Goal: Task Accomplishment & Management: Use online tool/utility

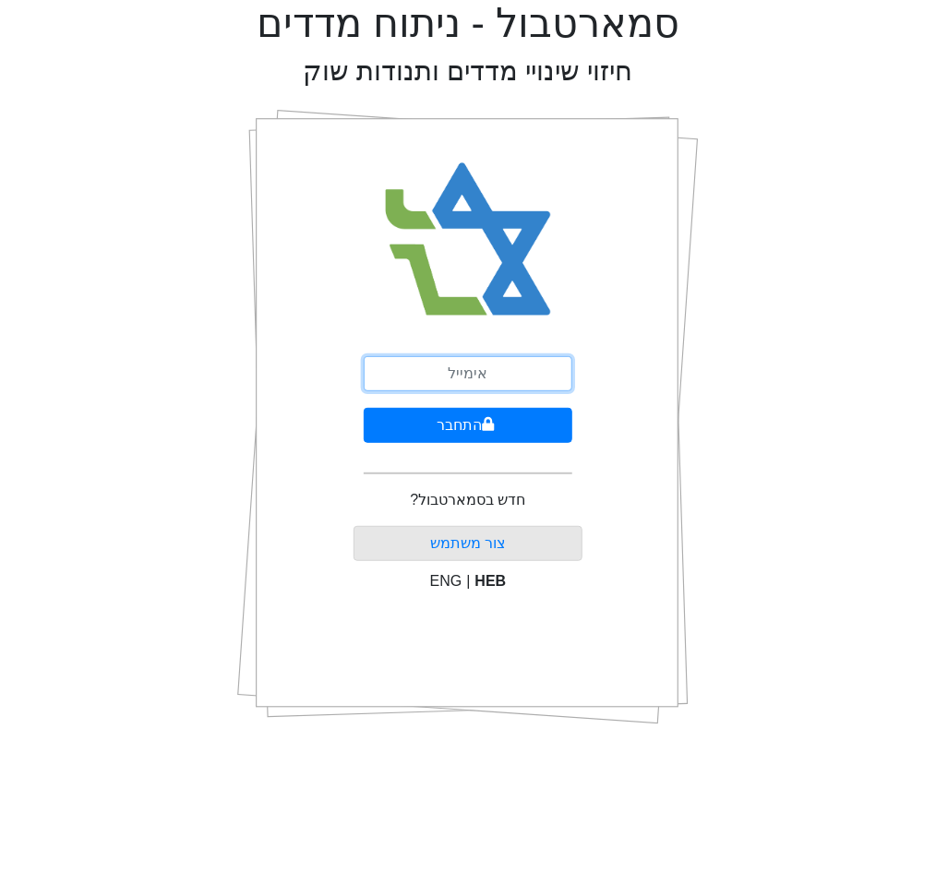
click at [479, 358] on input "email" at bounding box center [468, 373] width 209 height 35
click at [476, 366] on input "email" at bounding box center [468, 373] width 209 height 35
click at [491, 386] on input "osarid@gmail.com" at bounding box center [468, 373] width 209 height 35
click at [490, 379] on input "osarid@gmail.com" at bounding box center [468, 373] width 209 height 35
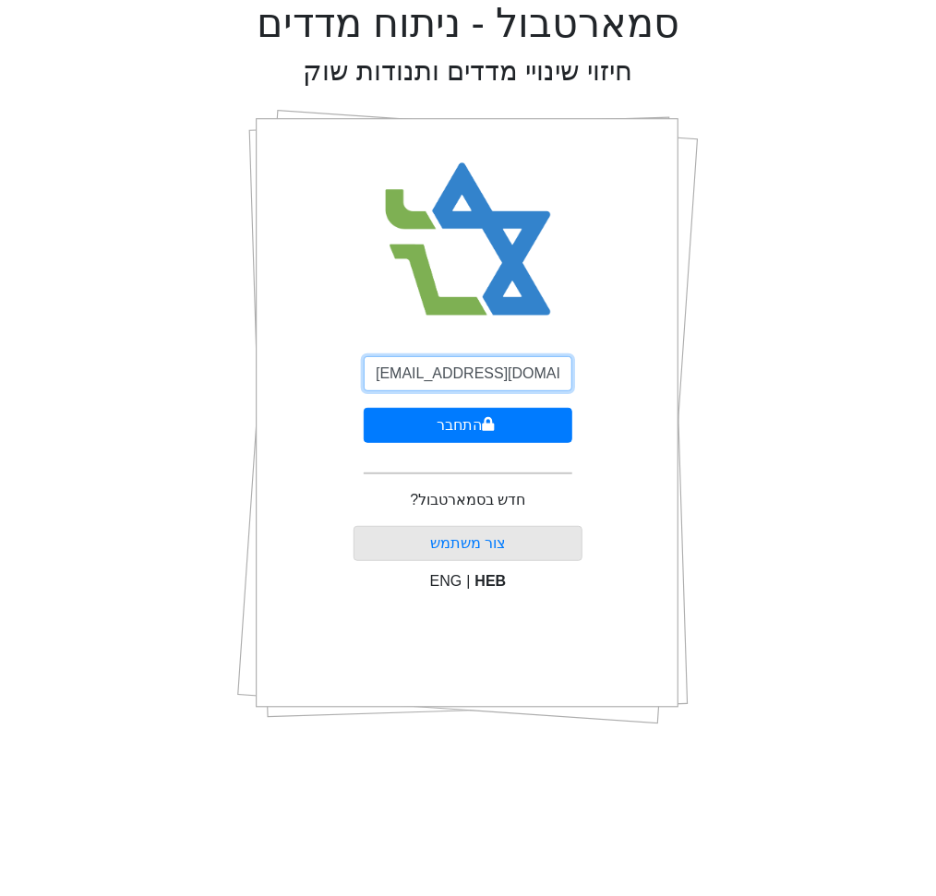
type input "[EMAIL_ADDRESS][DOMAIN_NAME]"
click at [364, 408] on button "התחבר" at bounding box center [468, 425] width 209 height 35
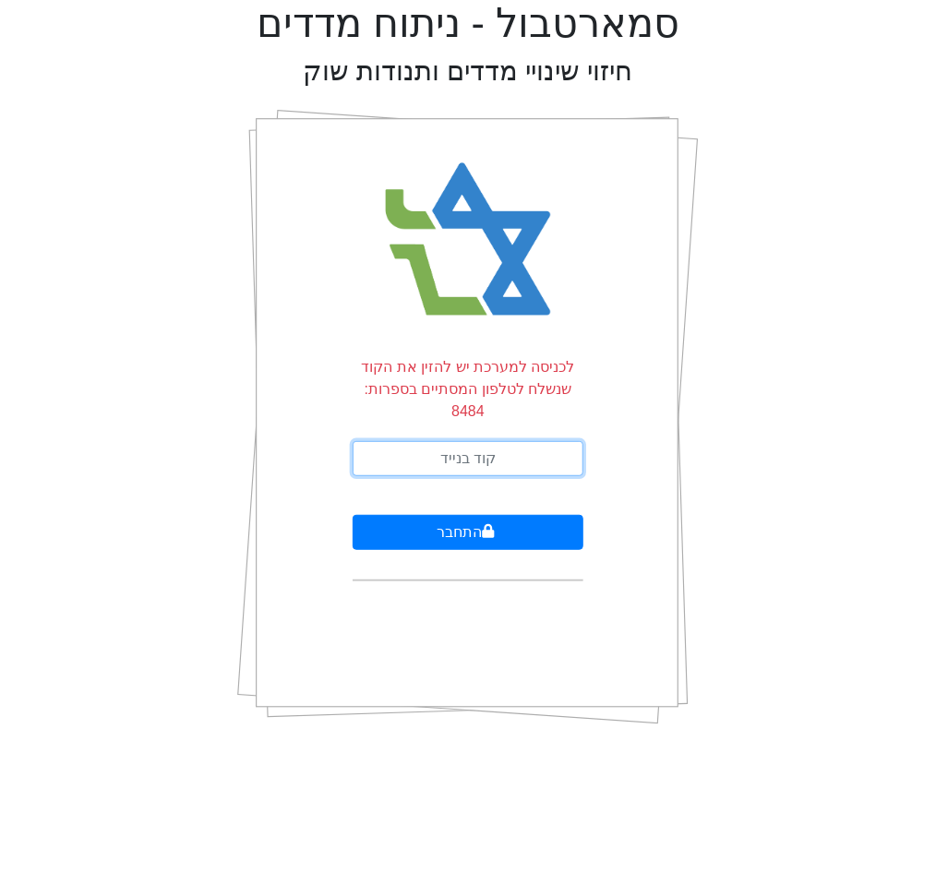
click at [487, 441] on input "text" at bounding box center [468, 458] width 231 height 35
click at [475, 445] on input "text" at bounding box center [468, 458] width 231 height 35
type input "664118"
click at [353, 515] on button "התחבר" at bounding box center [468, 532] width 231 height 35
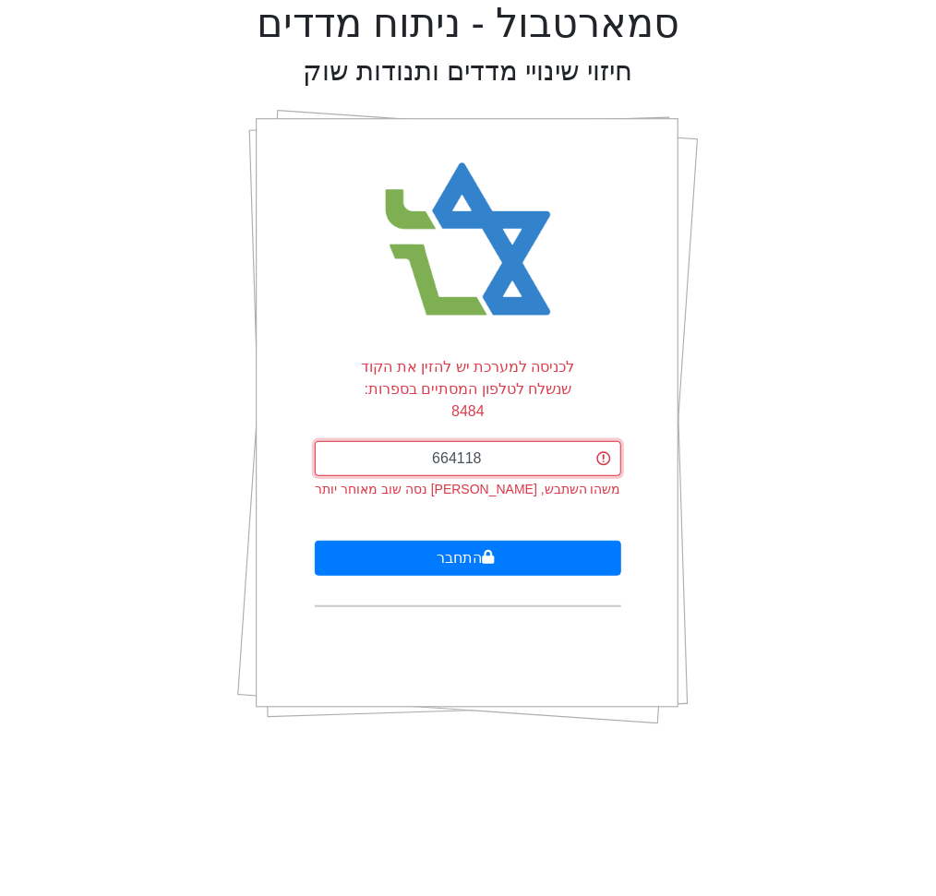
click at [496, 441] on input "664118" at bounding box center [468, 458] width 306 height 35
click at [496, 441] on input "text" at bounding box center [468, 458] width 306 height 35
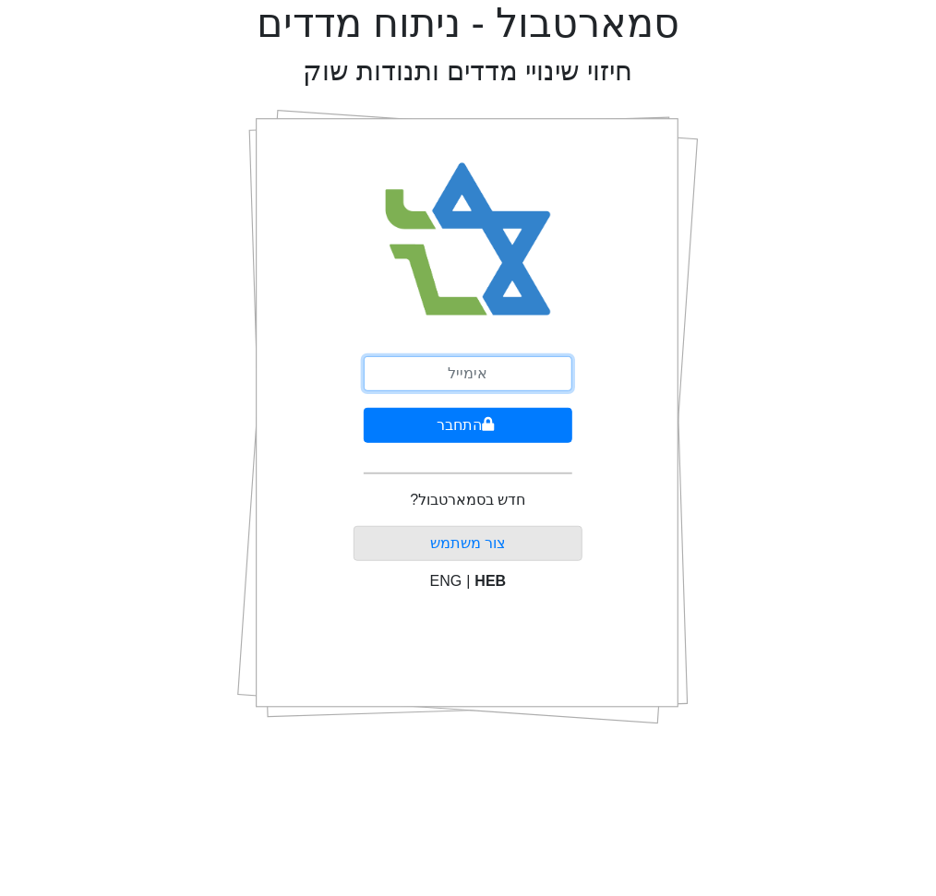
click at [494, 373] on input "email" at bounding box center [468, 373] width 209 height 35
type input "[EMAIL_ADDRESS][DOMAIN_NAME]"
click at [364, 408] on button "התחבר" at bounding box center [468, 425] width 209 height 35
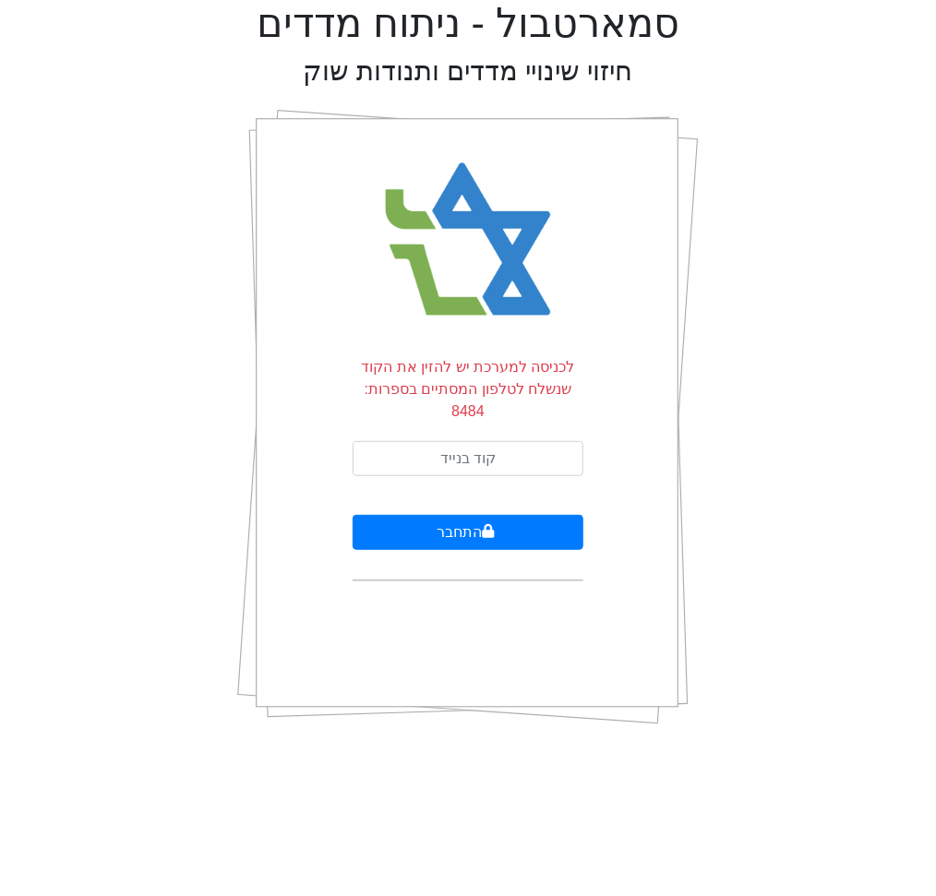
click at [502, 418] on form "לכניסה למערכת יש להזין את הקוד שנשלח לטלפון המסתיים בספרות: 8484 התחבר" at bounding box center [468, 468] width 231 height 225
click at [494, 441] on input "text" at bounding box center [468, 458] width 231 height 35
type input "314313"
click at [353, 515] on button "התחבר" at bounding box center [468, 532] width 231 height 35
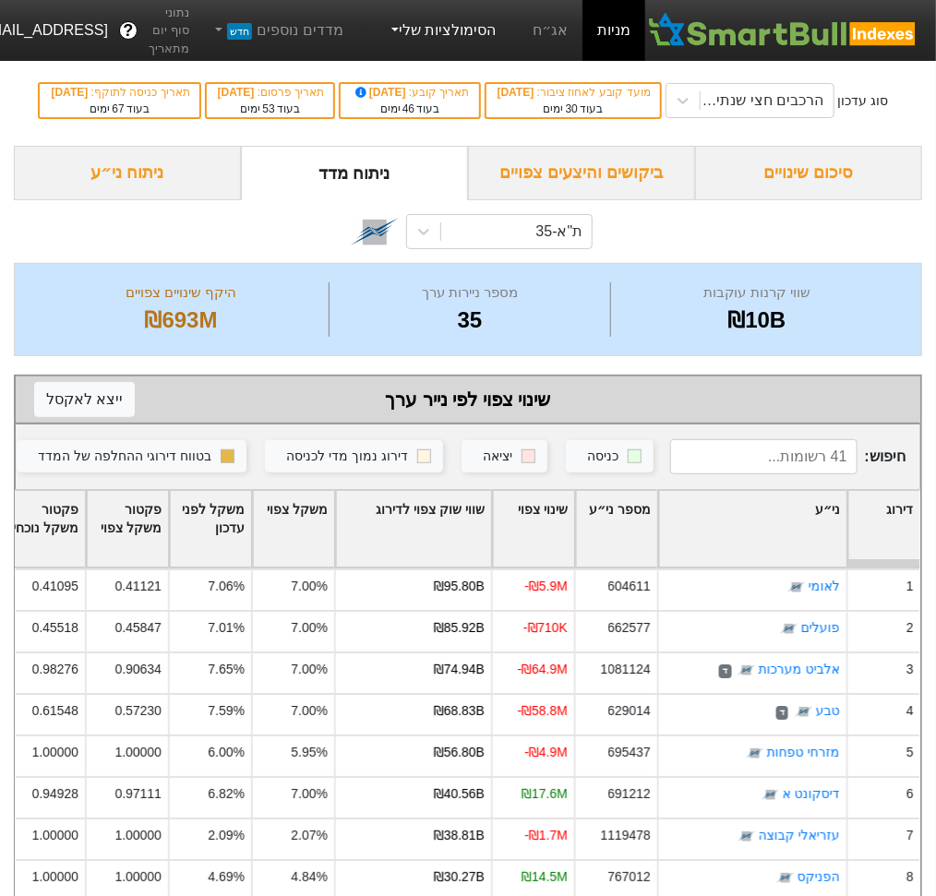
click at [449, 19] on link "הסימולציות שלי" at bounding box center [442, 30] width 124 height 37
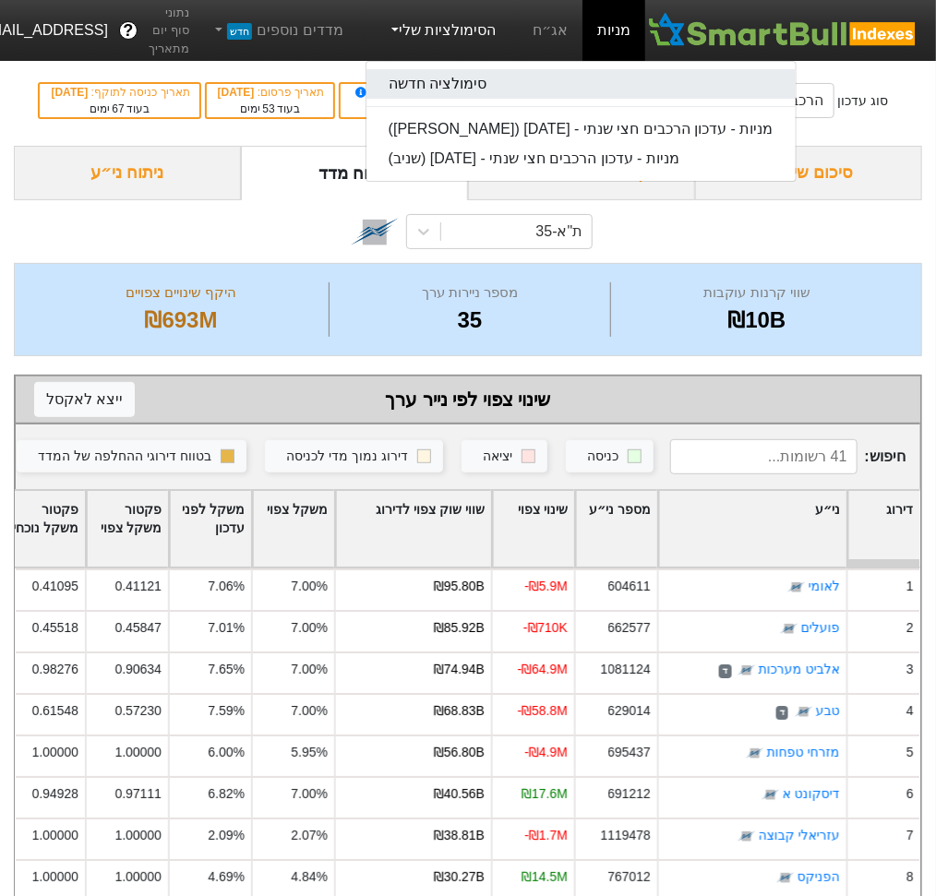
click at [463, 79] on link "סימולציה חדשה" at bounding box center [581, 84] width 429 height 30
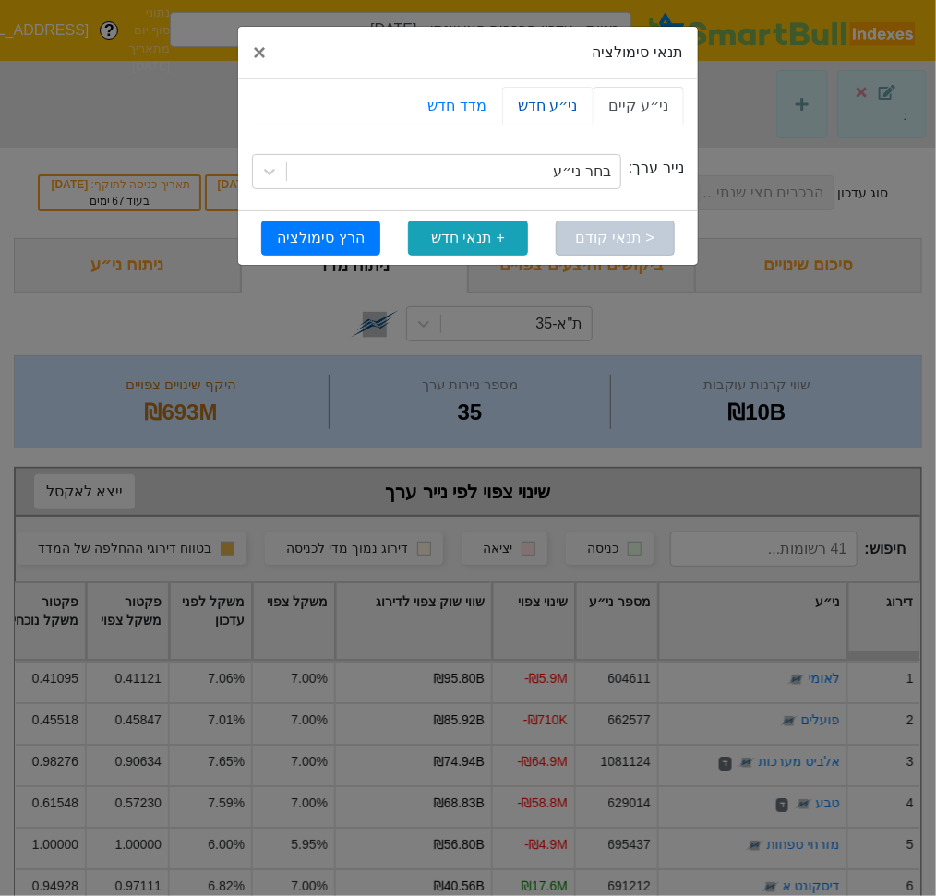
click at [535, 110] on link "ני״ע חדש" at bounding box center [547, 106] width 90 height 39
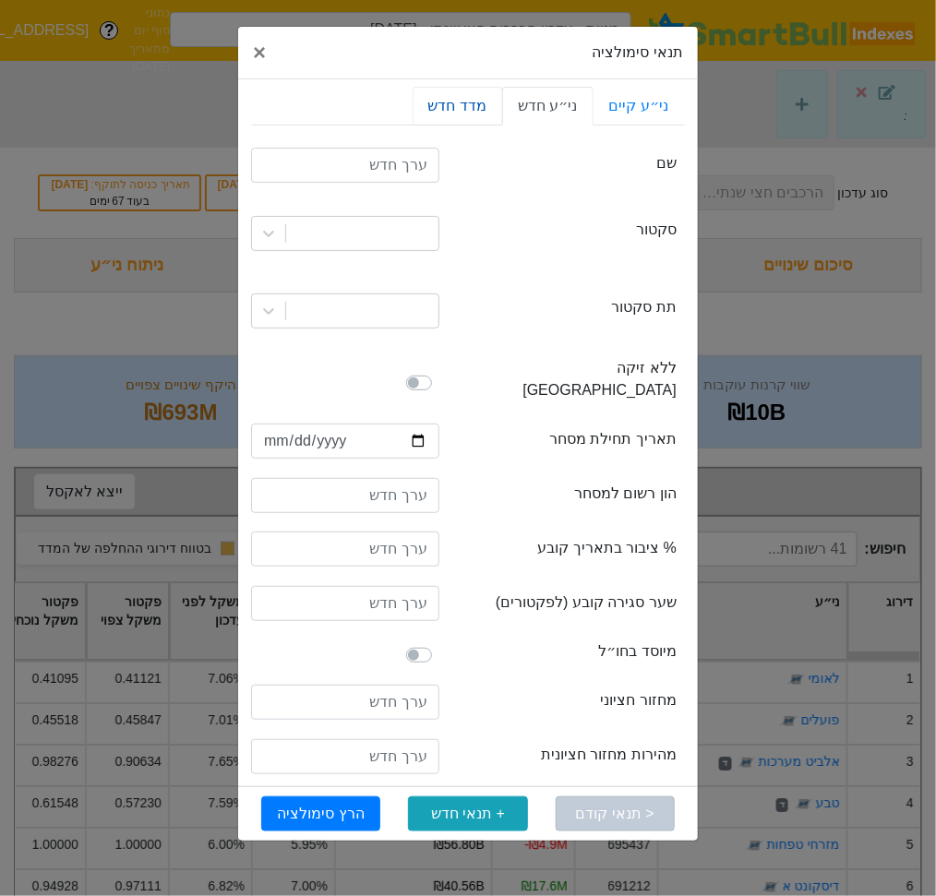
click at [475, 100] on link "מדד חדש" at bounding box center [458, 106] width 90 height 39
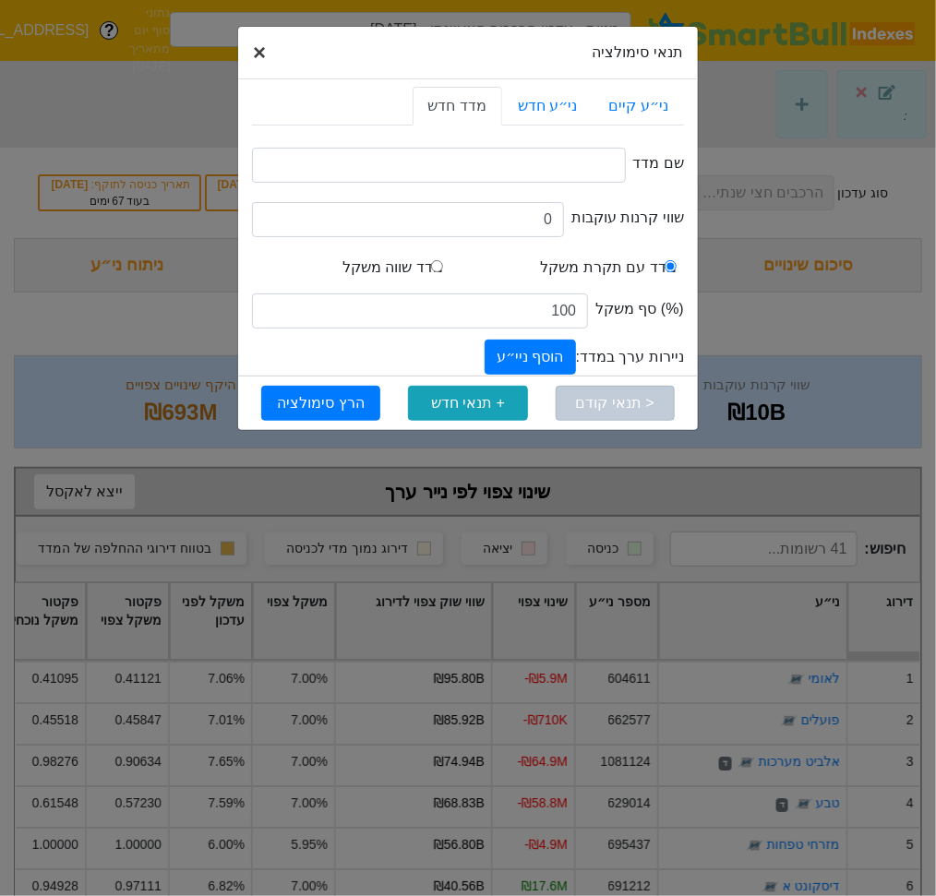
click at [261, 56] on span "×" at bounding box center [259, 52] width 13 height 25
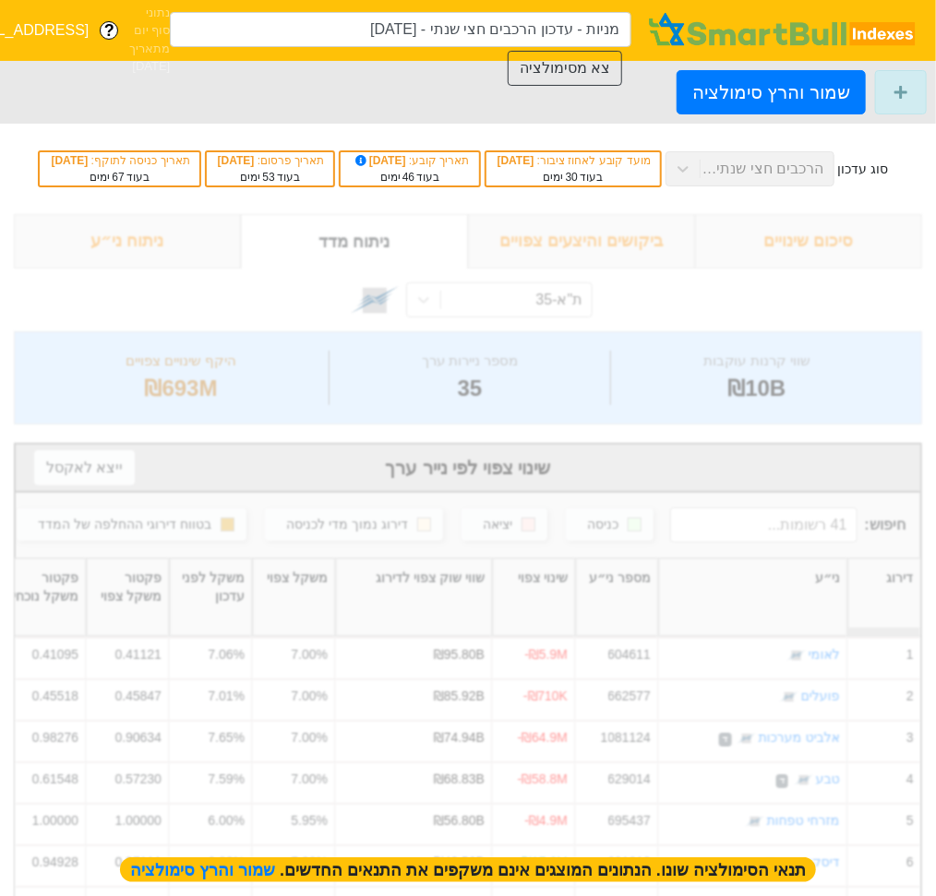
click at [581, 87] on div "שמור והרץ סימולציה" at bounding box center [468, 92] width 936 height 63
click at [582, 69] on button "צא מסימולציה" at bounding box center [565, 68] width 114 height 35
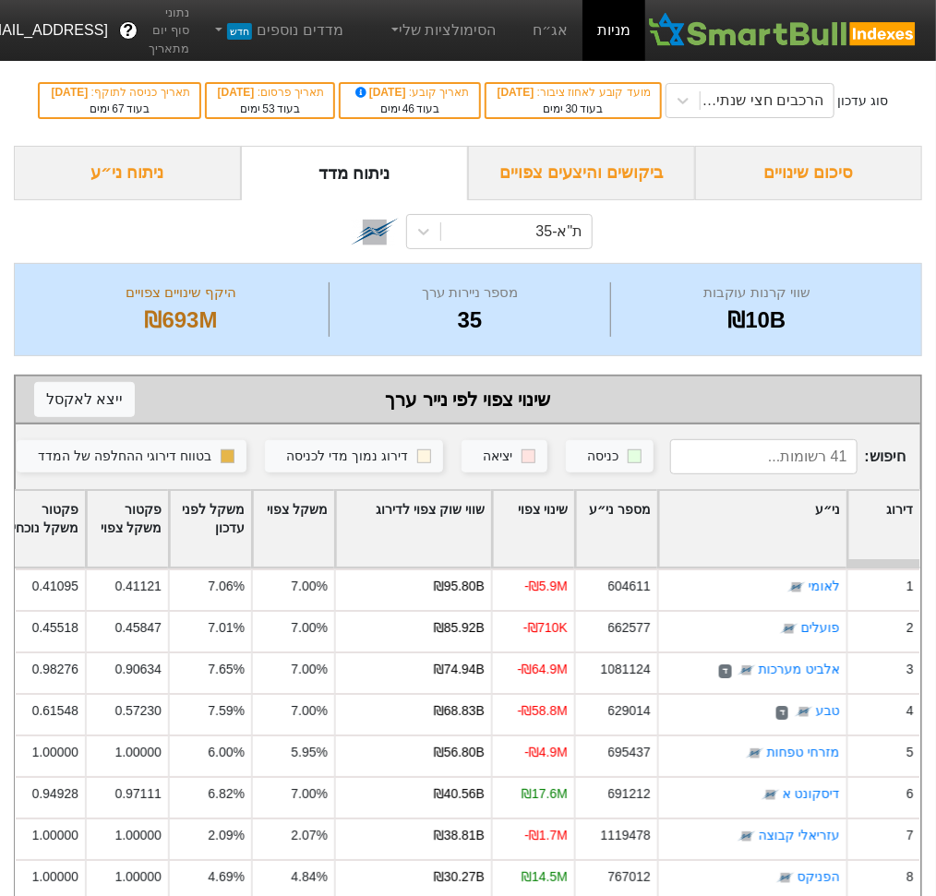
click at [755, 127] on div "סוג עדכון הרכבים חצי שנתי 06/11/2025 מועד קובע לאחוז ציבור : 30/09/2025 בעוד 30…" at bounding box center [468, 100] width 936 height 90
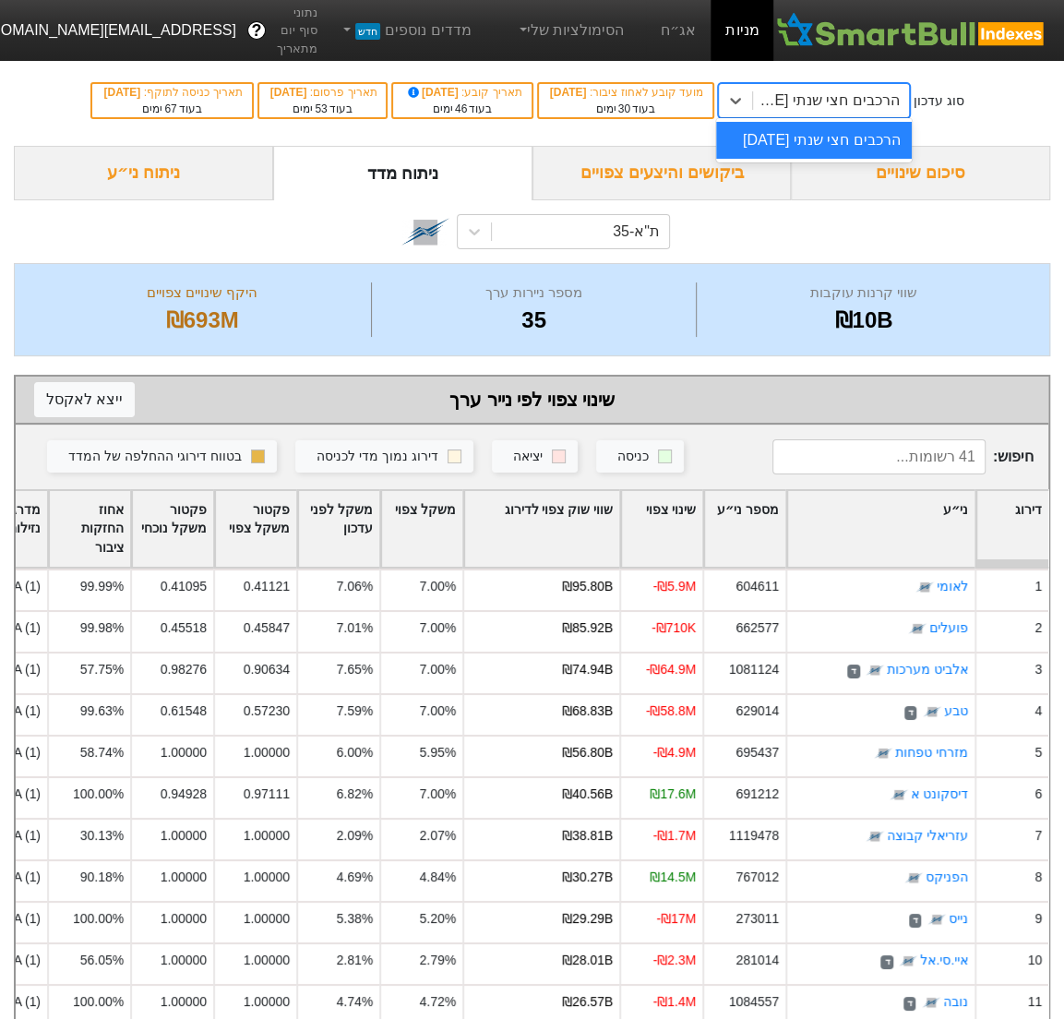
click at [787, 97] on div "הרכבים חצי שנתי [DATE]" at bounding box center [825, 101] width 149 height 22
click at [801, 97] on div "הרכבים חצי שנתי [DATE]" at bounding box center [825, 101] width 149 height 22
click at [588, 31] on link "הסימולציות שלי" at bounding box center [571, 30] width 124 height 37
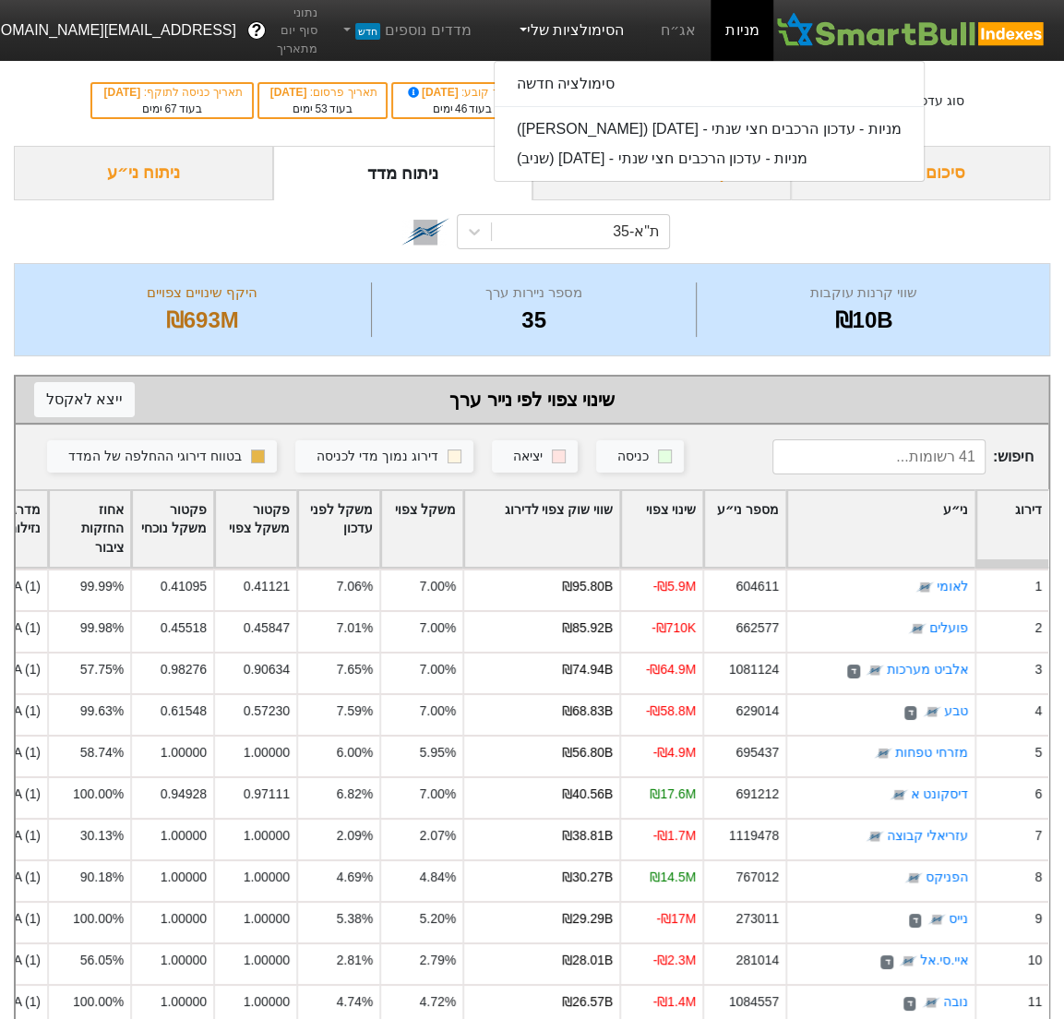
click at [611, 24] on link "הסימולציות שלי" at bounding box center [571, 30] width 124 height 37
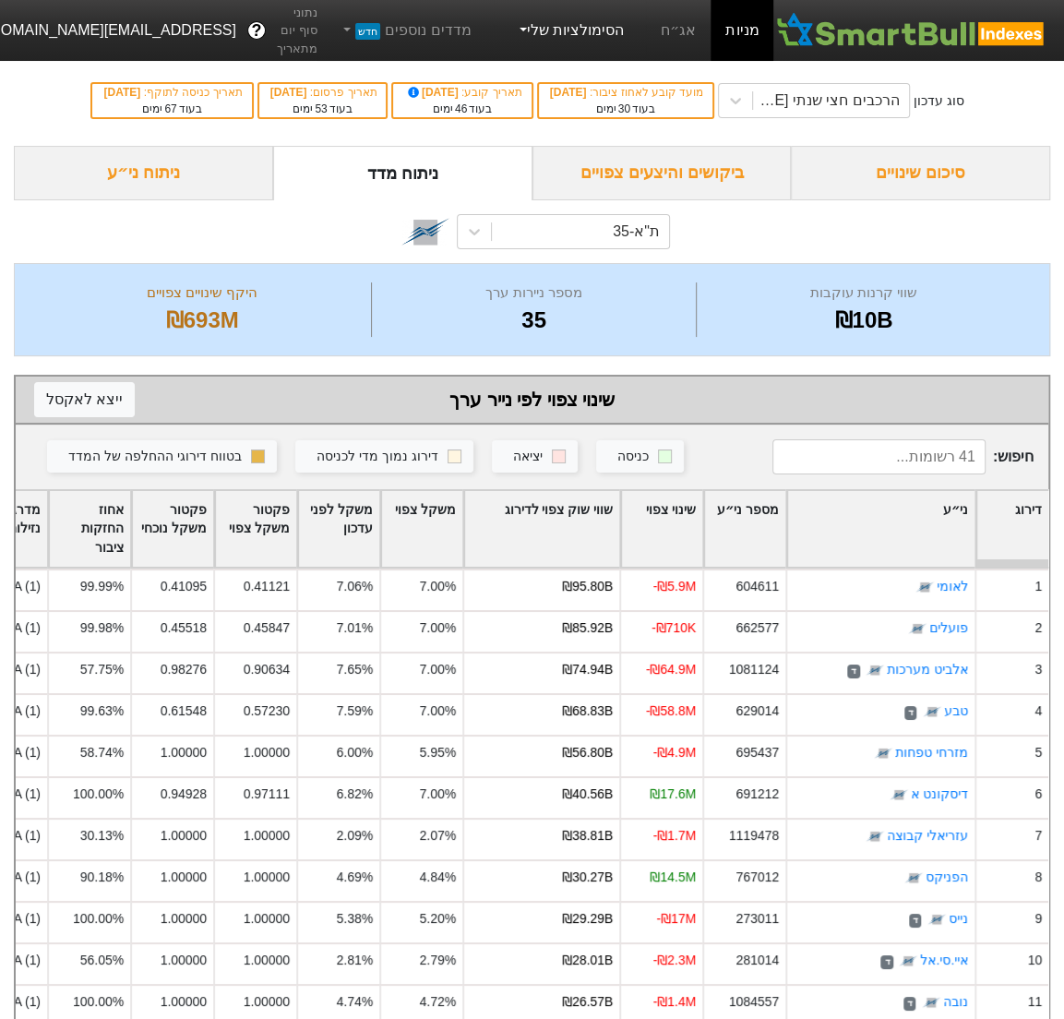
click at [559, 30] on link "הסימולציות שלי" at bounding box center [571, 30] width 124 height 37
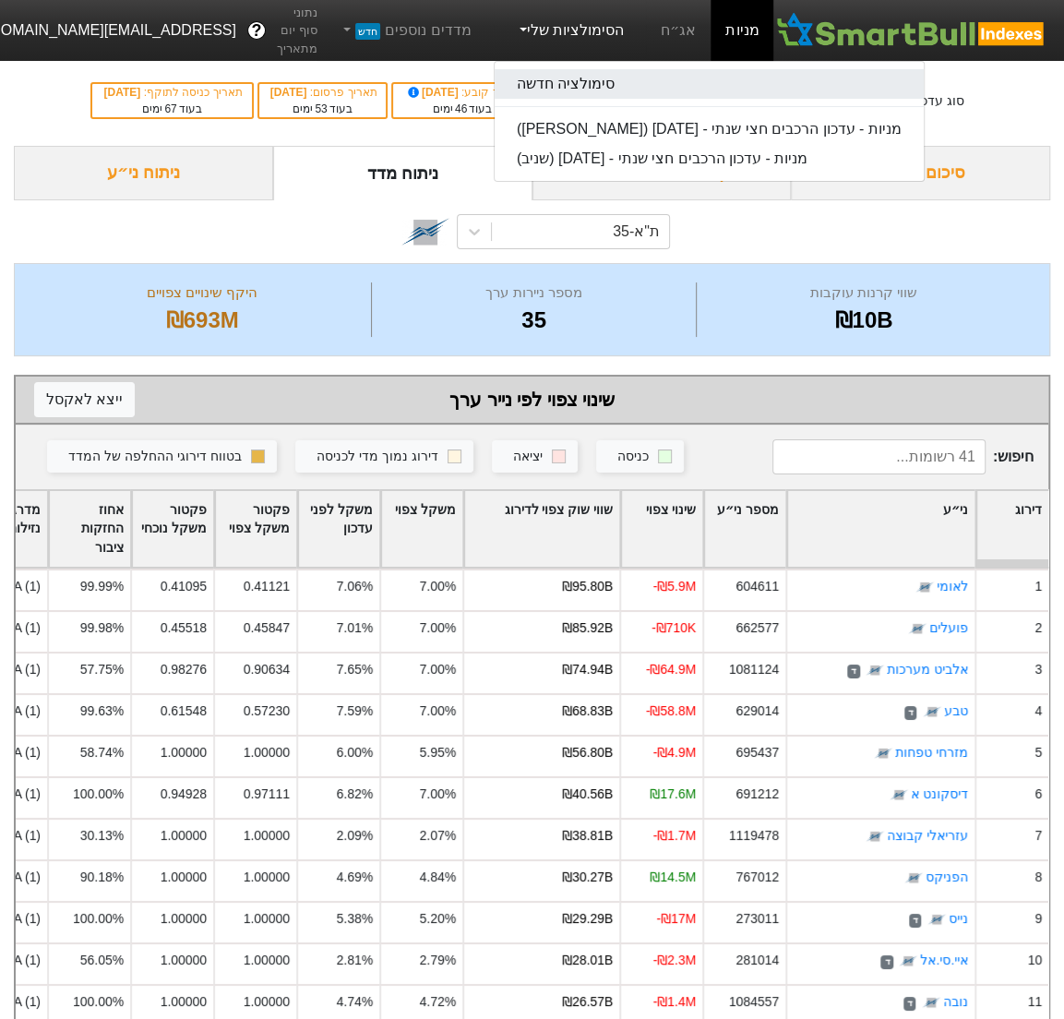
click at [591, 83] on link "סימולציה חדשה" at bounding box center [709, 84] width 429 height 30
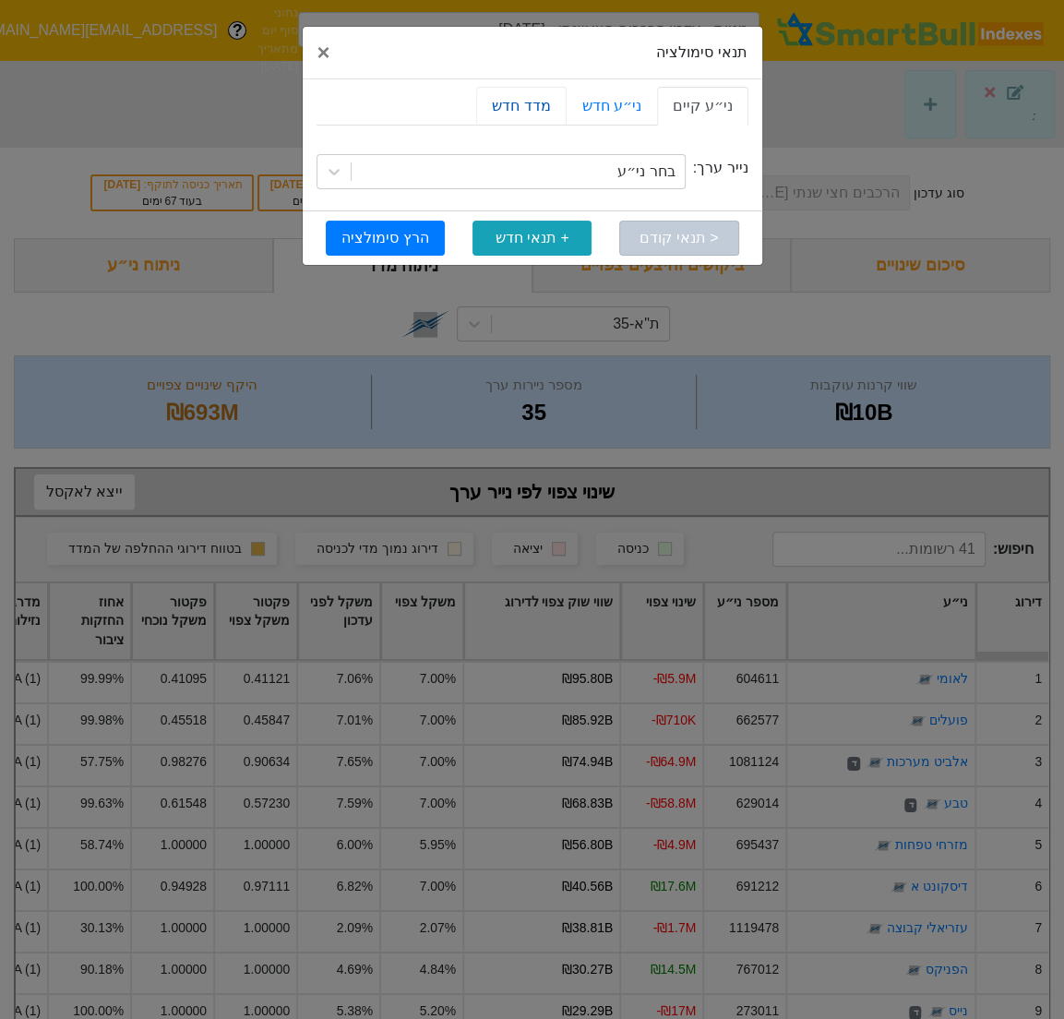
click at [530, 109] on link "מדד חדש" at bounding box center [521, 106] width 90 height 39
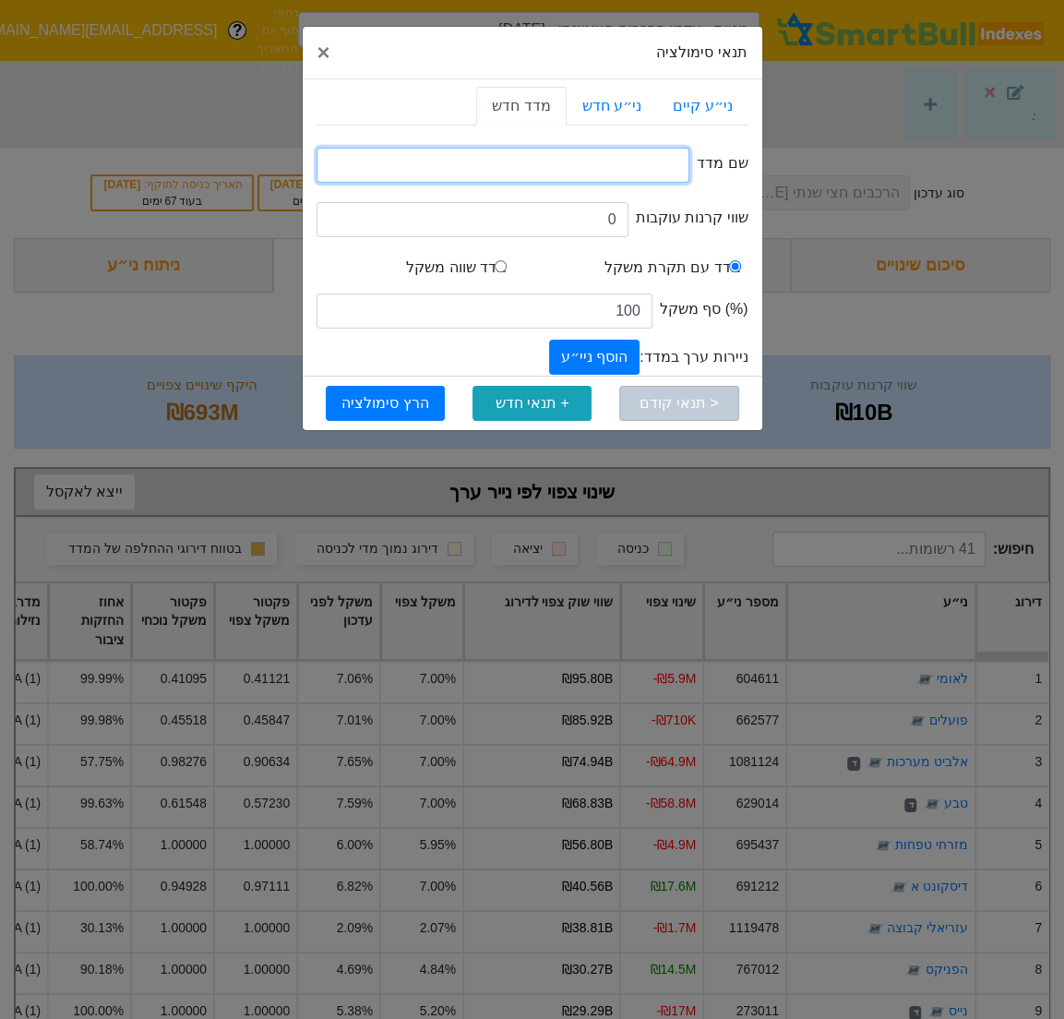
click at [607, 169] on input "text" at bounding box center [504, 165] width 374 height 35
type input "n"
type input "מ"
click at [607, 360] on button "הוסף ניי״ע" at bounding box center [594, 357] width 90 height 35
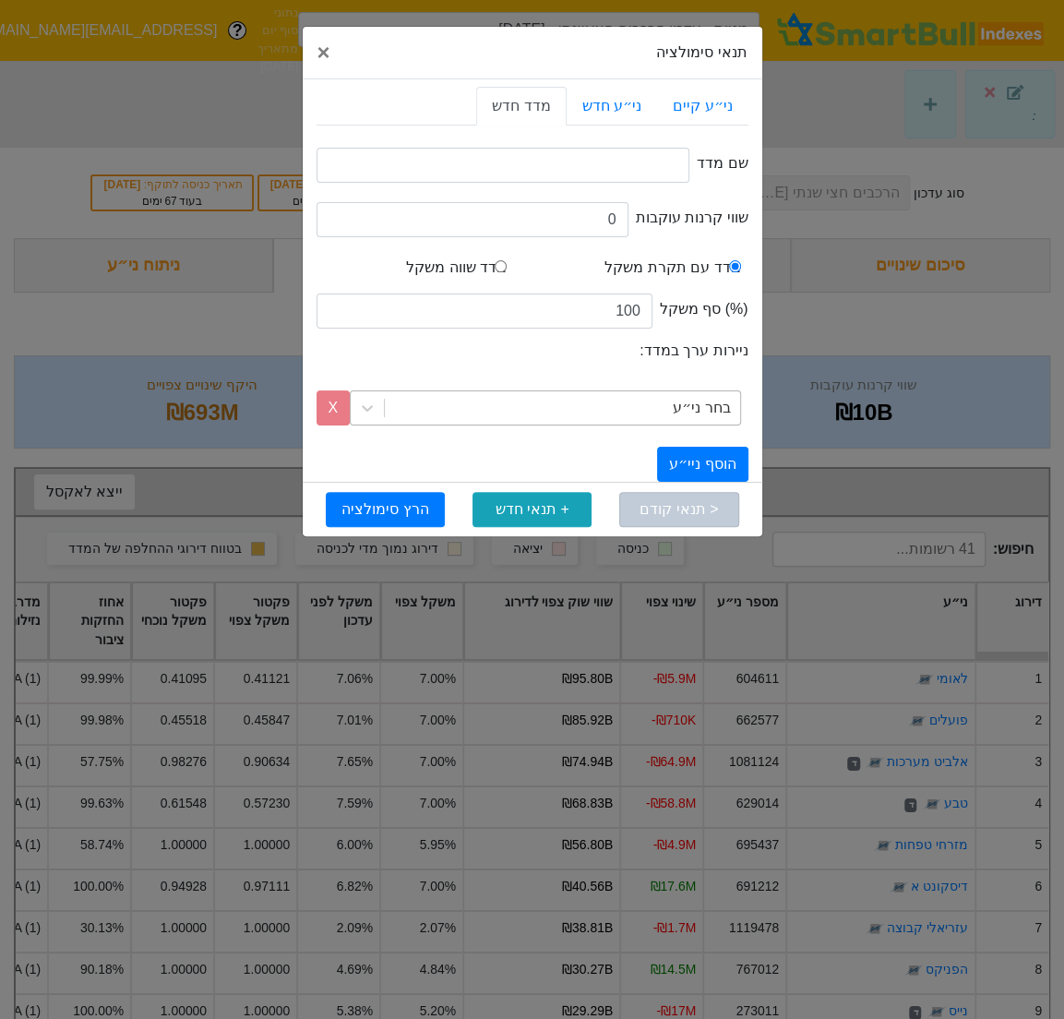
click at [619, 412] on div "בחר ני״ע" at bounding box center [562, 407] width 355 height 33
click at [323, 54] on span "×" at bounding box center [324, 52] width 13 height 25
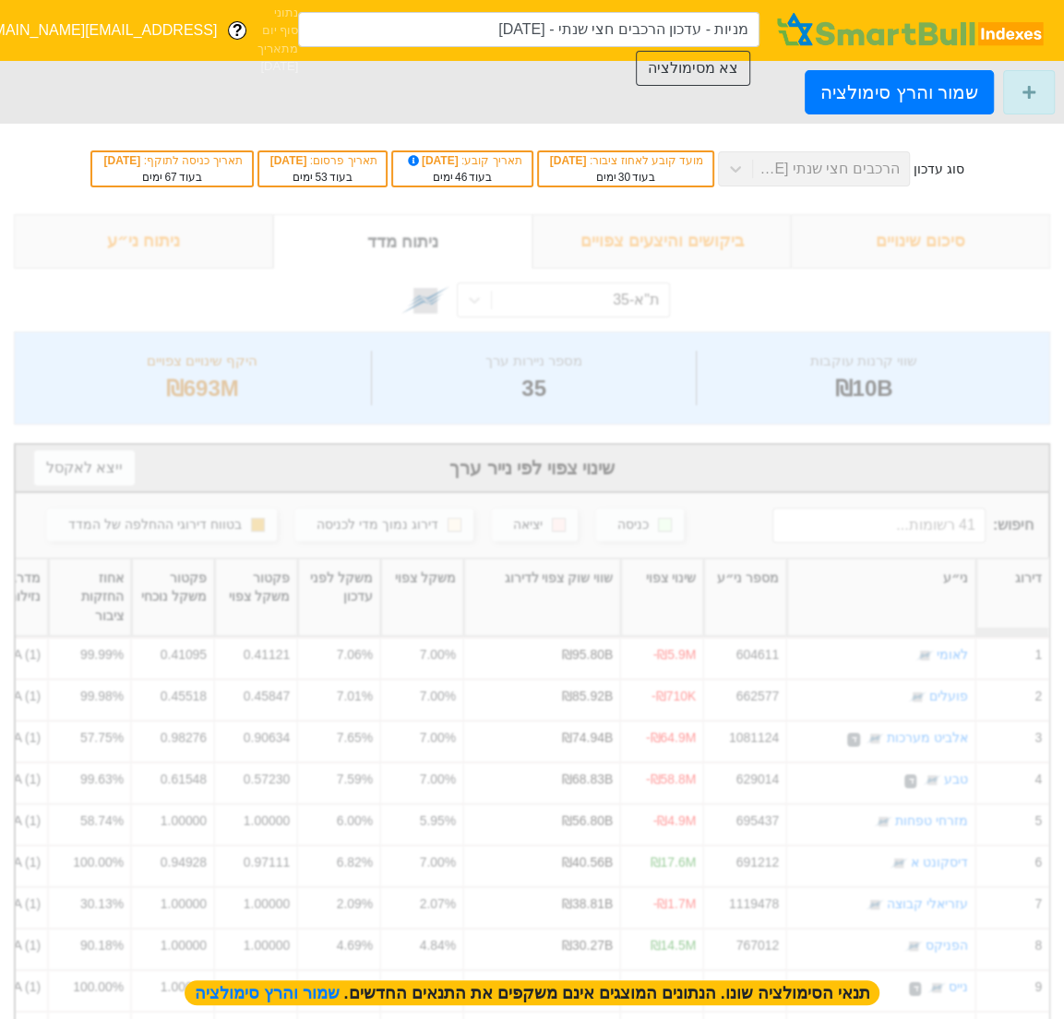
click at [935, 105] on div at bounding box center [1030, 92] width 52 height 44
click at [935, 90] on icon at bounding box center [1029, 92] width 13 height 13
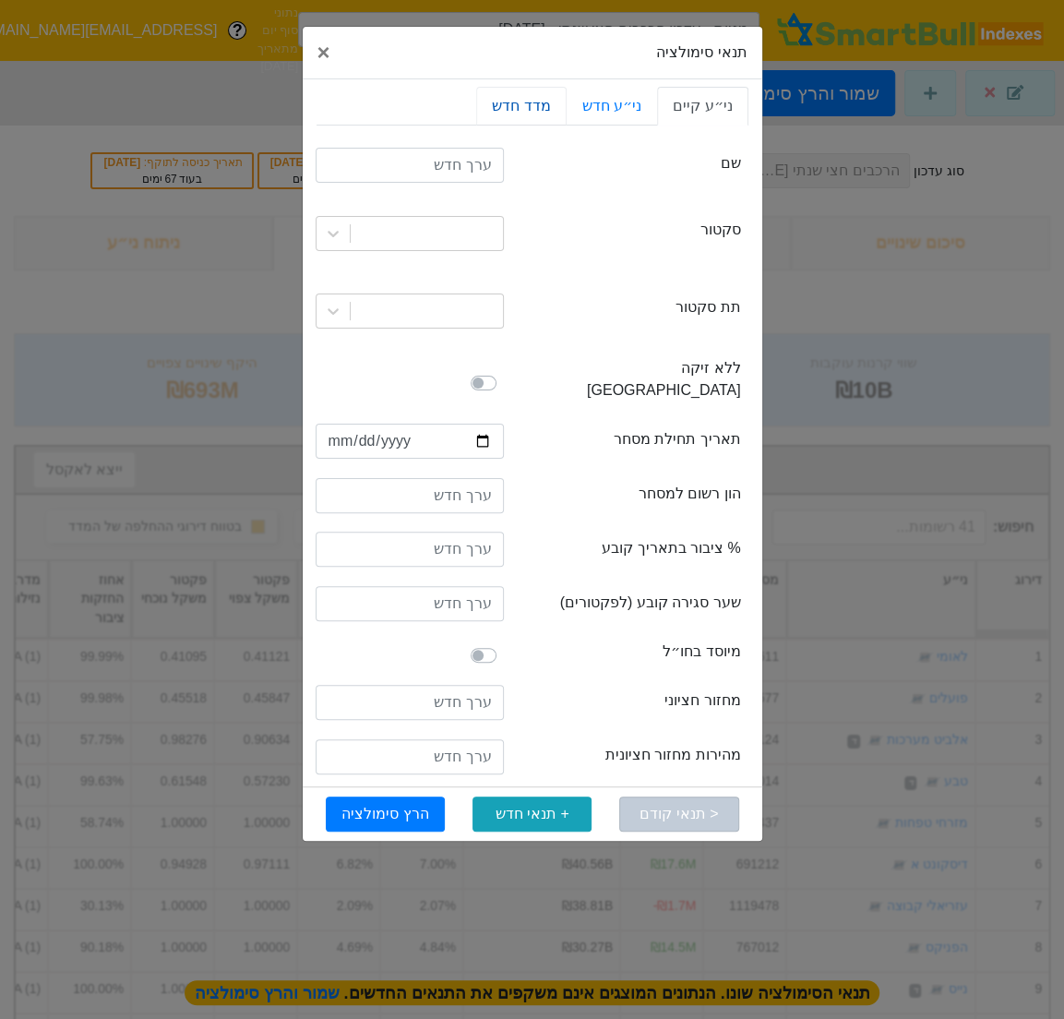
click at [558, 102] on link "מדד חדש" at bounding box center [521, 106] width 90 height 39
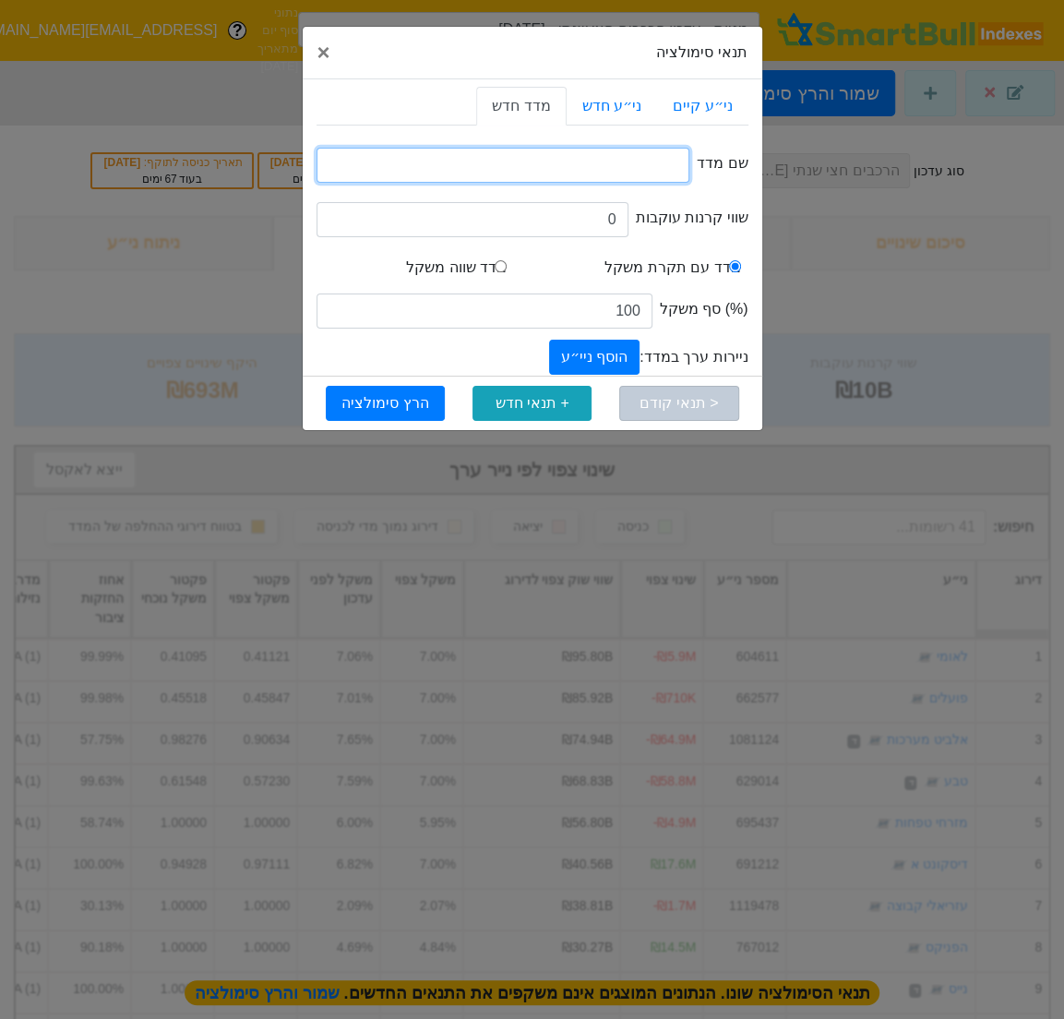
click at [643, 176] on input "text" at bounding box center [504, 165] width 374 height 35
click at [507, 266] on input "מדד שווה משקל" at bounding box center [501, 266] width 12 height 12
radio input "true"
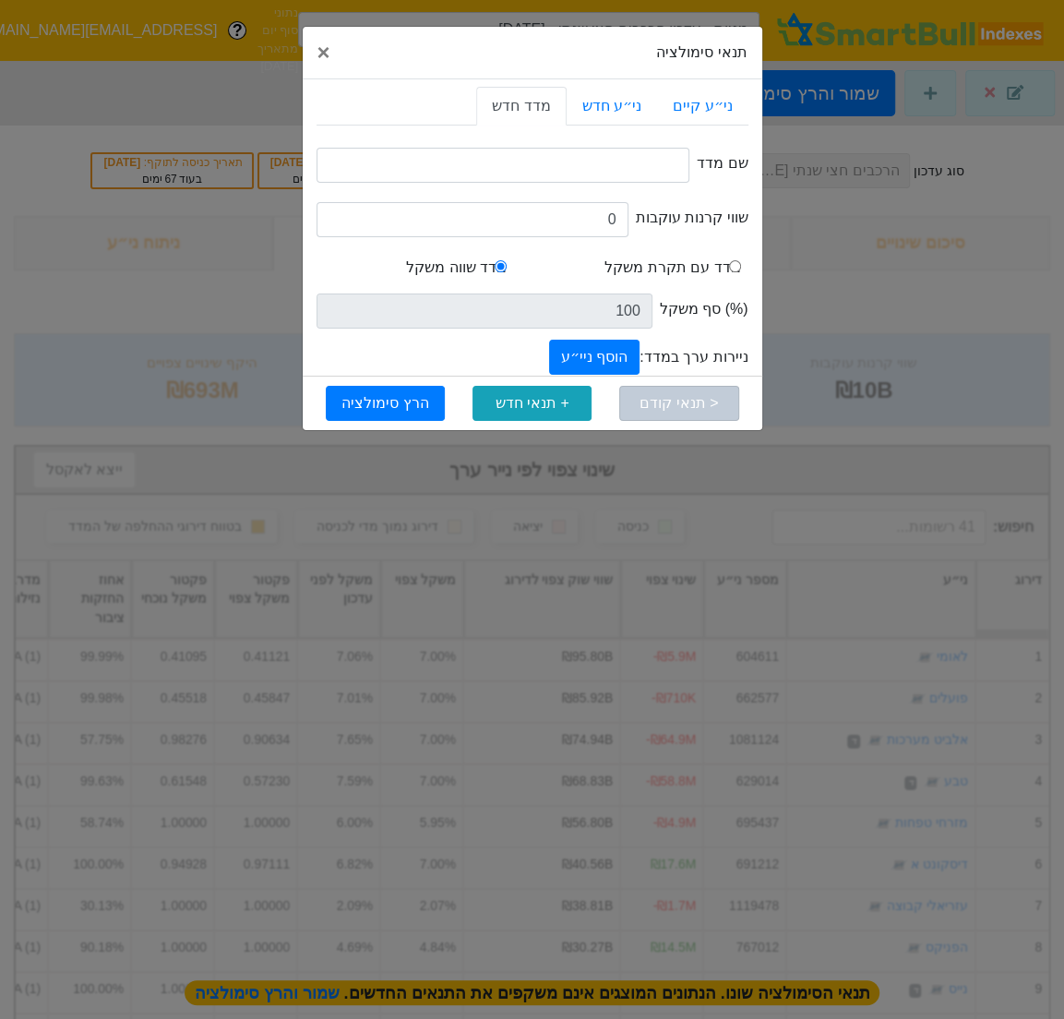
click at [602, 337] on div "(%) סף משקל 100" at bounding box center [533, 313] width 432 height 54
click at [608, 347] on button "הוסף ניי״ע" at bounding box center [594, 357] width 90 height 35
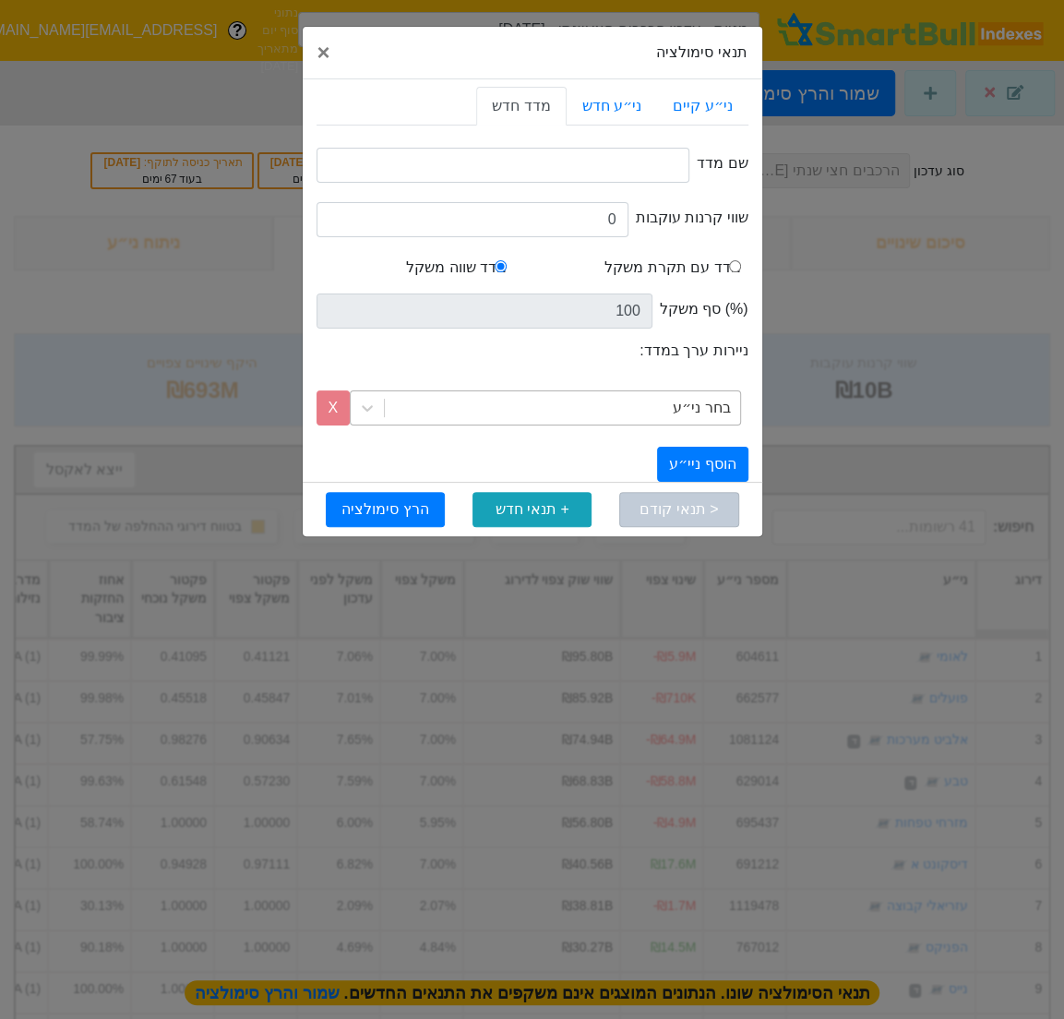
click at [647, 399] on div "בחר ני״ע" at bounding box center [562, 407] width 355 height 33
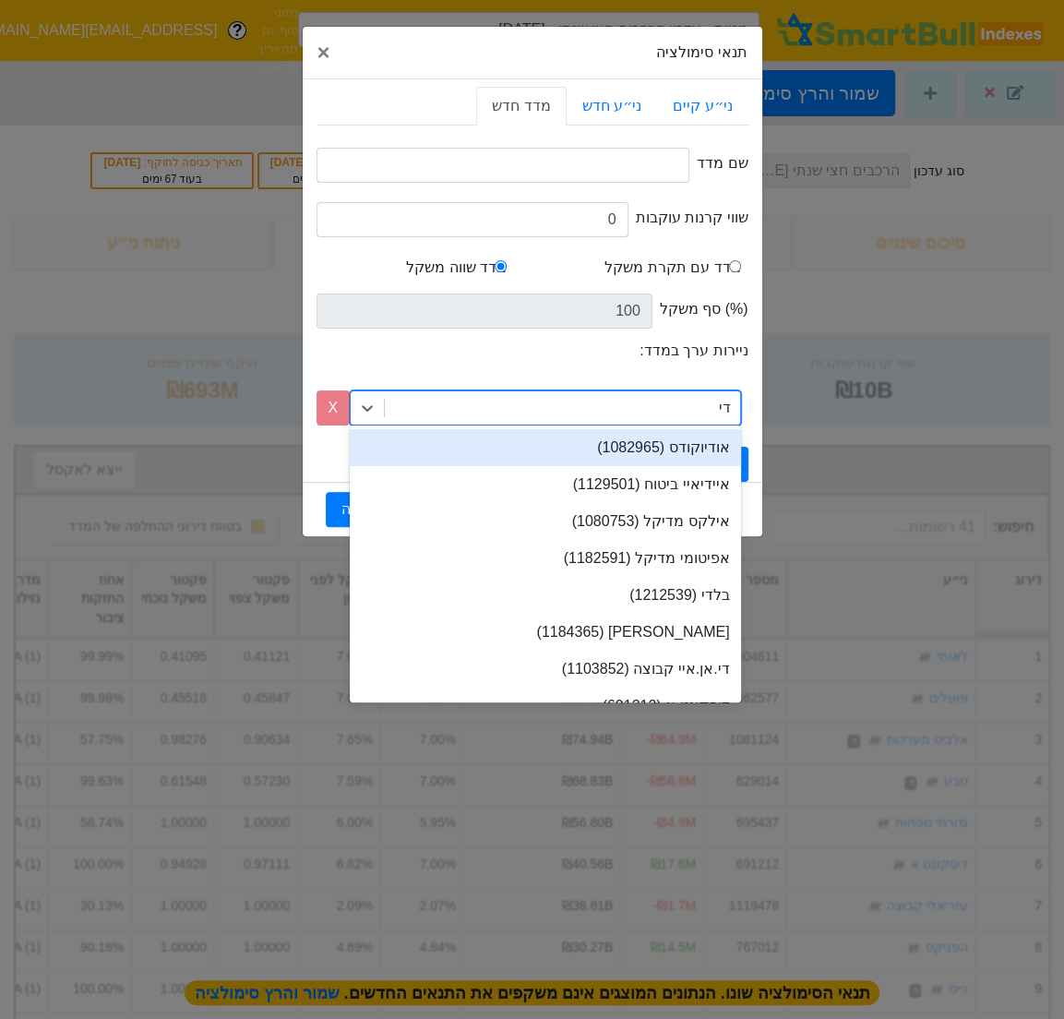
type input "דיס"
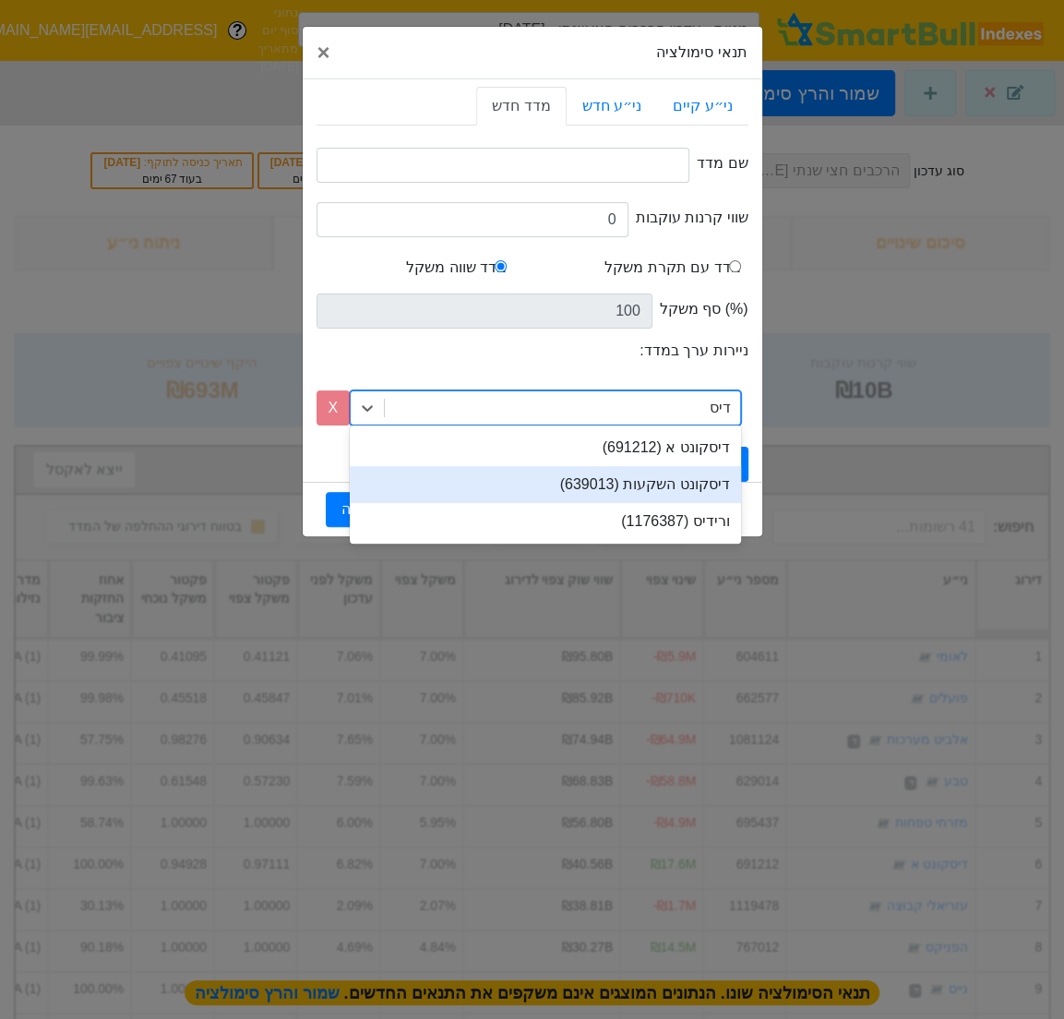
click at [652, 484] on div "דיסקונט השקעות (639013)" at bounding box center [545, 484] width 391 height 37
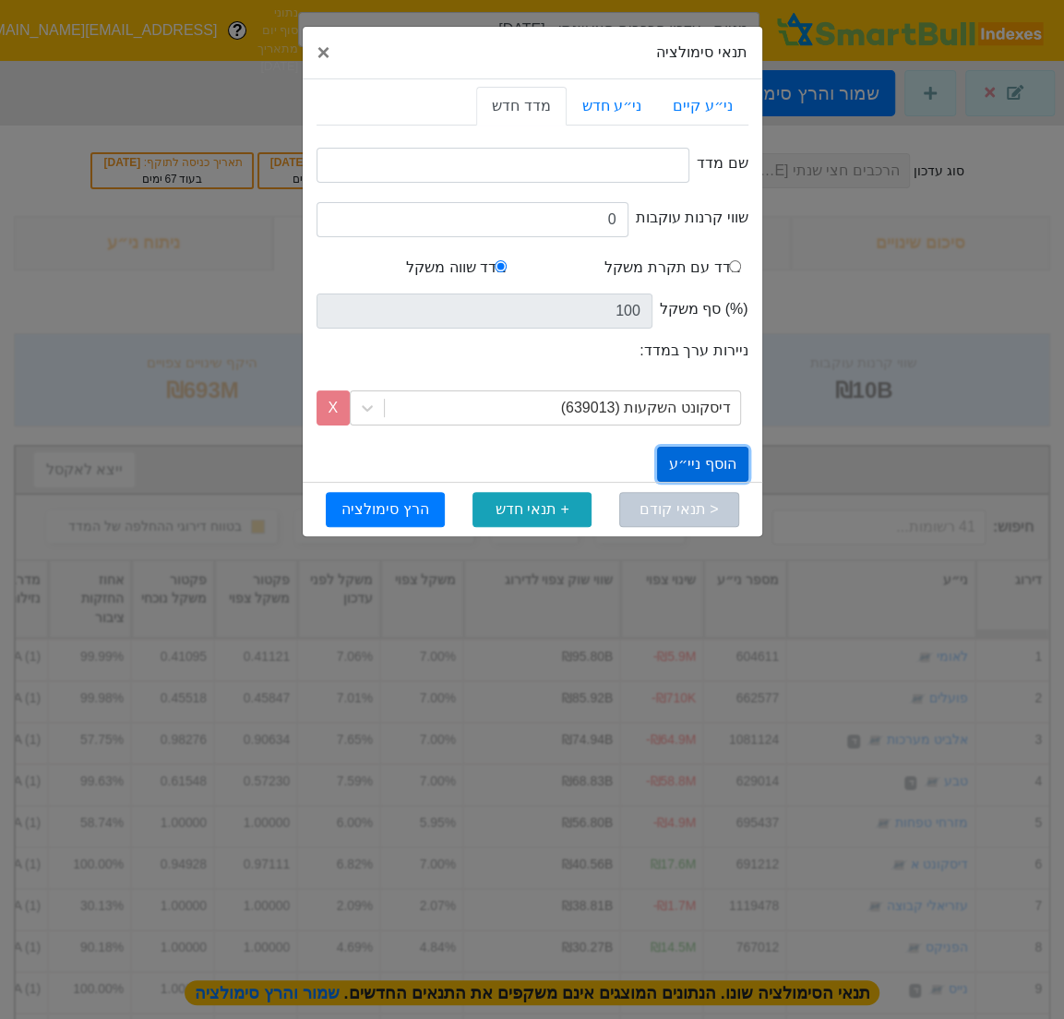
click at [726, 455] on button "הוסף ניי״ע" at bounding box center [702, 464] width 90 height 35
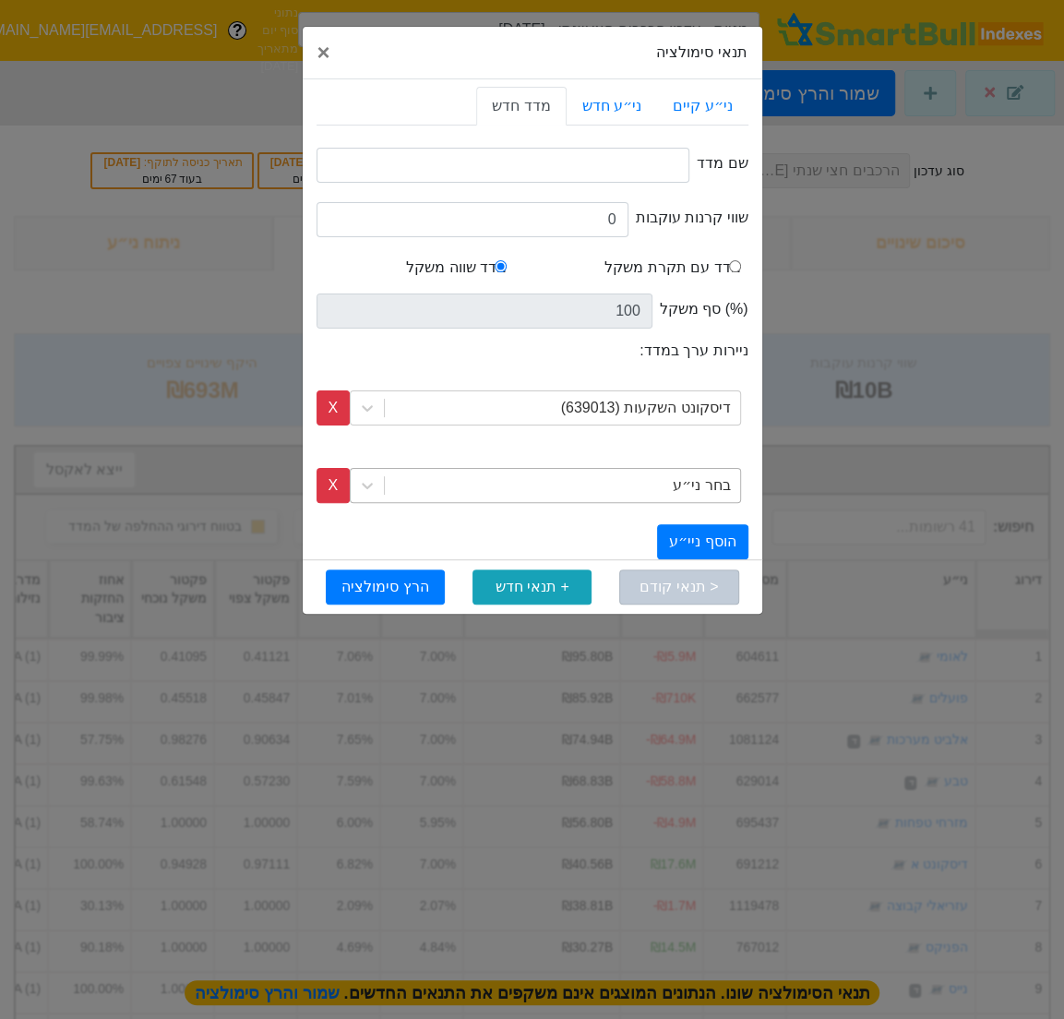
click at [679, 484] on div "בחר ני״ע" at bounding box center [701, 486] width 57 height 22
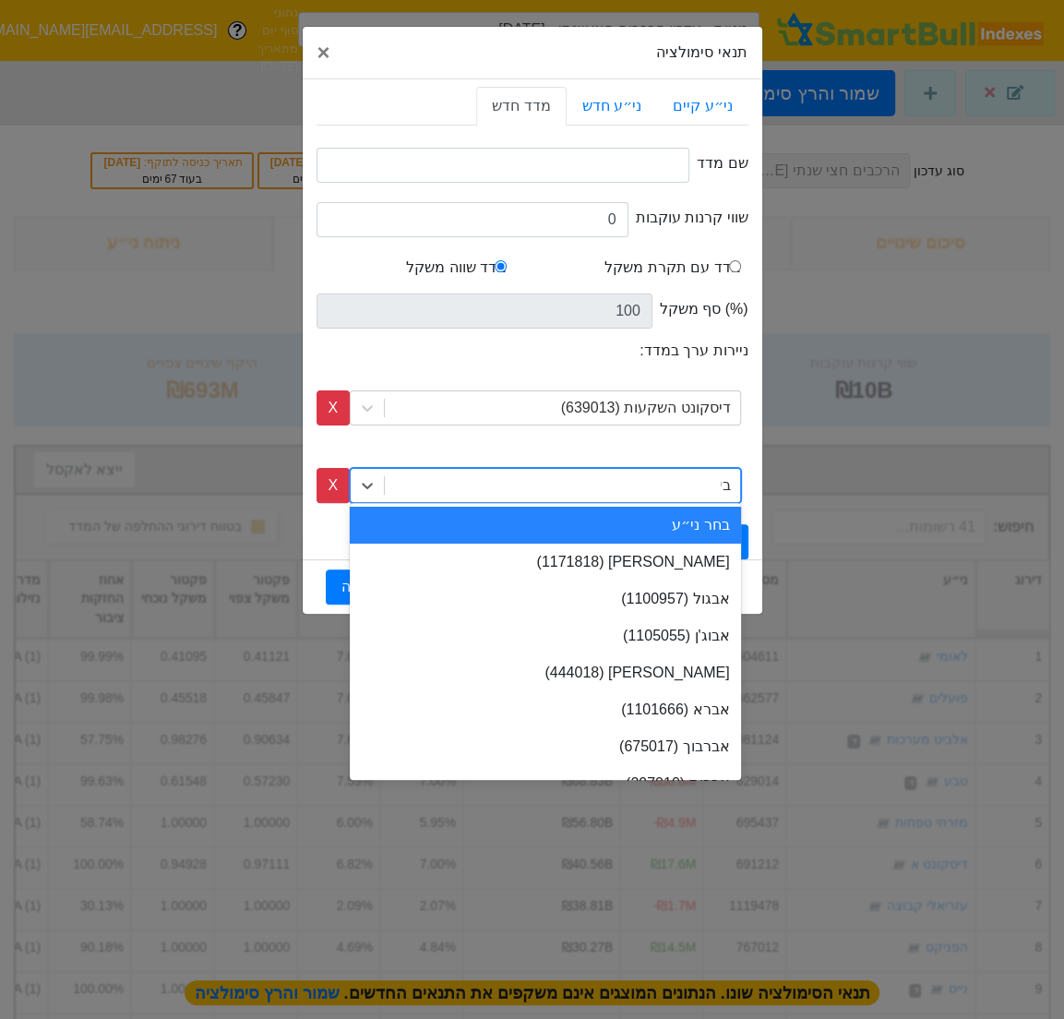
type input "בינ"
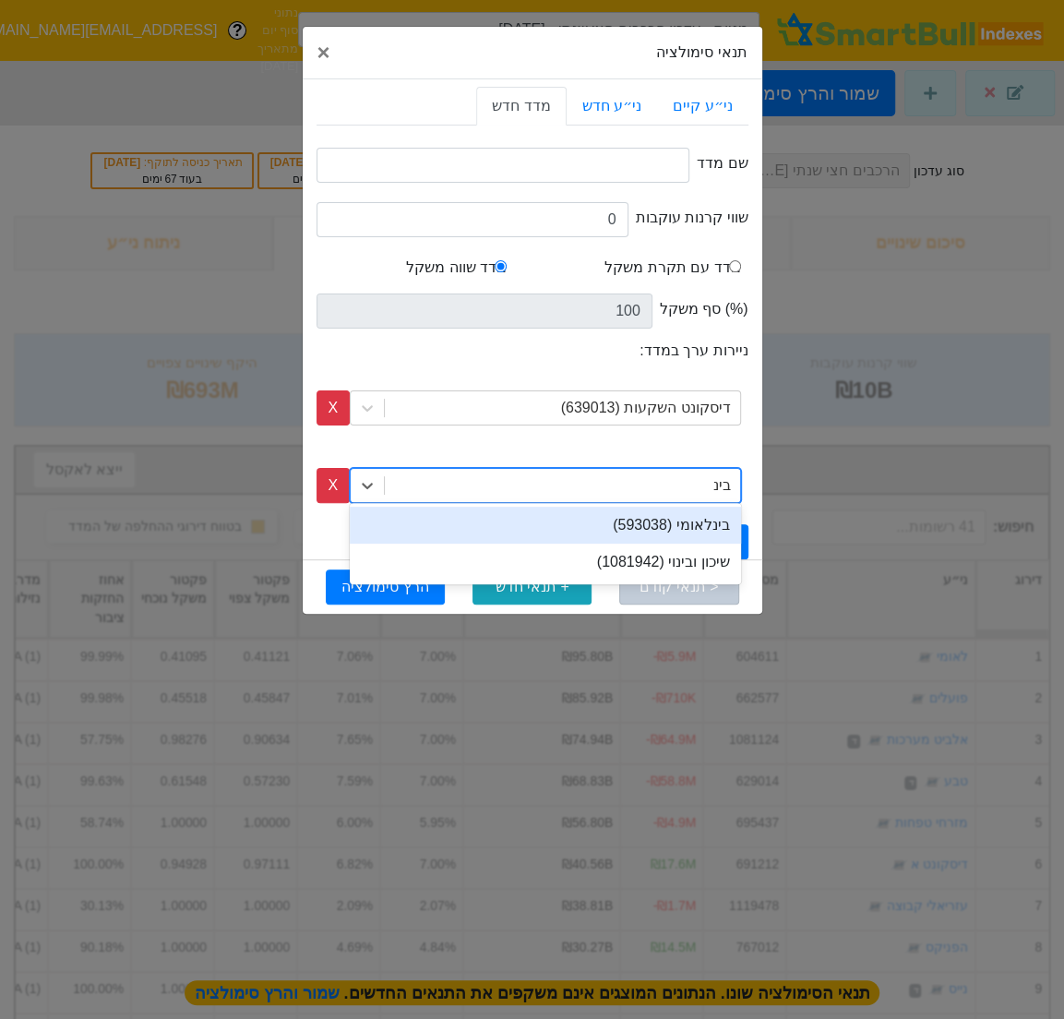
click at [684, 524] on div "בינלאומי (593038)" at bounding box center [545, 525] width 391 height 37
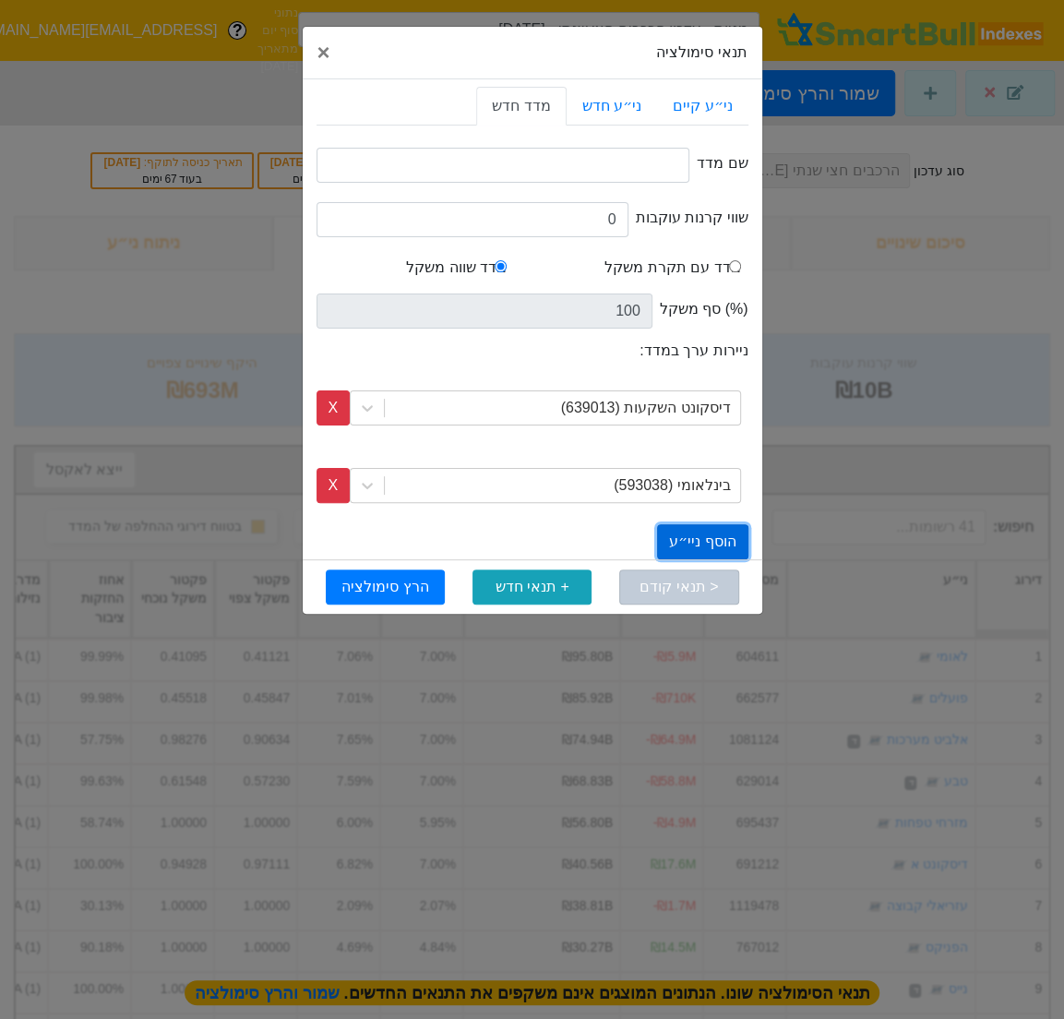
click at [694, 535] on button "הוסף ניי״ע" at bounding box center [702, 541] width 90 height 35
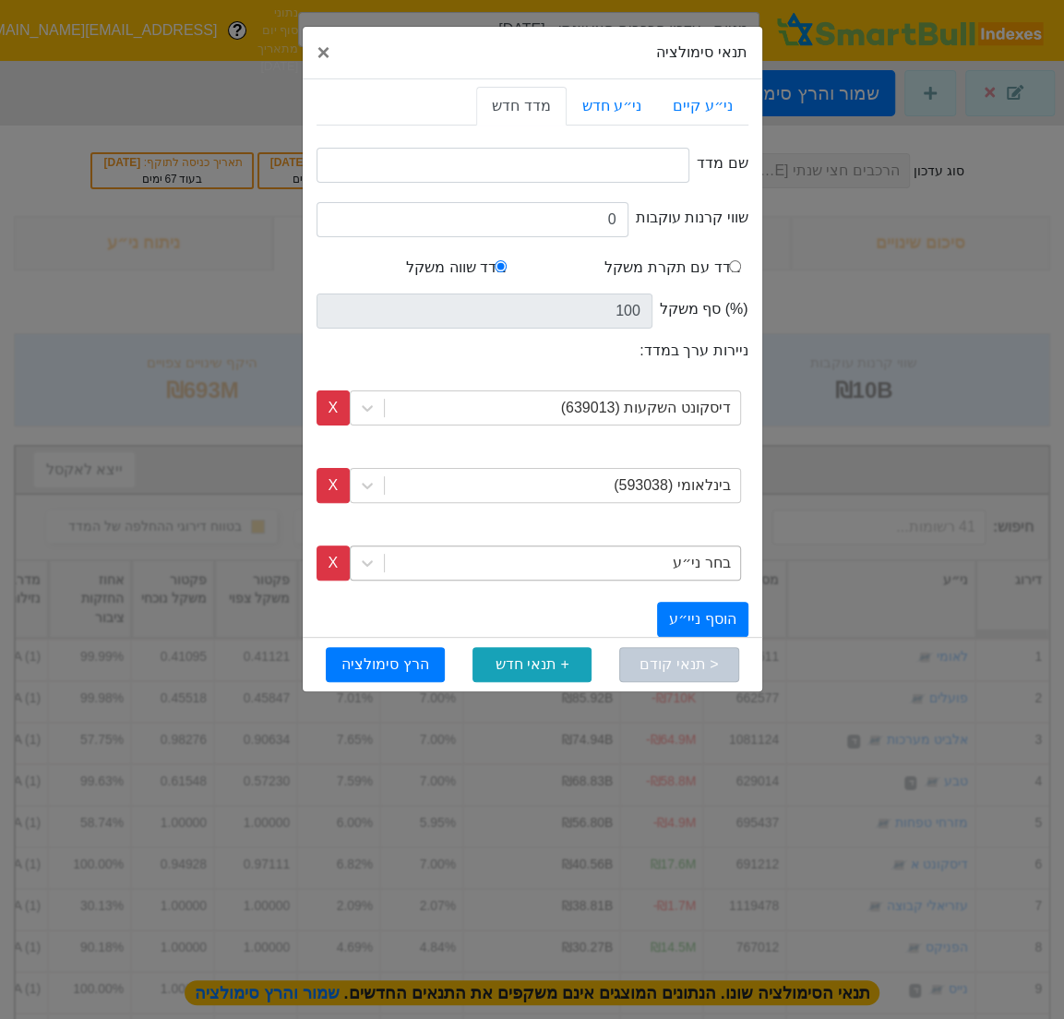
click at [693, 558] on div "בחר ני״ע" at bounding box center [701, 563] width 57 height 22
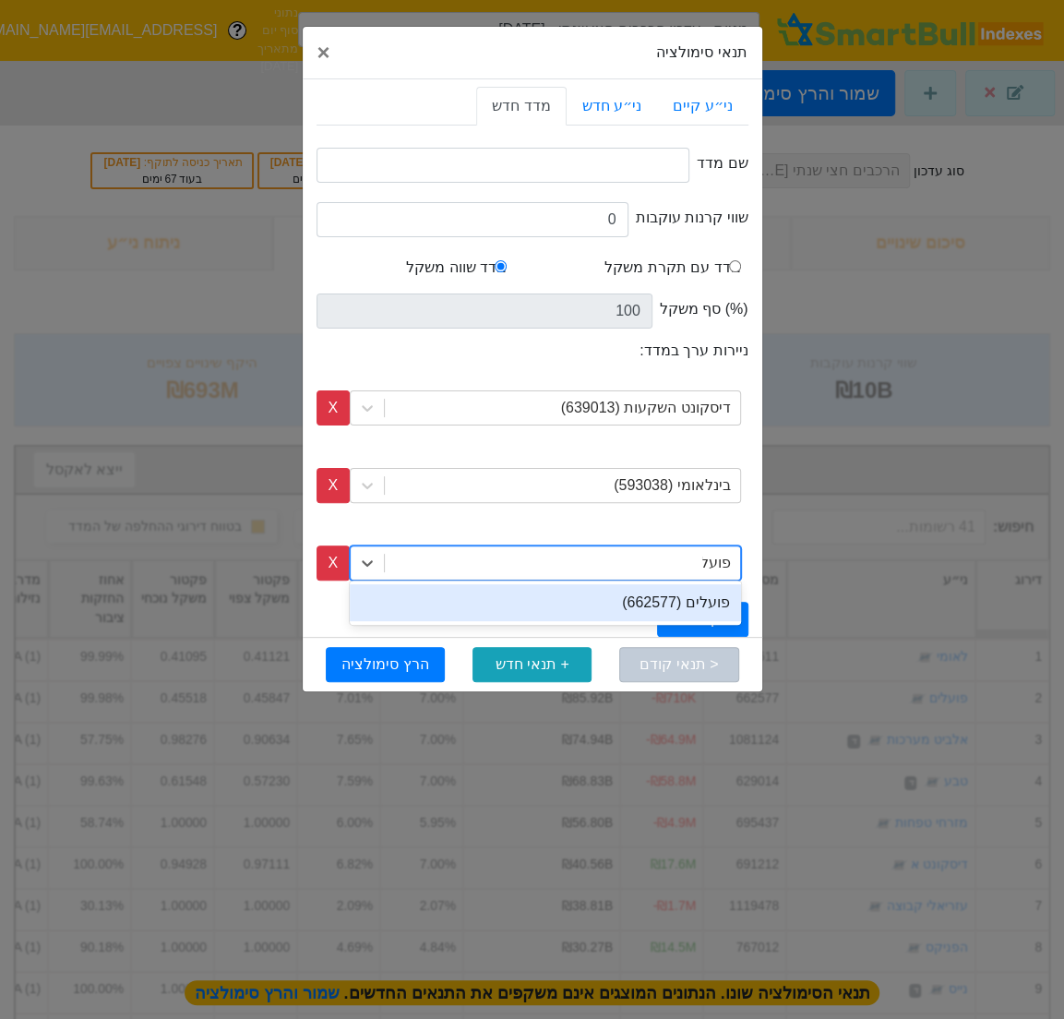
type input "פועלי"
click at [686, 595] on div "פועלים (662577)" at bounding box center [545, 602] width 391 height 37
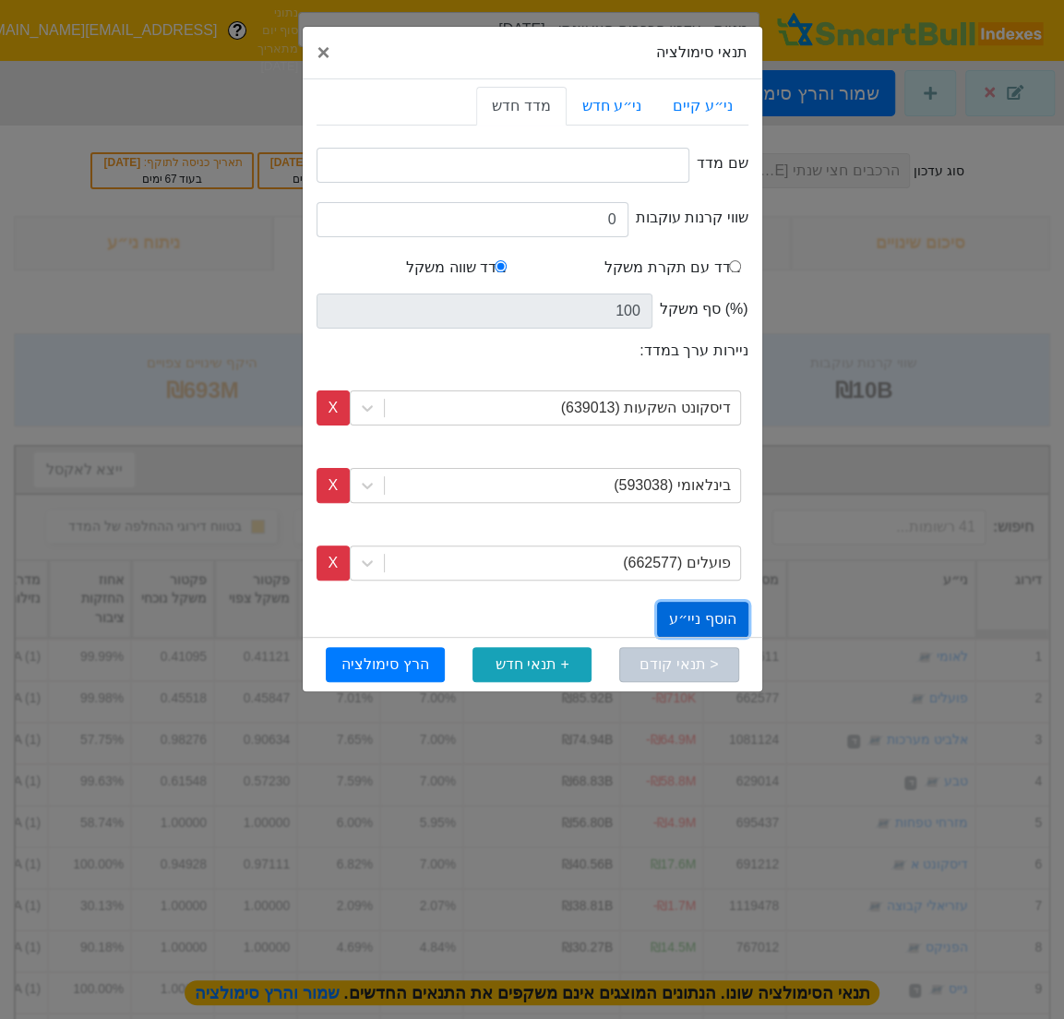
click at [688, 610] on button "הוסף ניי״ע" at bounding box center [702, 619] width 90 height 35
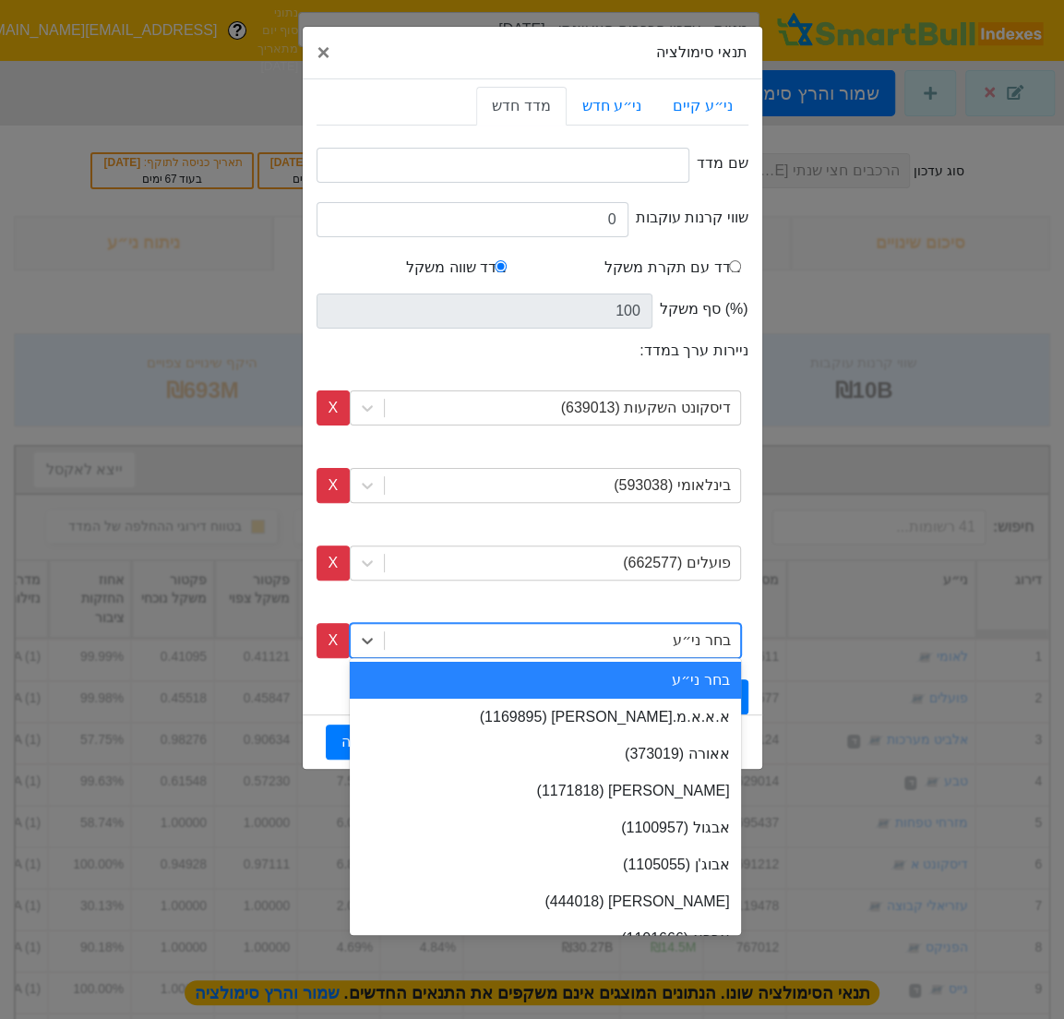
click at [680, 642] on div "בחר ני״ע" at bounding box center [701, 641] width 57 height 22
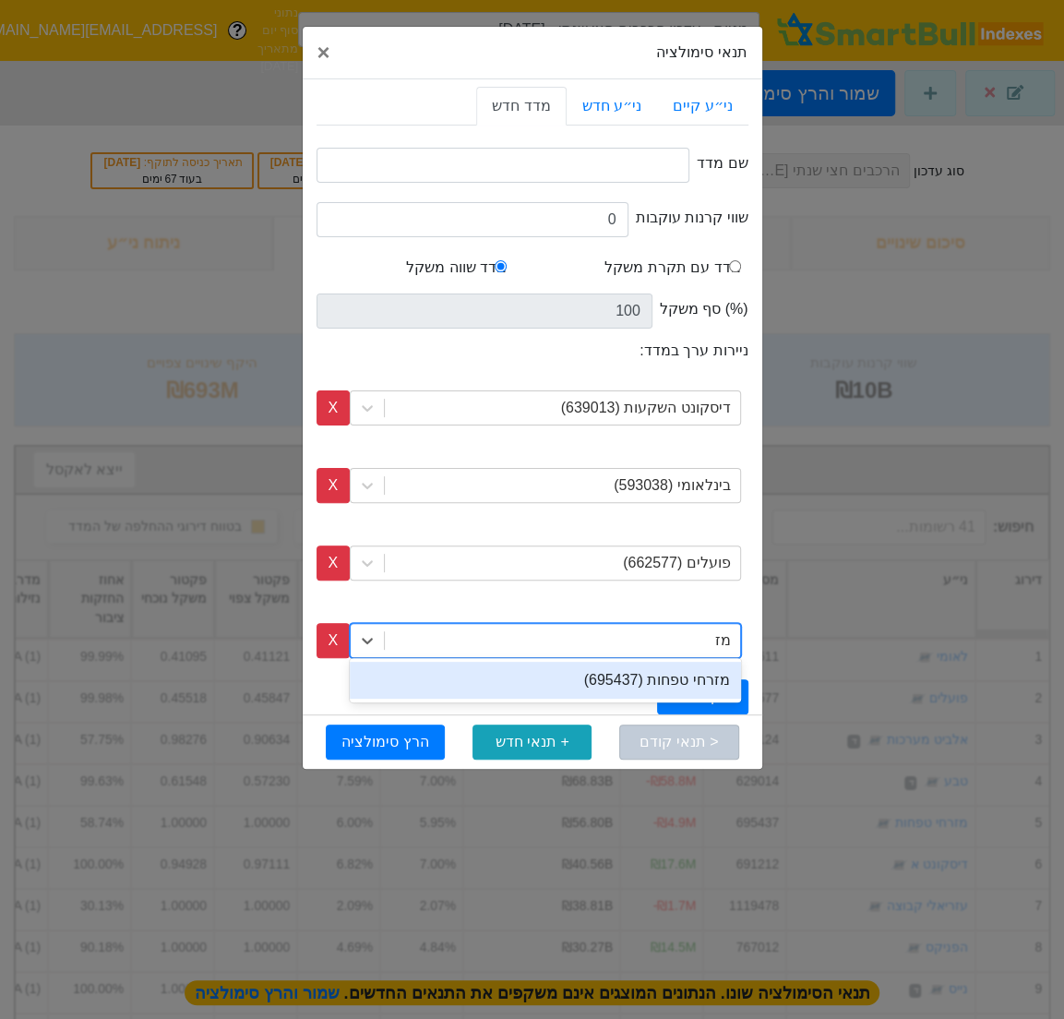
type input "מזר"
click at [686, 672] on div "מזרחי טפחות (695437)" at bounding box center [545, 680] width 391 height 37
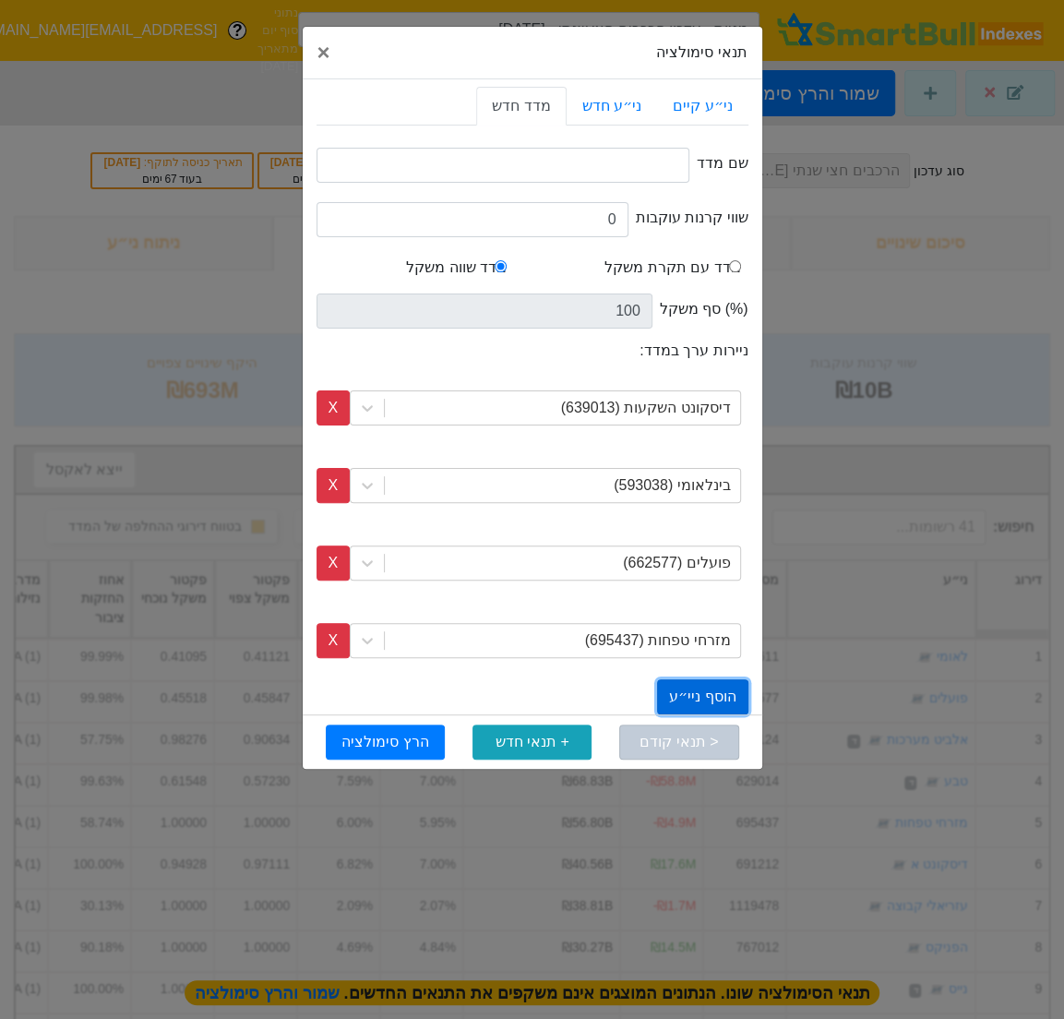
click at [688, 699] on button "הוסף ניי״ע" at bounding box center [702, 696] width 90 height 35
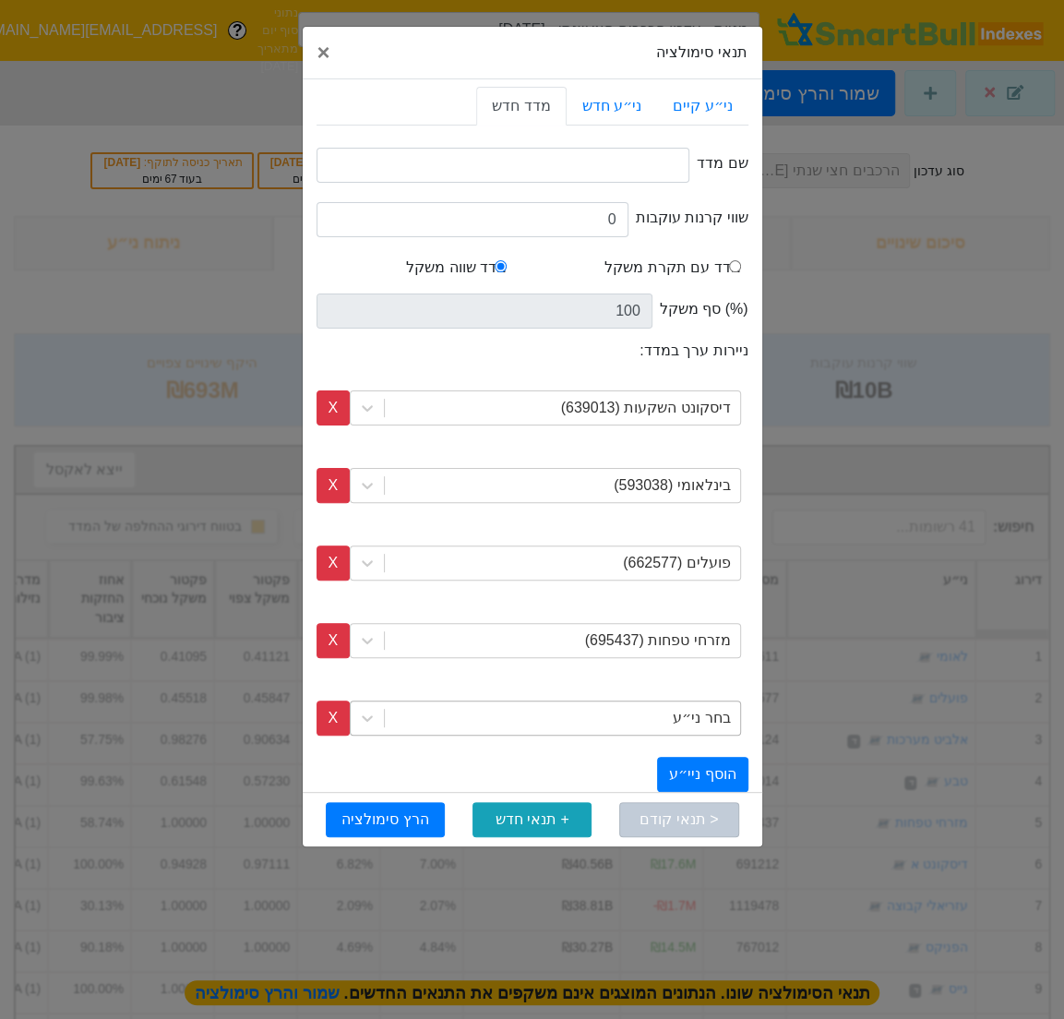
click at [685, 715] on div "בחר ני״ע" at bounding box center [701, 718] width 57 height 22
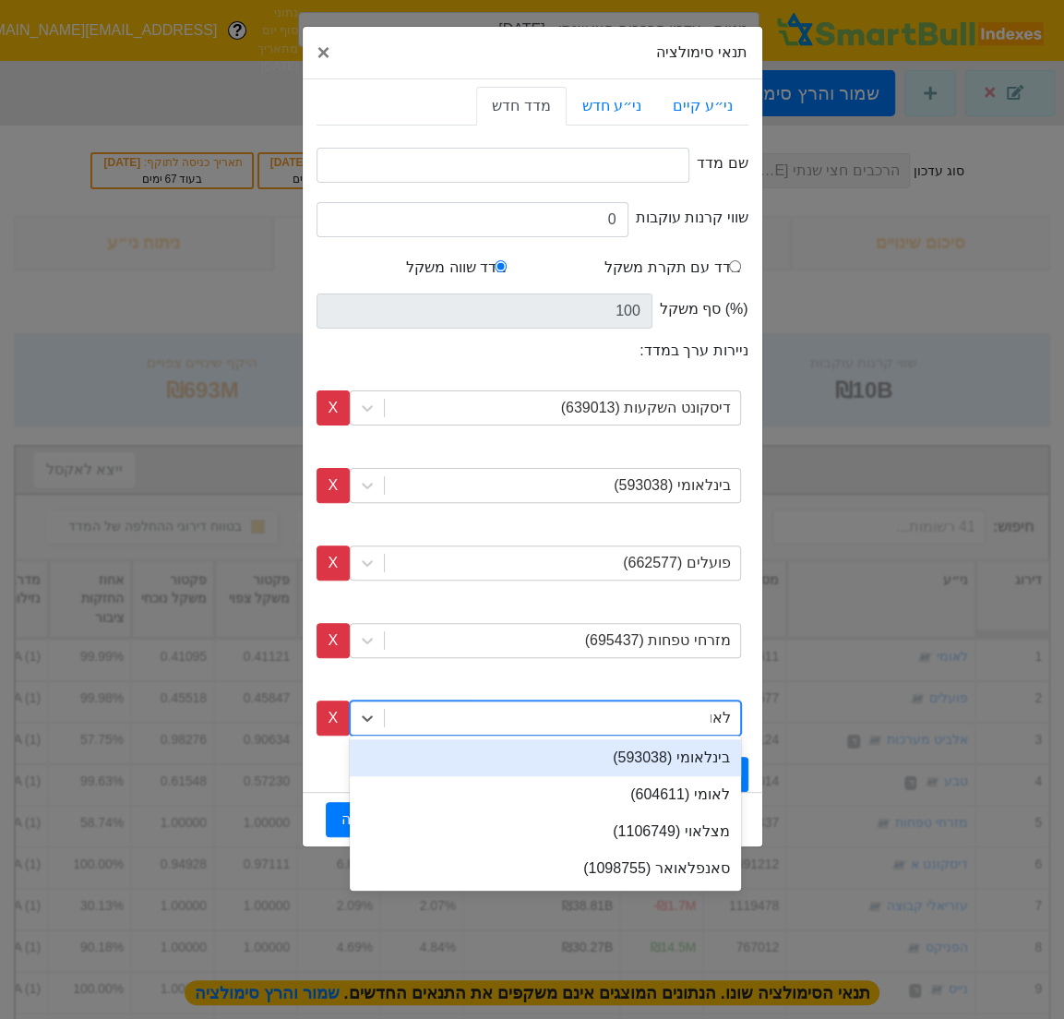
type input "לאומי"
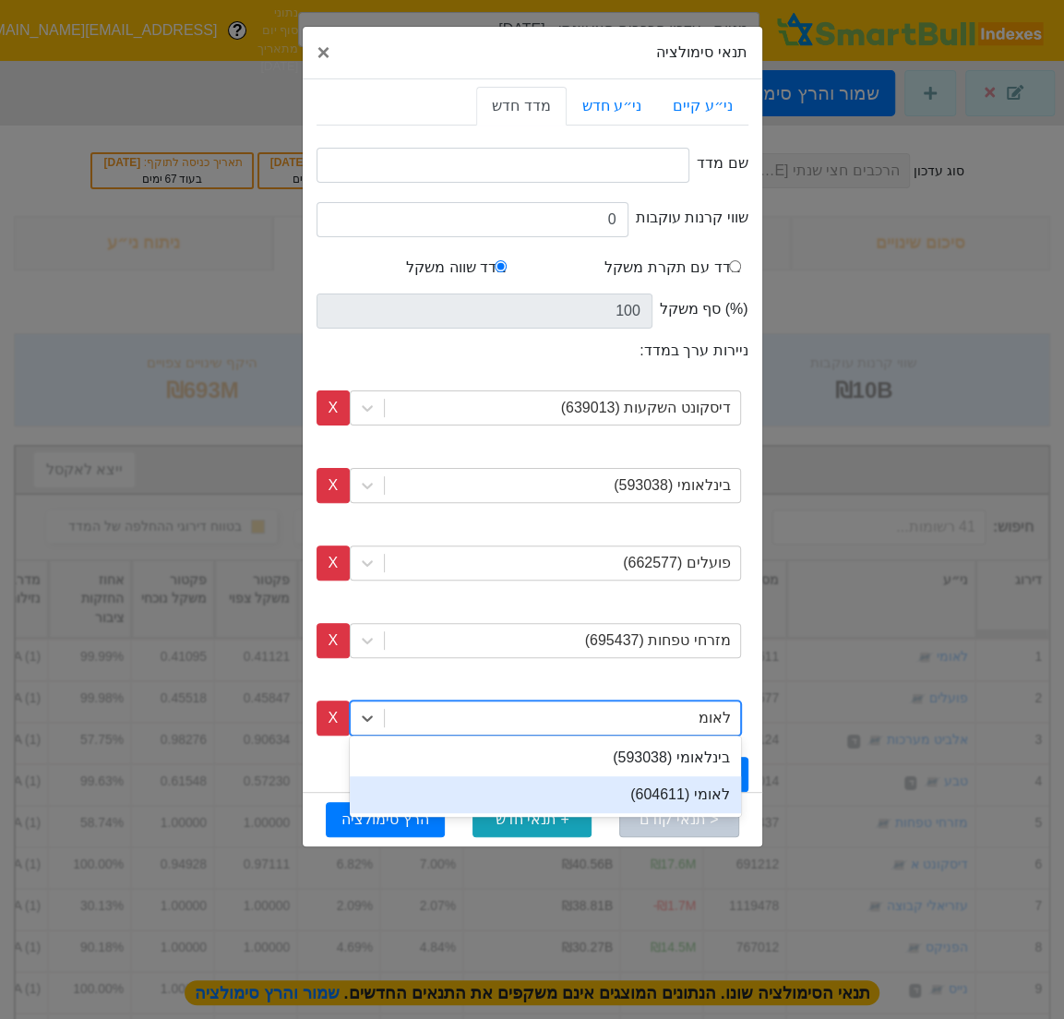
click at [697, 798] on div "לאומי (604611)" at bounding box center [545, 794] width 391 height 37
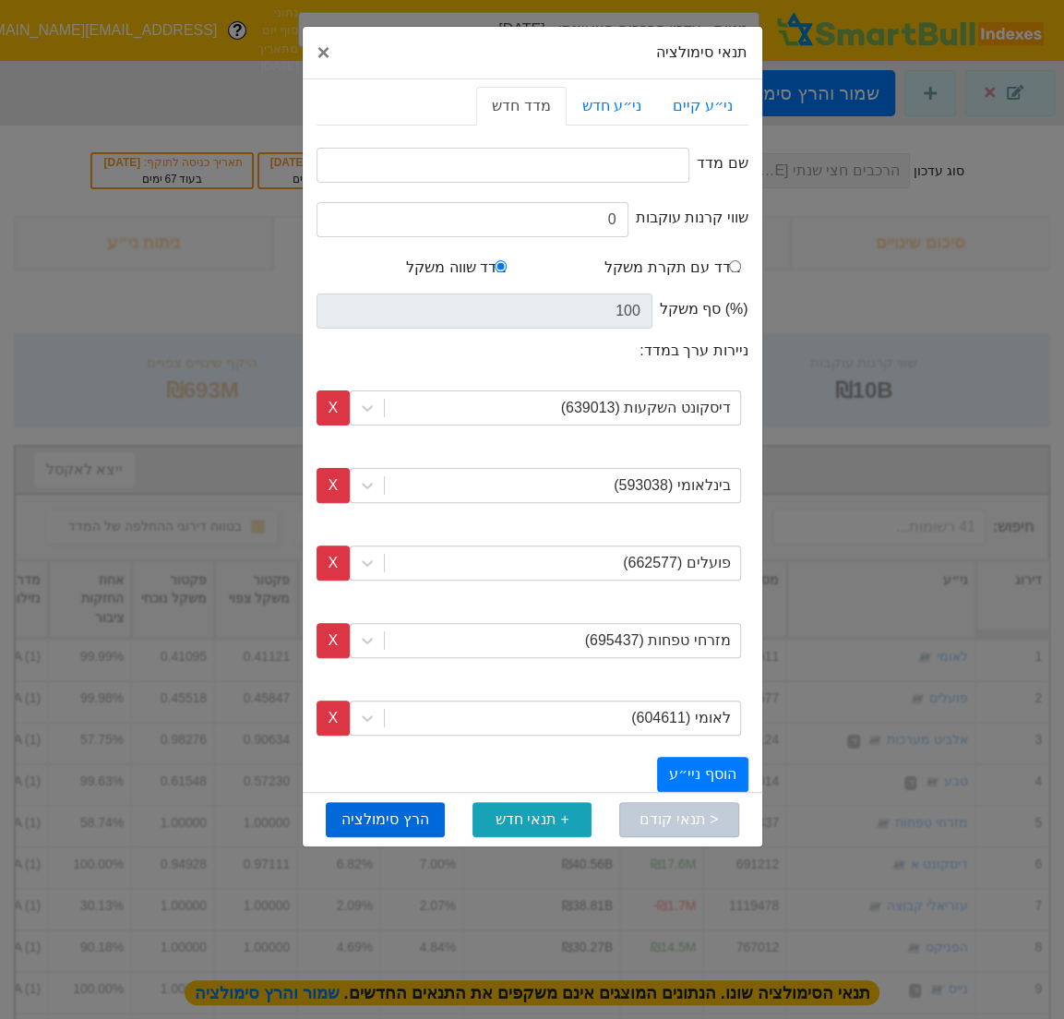
click at [376, 823] on button "הרץ סימולציה" at bounding box center [385, 819] width 119 height 35
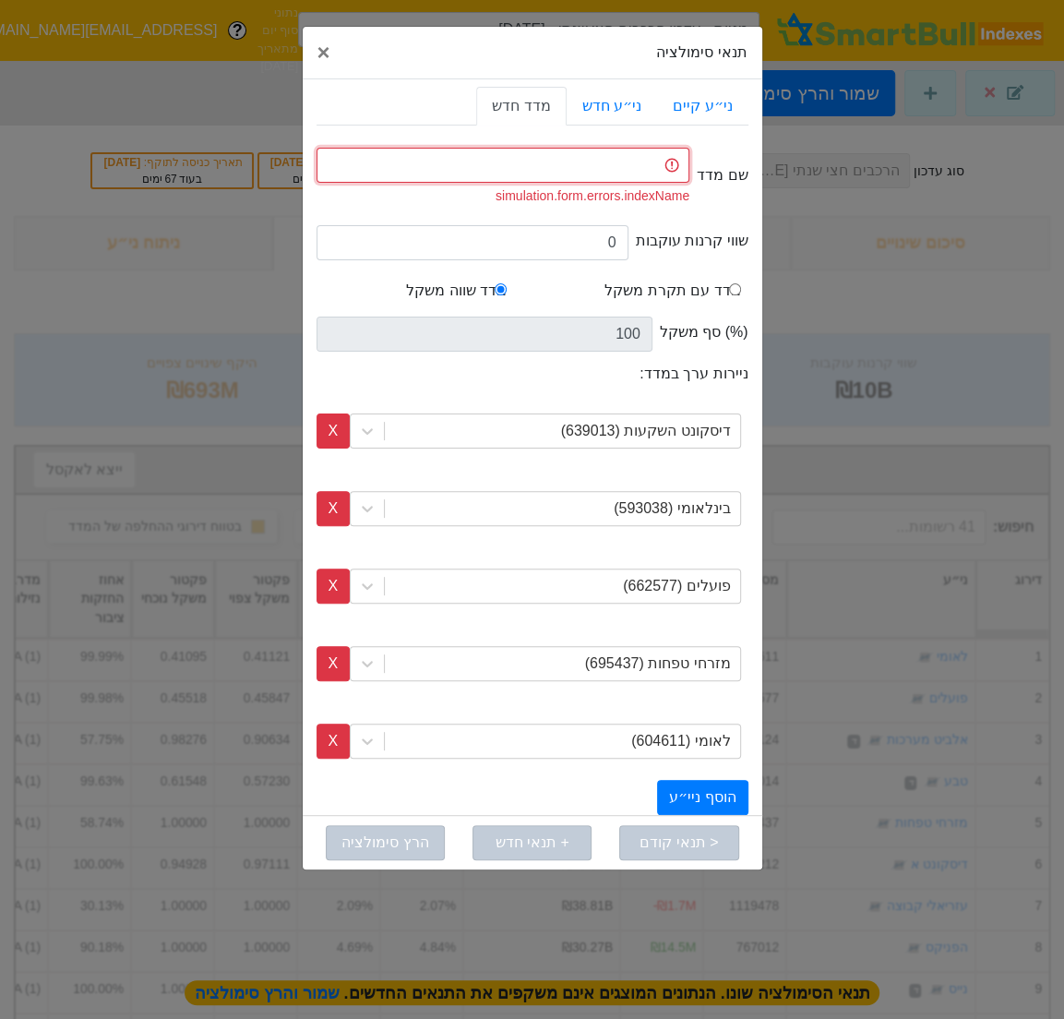
click at [591, 167] on input "text" at bounding box center [504, 165] width 374 height 35
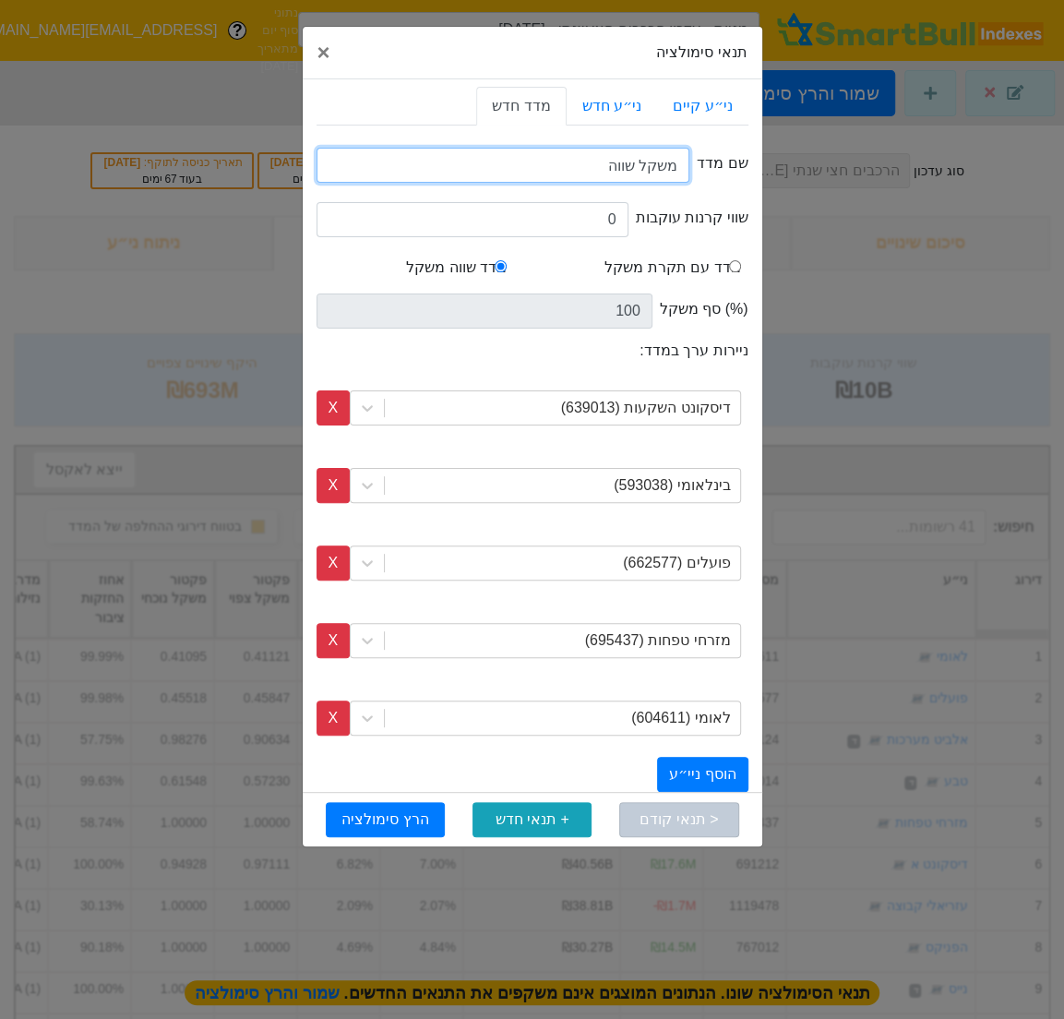
type input "משקל שווה"
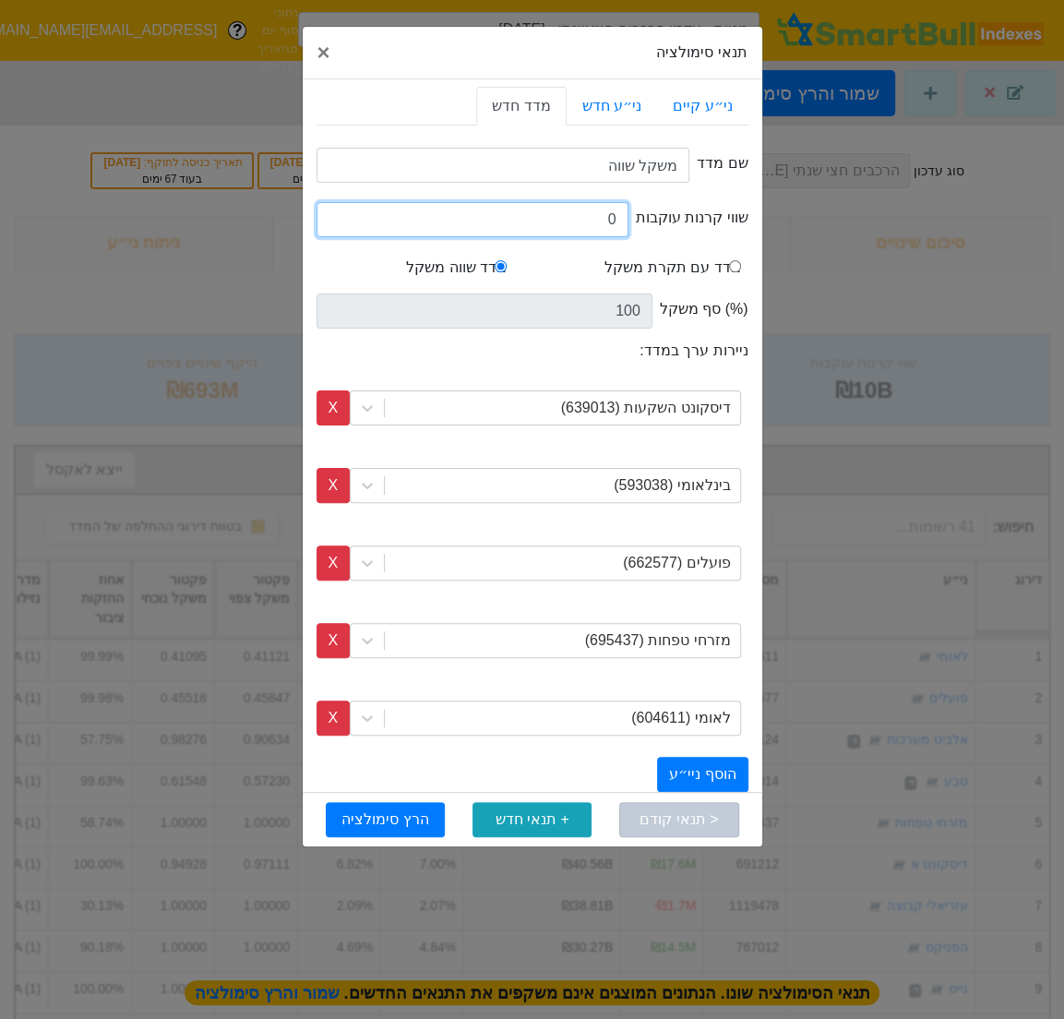
click at [574, 233] on input "0" at bounding box center [473, 219] width 312 height 35
click at [595, 217] on input "04" at bounding box center [473, 219] width 312 height 35
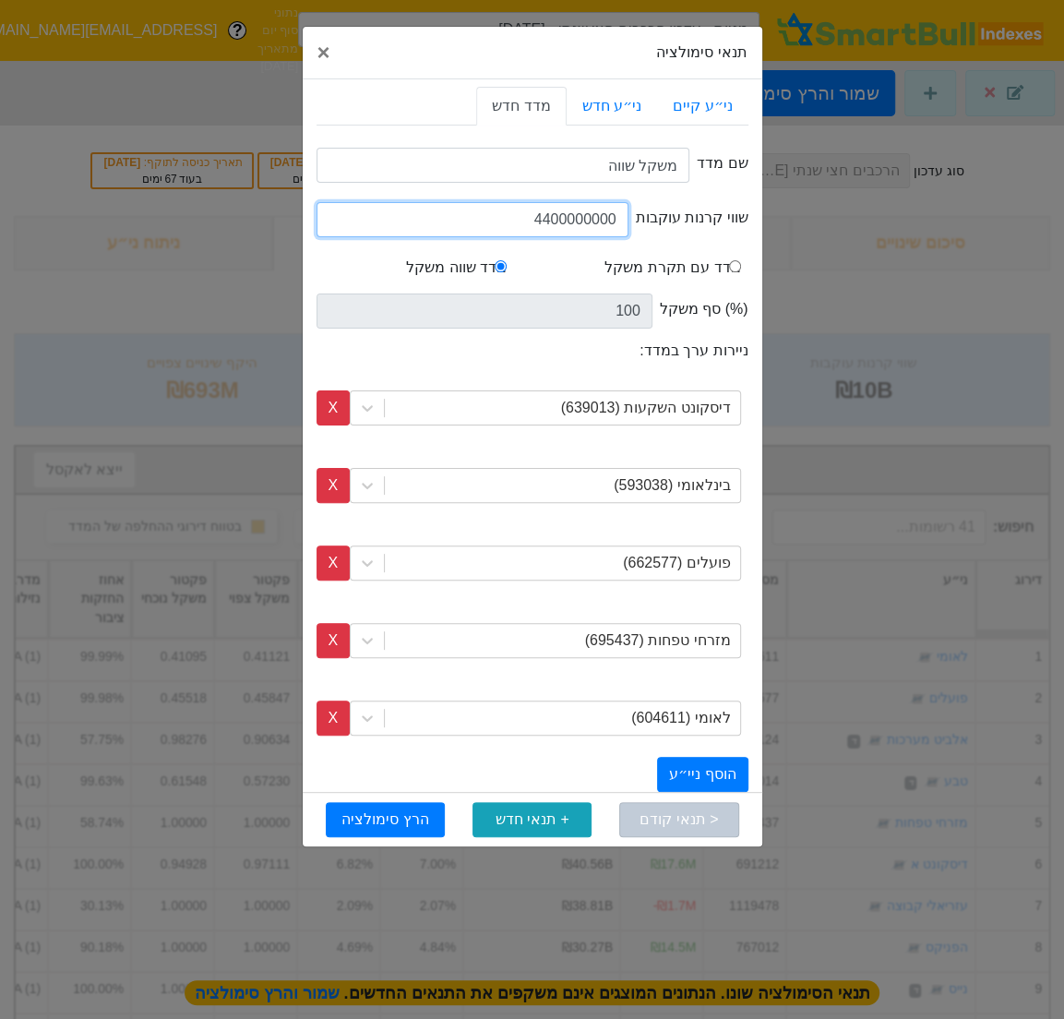
type input "4400000000"
click at [400, 799] on div "< תנאי קודם + תנאי חדש הרץ סימולציה" at bounding box center [533, 819] width 460 height 54
click at [399, 804] on button "הרץ סימולציה" at bounding box center [385, 819] width 119 height 35
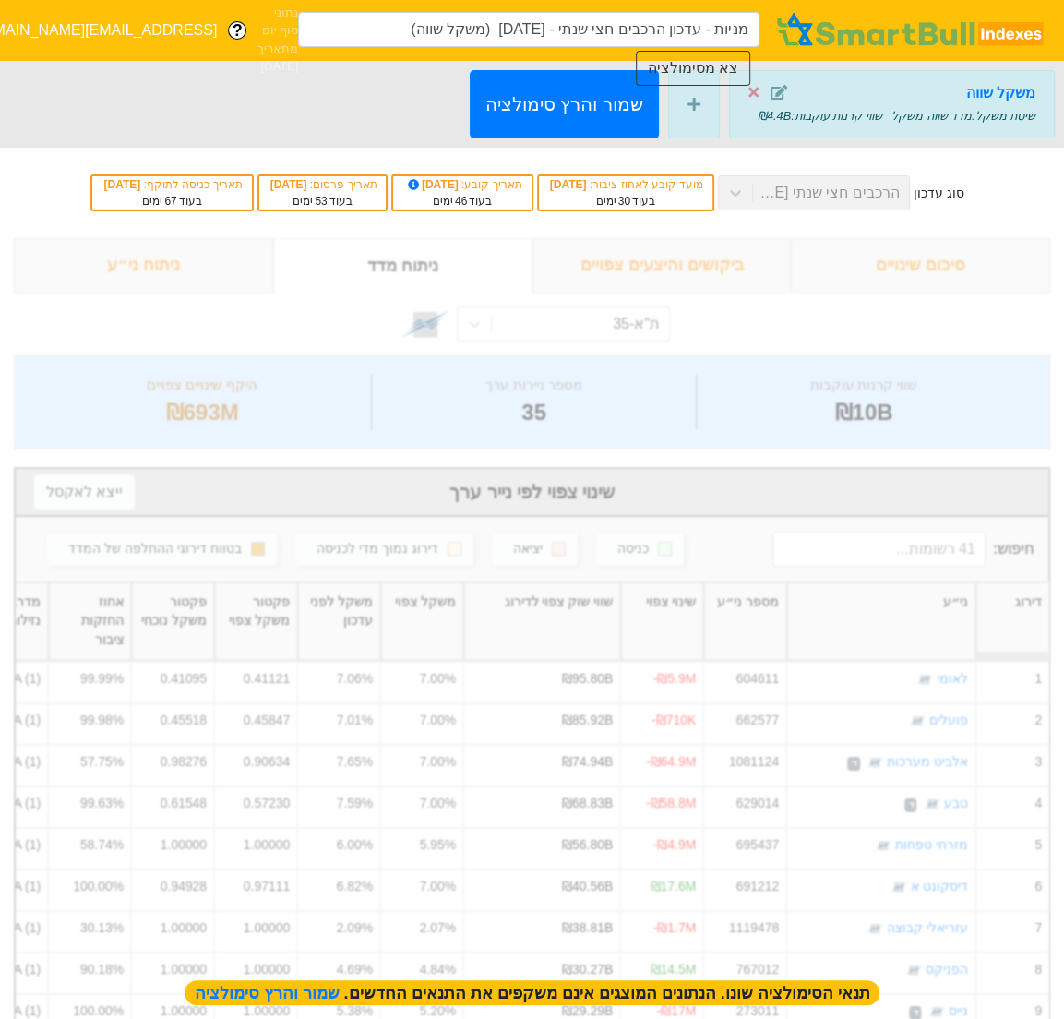
type input "מניות - עדכון הרכבים חצי שנתי - [DATE] (משקל שווה)"
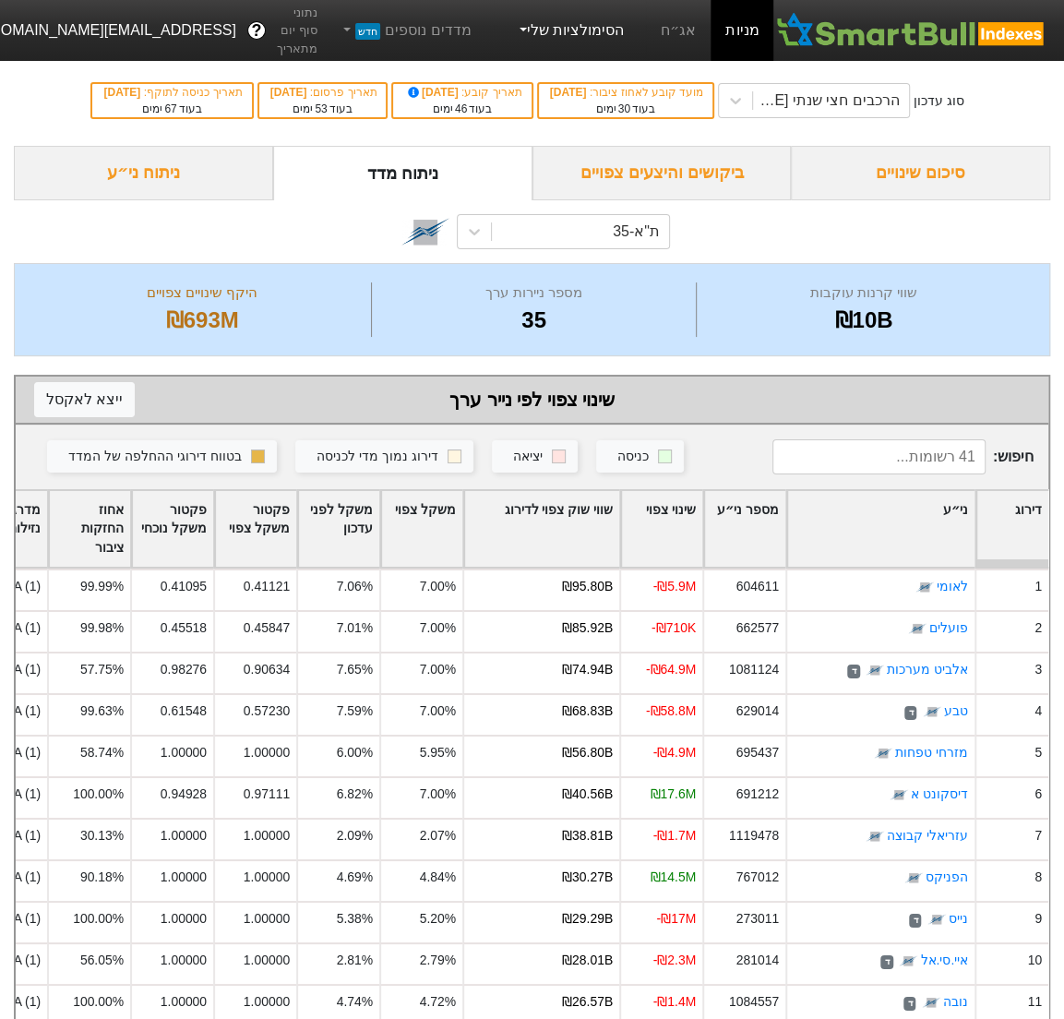
click at [563, 26] on link "הסימולציות שלי" at bounding box center [571, 30] width 124 height 37
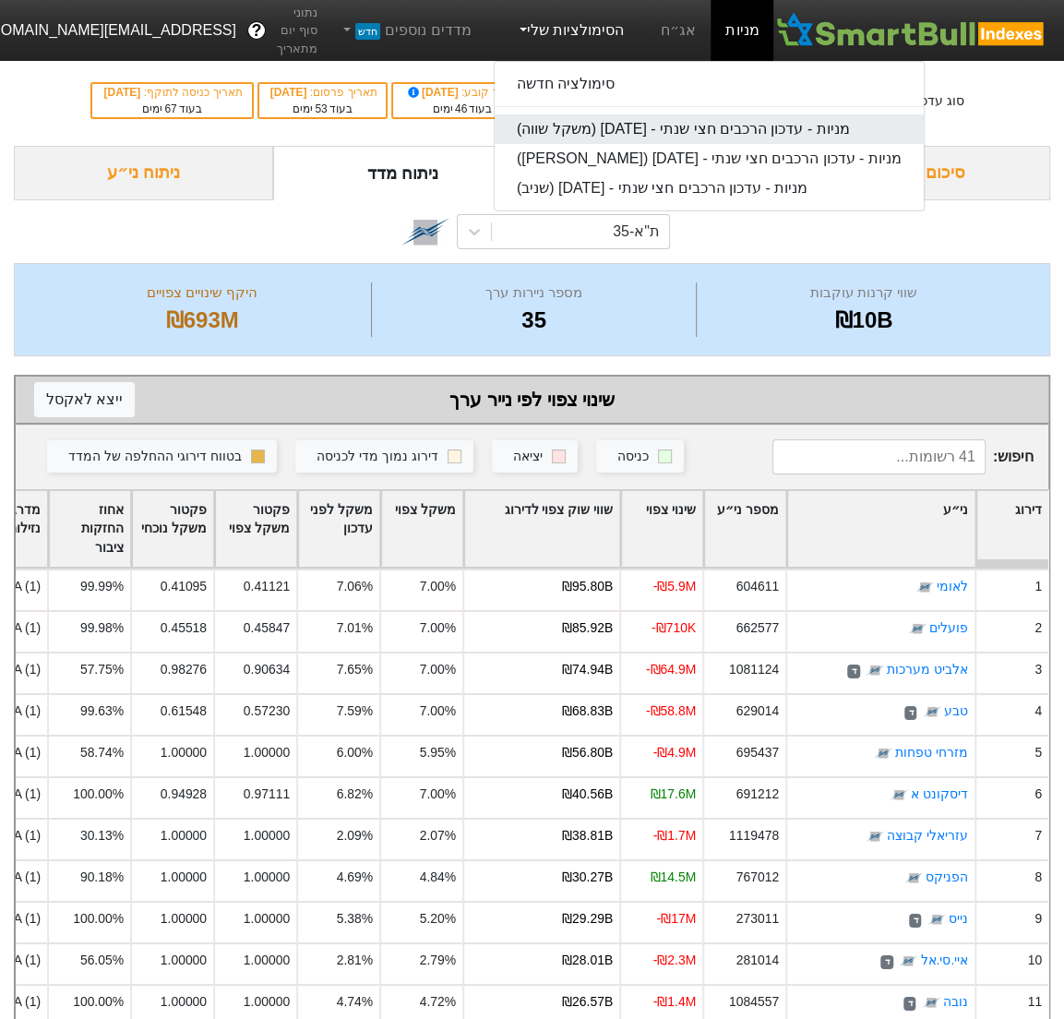
click at [684, 126] on link "מניות - עדכון הרכבים חצי שנתי - [DATE] (משקל שווה)" at bounding box center [709, 129] width 429 height 30
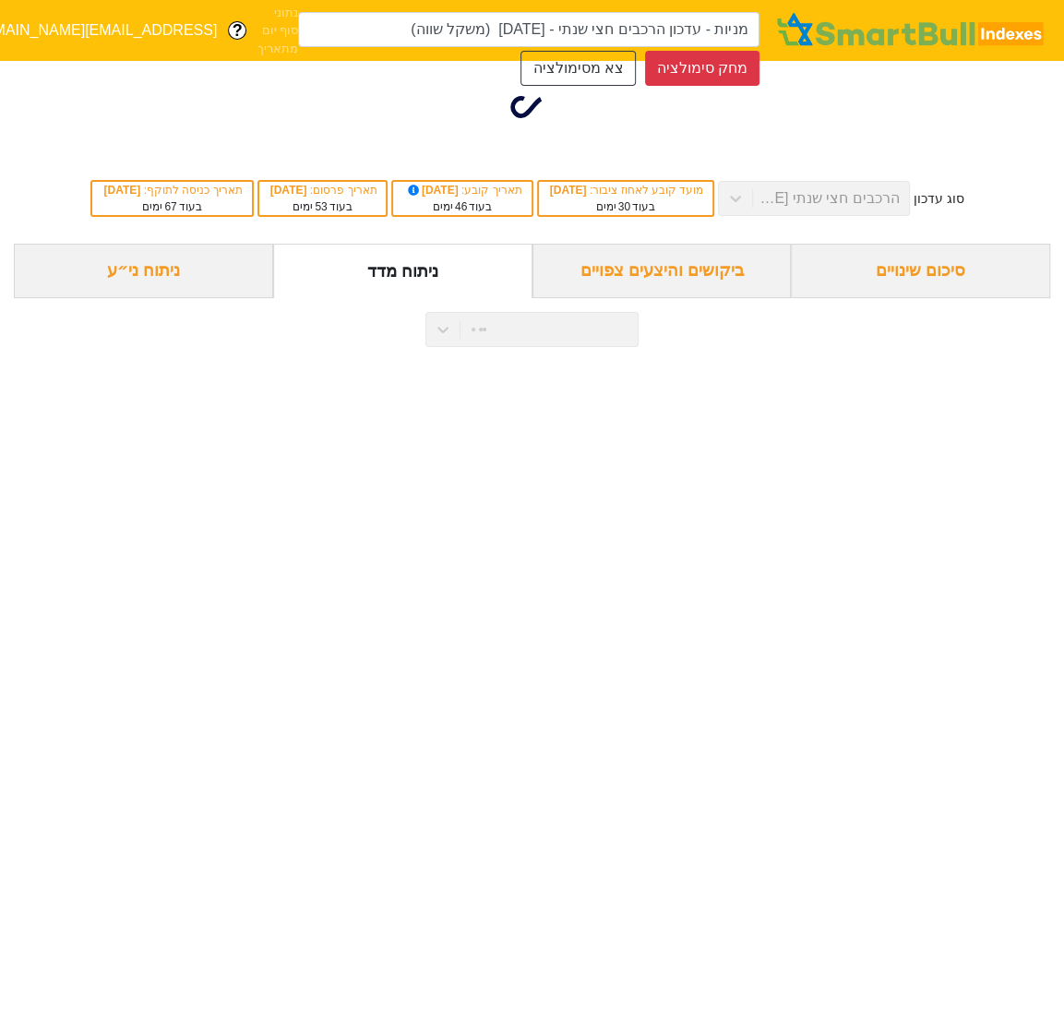
type input "מניות - עדכון הרכבים חצי שנתי - [DATE] (משקל שווה)"
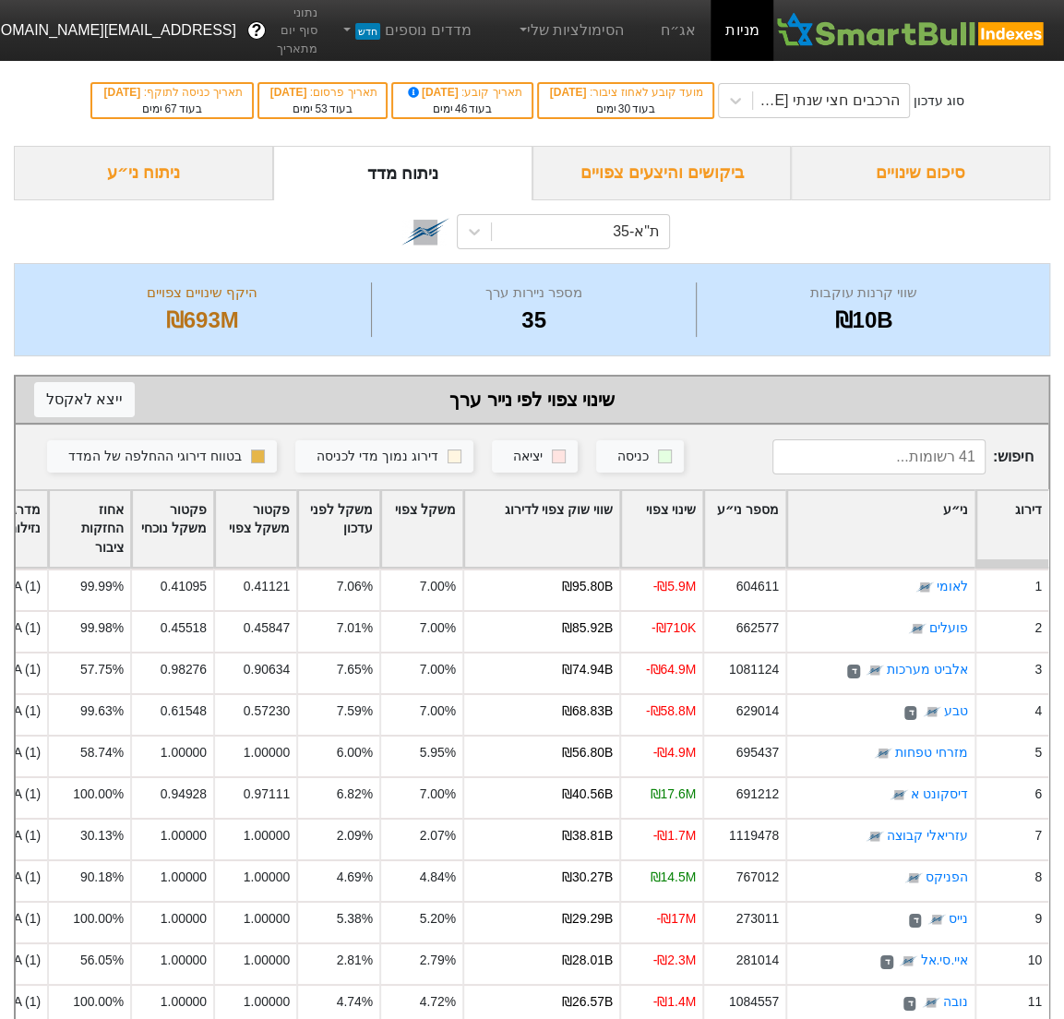
click at [657, 186] on div "ביקושים והיצעים צפויים" at bounding box center [662, 173] width 259 height 54
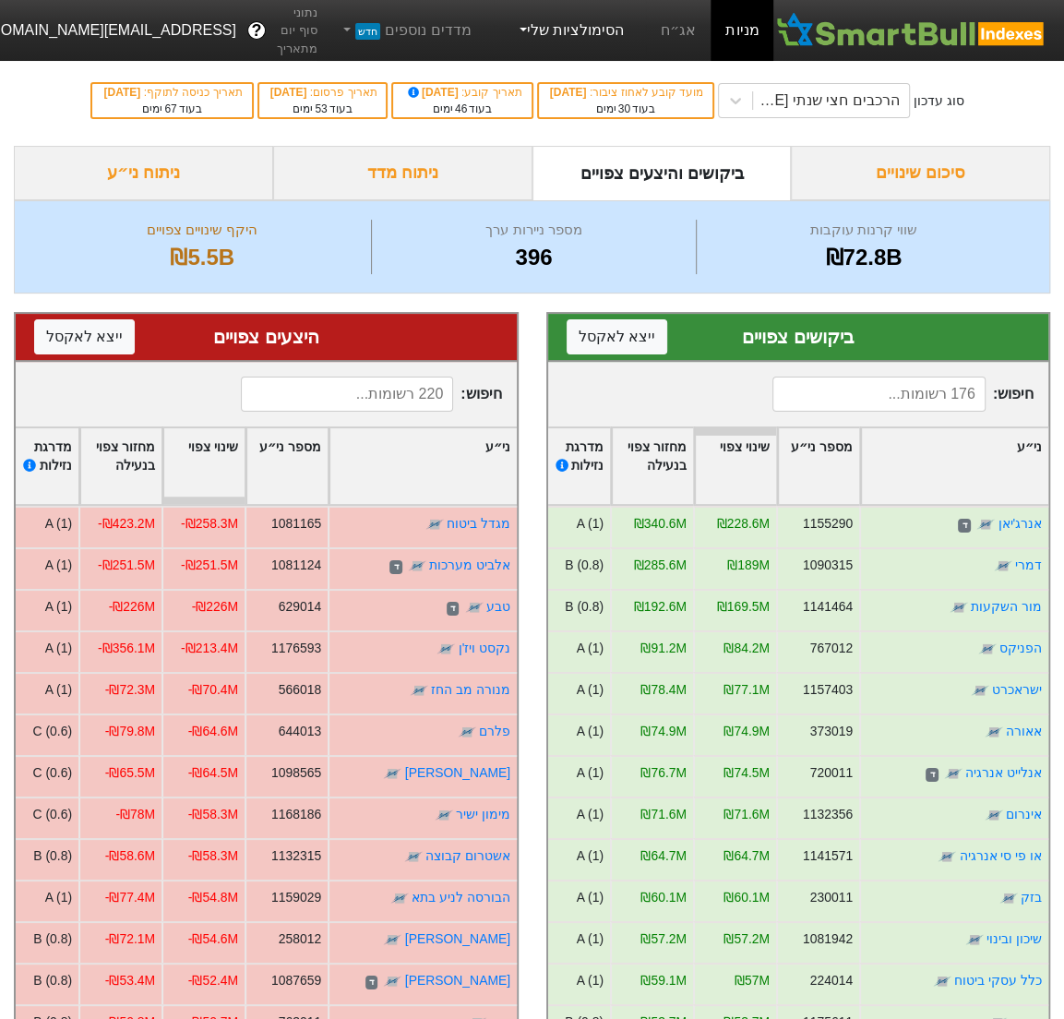
click at [576, 25] on link "הסימולציות שלי" at bounding box center [571, 30] width 124 height 37
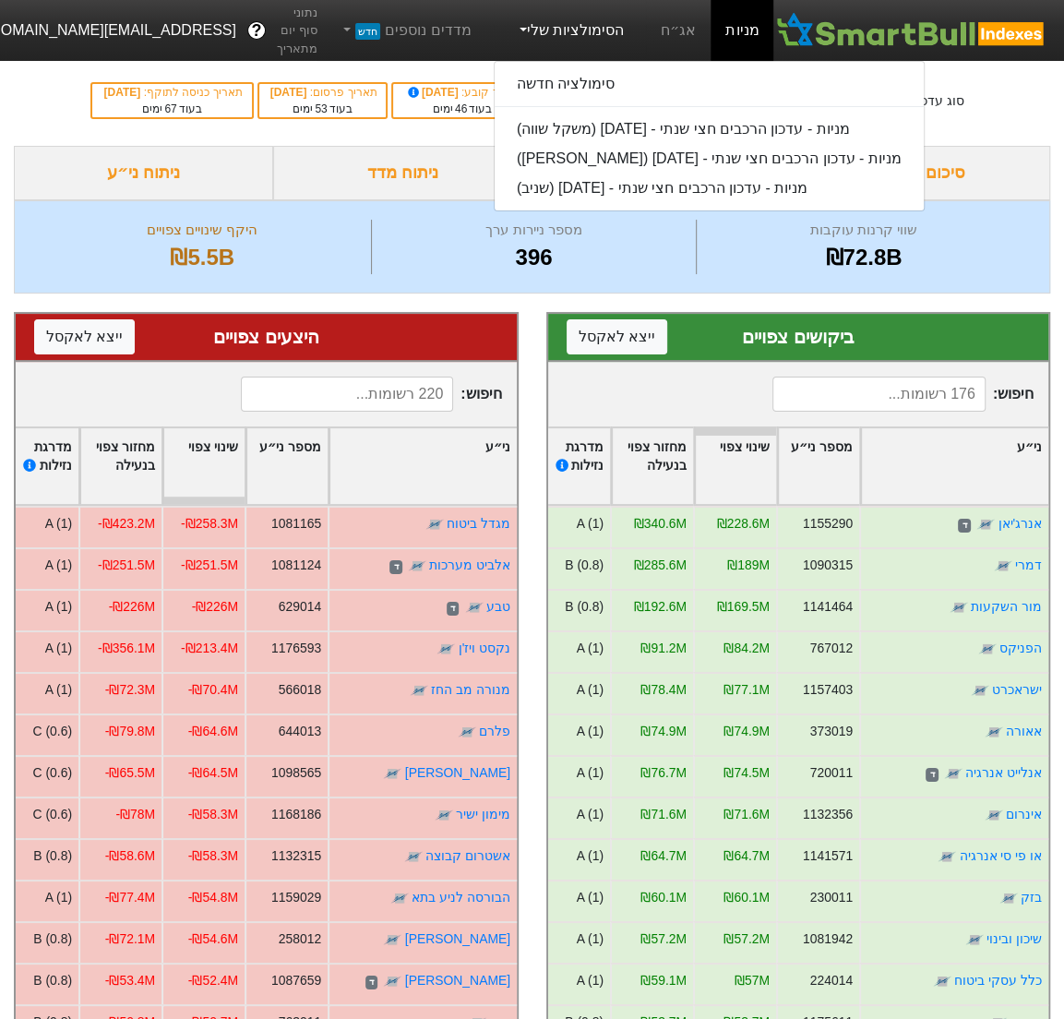
click at [607, 40] on link "הסימולציות שלי" at bounding box center [571, 30] width 124 height 37
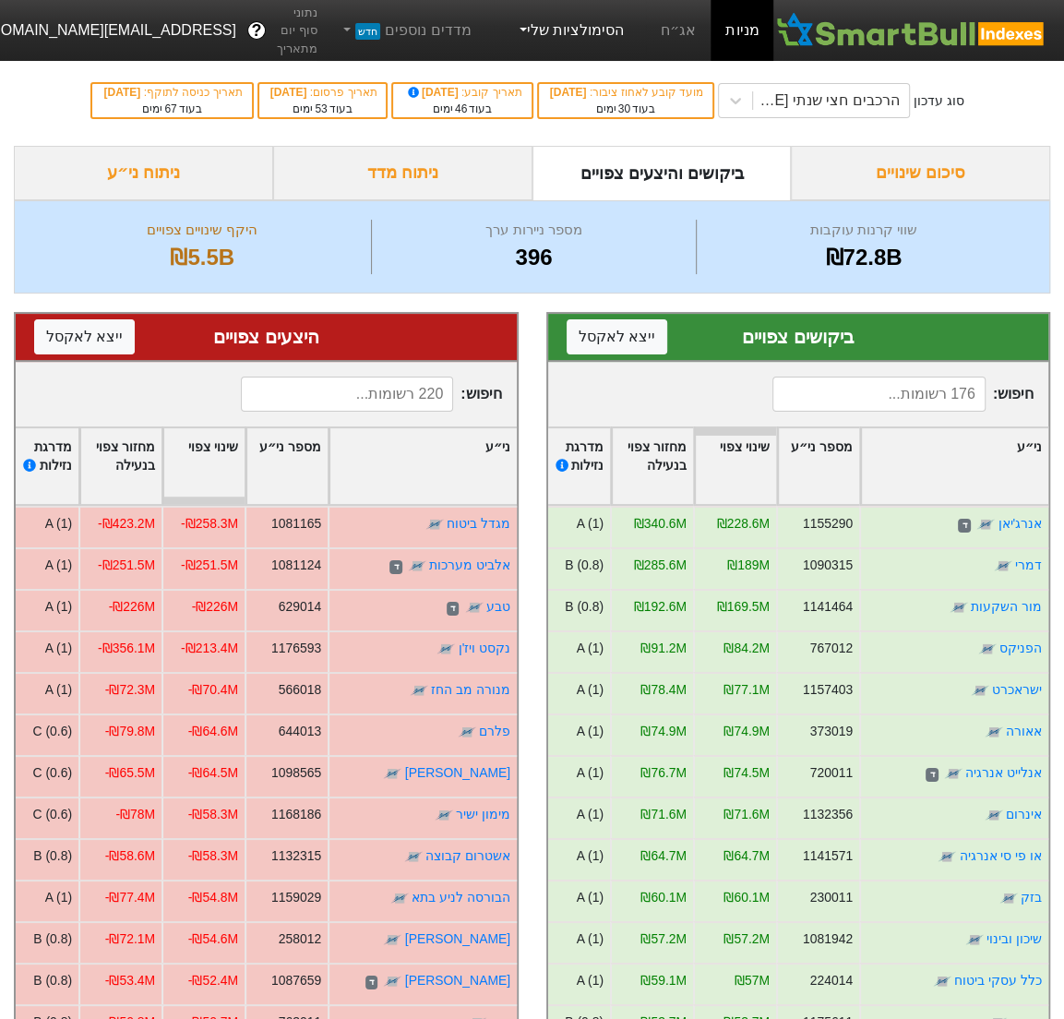
click at [556, 25] on link "הסימולציות שלי" at bounding box center [571, 30] width 124 height 37
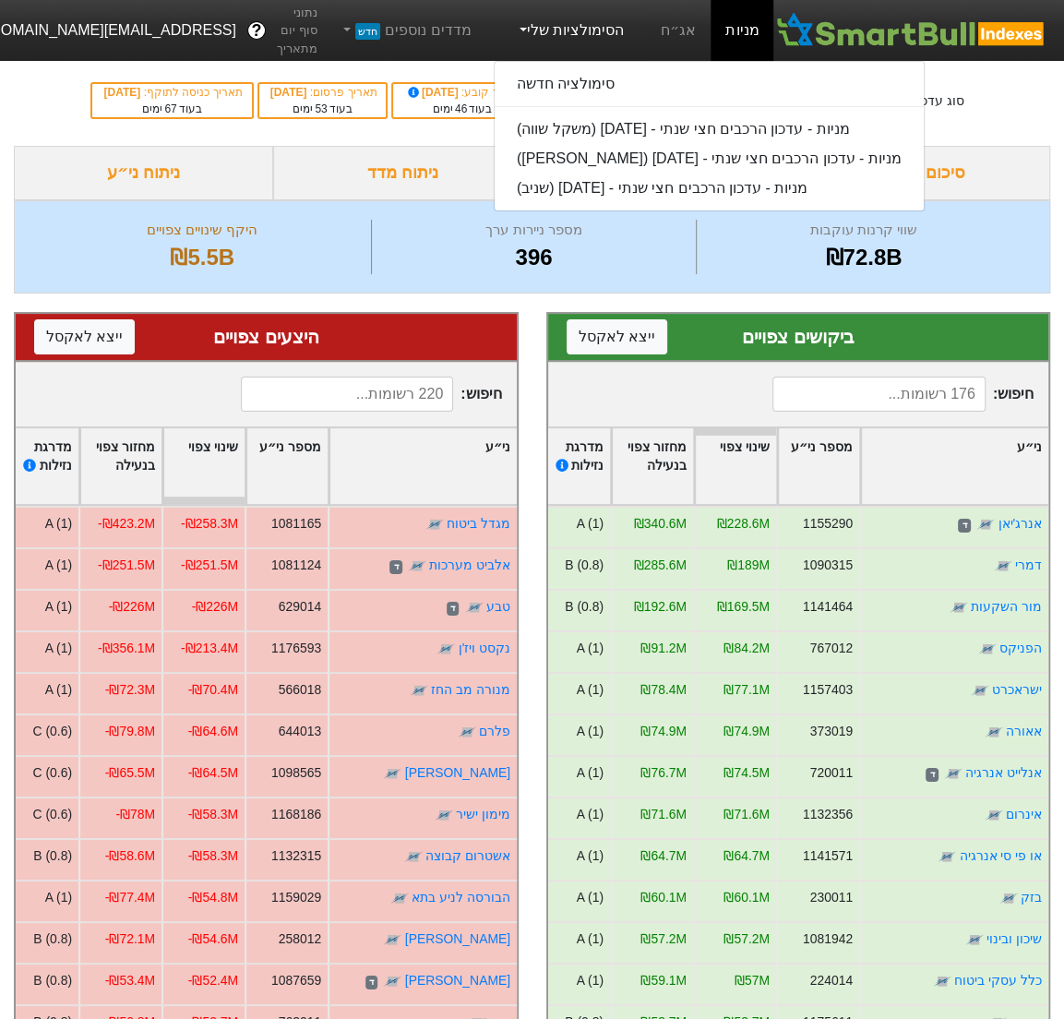
click at [589, 30] on link "הסימולציות שלי" at bounding box center [571, 30] width 124 height 37
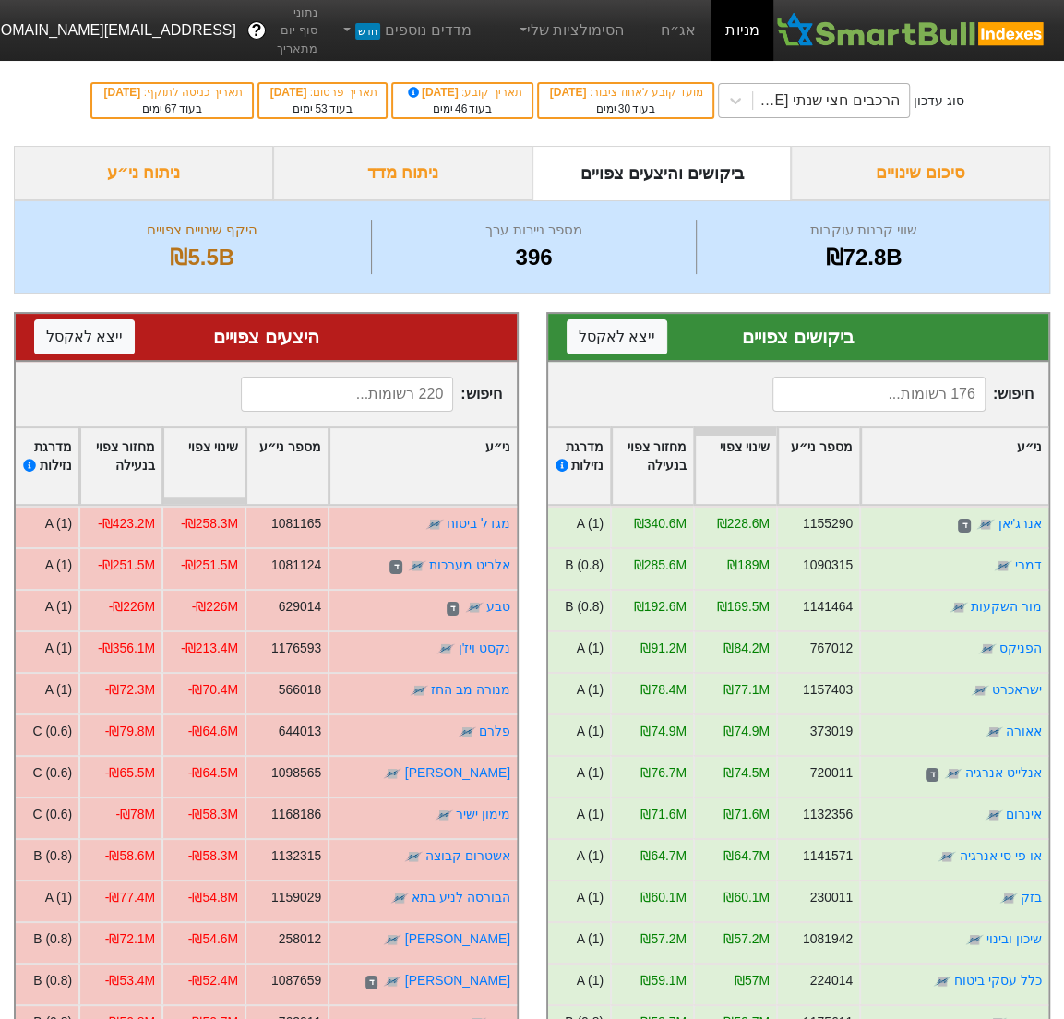
click at [828, 113] on div "הרכבים חצי שנתי [DATE]" at bounding box center [831, 100] width 156 height 33
click at [827, 105] on div "הרכבים חצי שנתי [DATE]" at bounding box center [825, 101] width 149 height 22
click at [830, 398] on input at bounding box center [879, 394] width 213 height 35
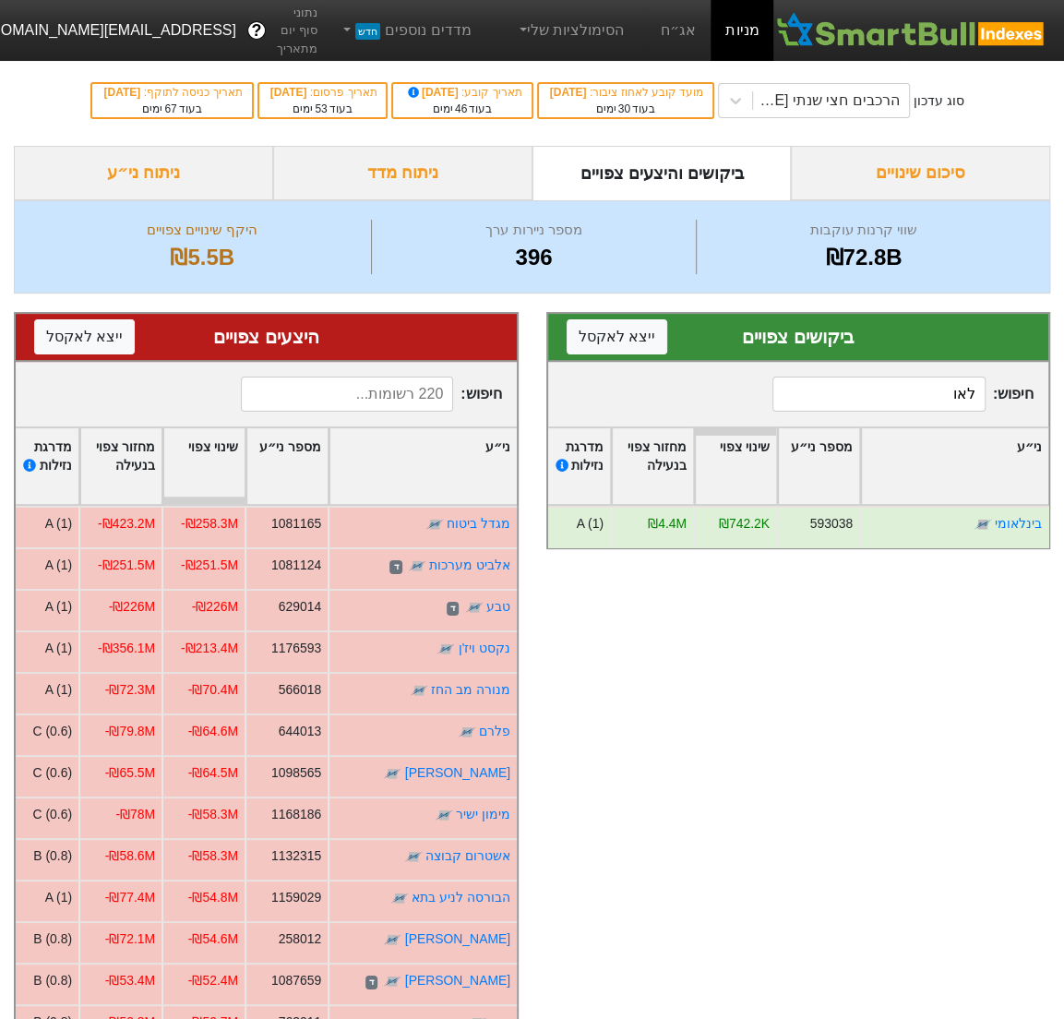
type input "לאו"
click at [438, 391] on input at bounding box center [347, 394] width 213 height 35
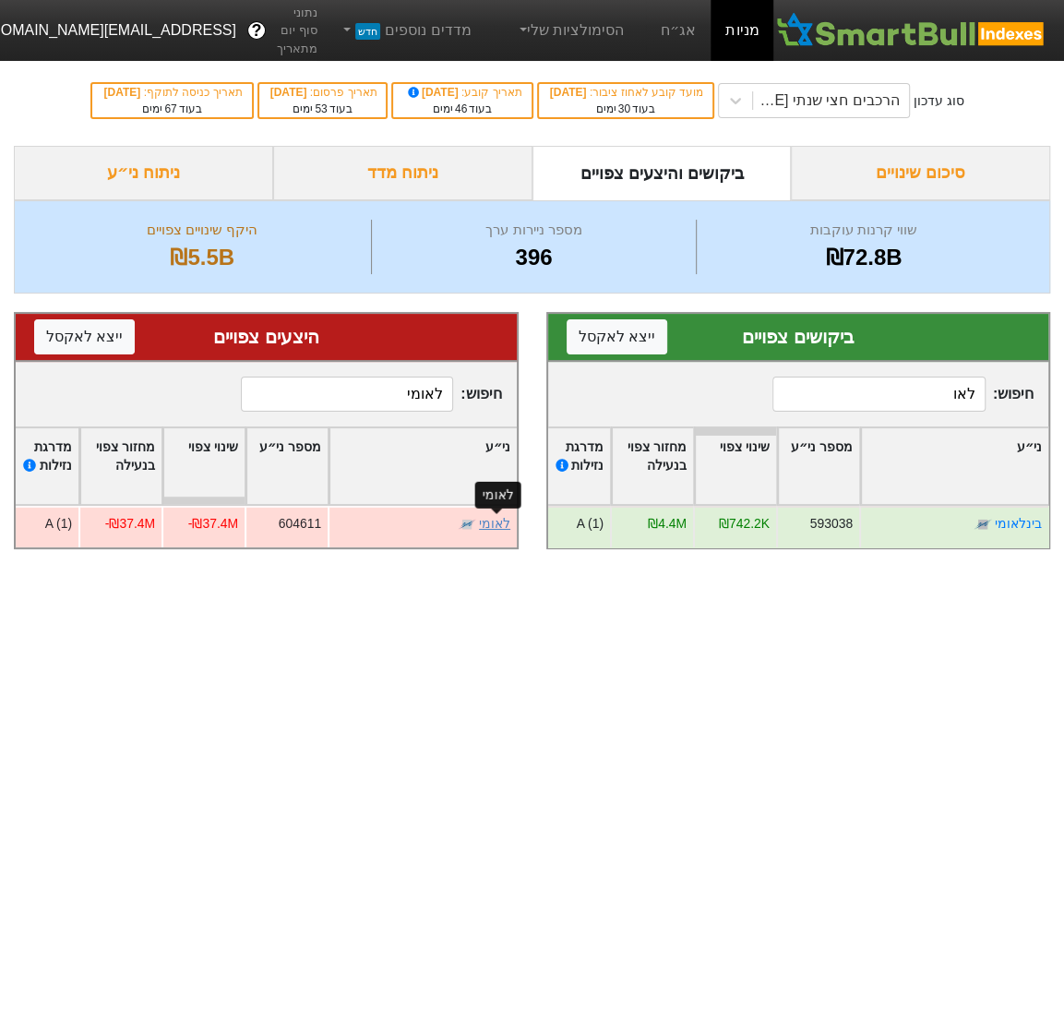
type input "לאומי"
click at [505, 528] on link "לאומי" at bounding box center [494, 523] width 31 height 15
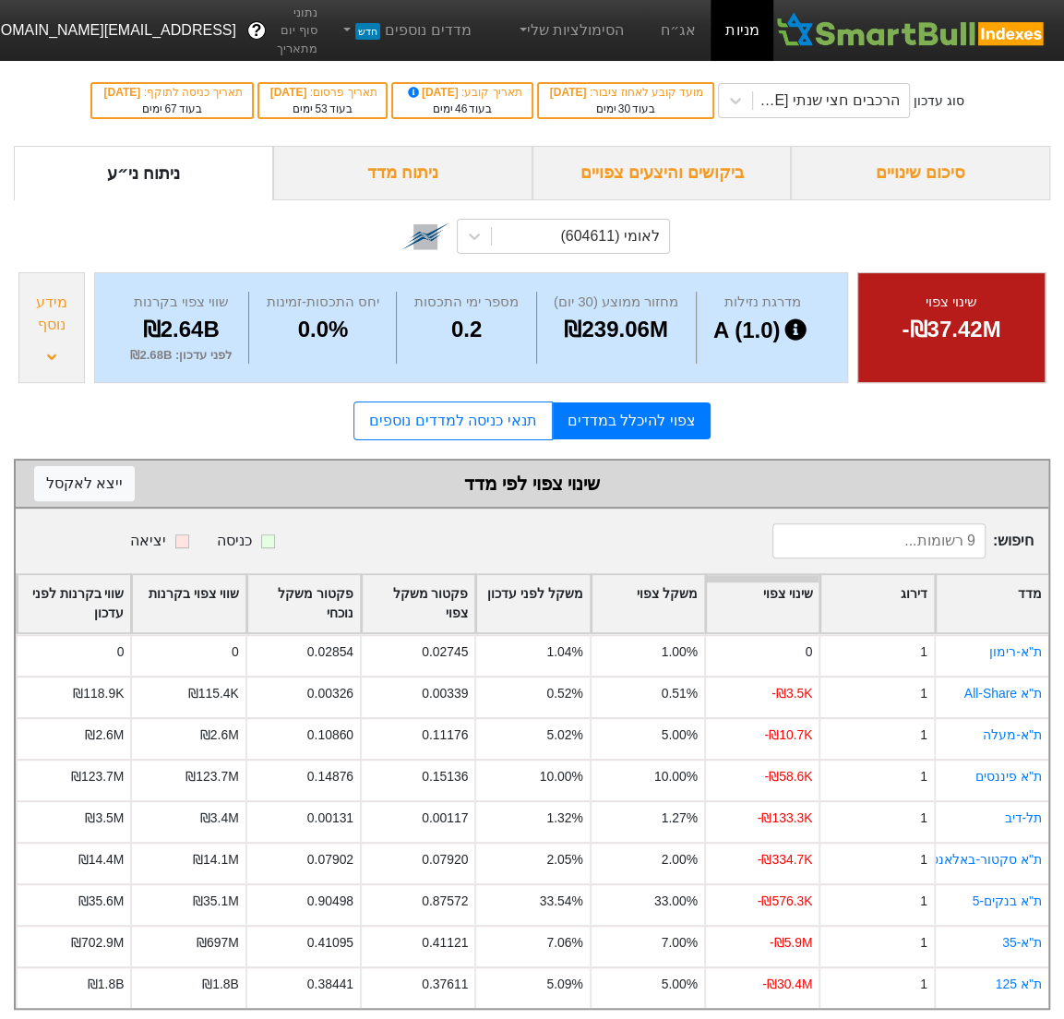
scroll to position [8, 0]
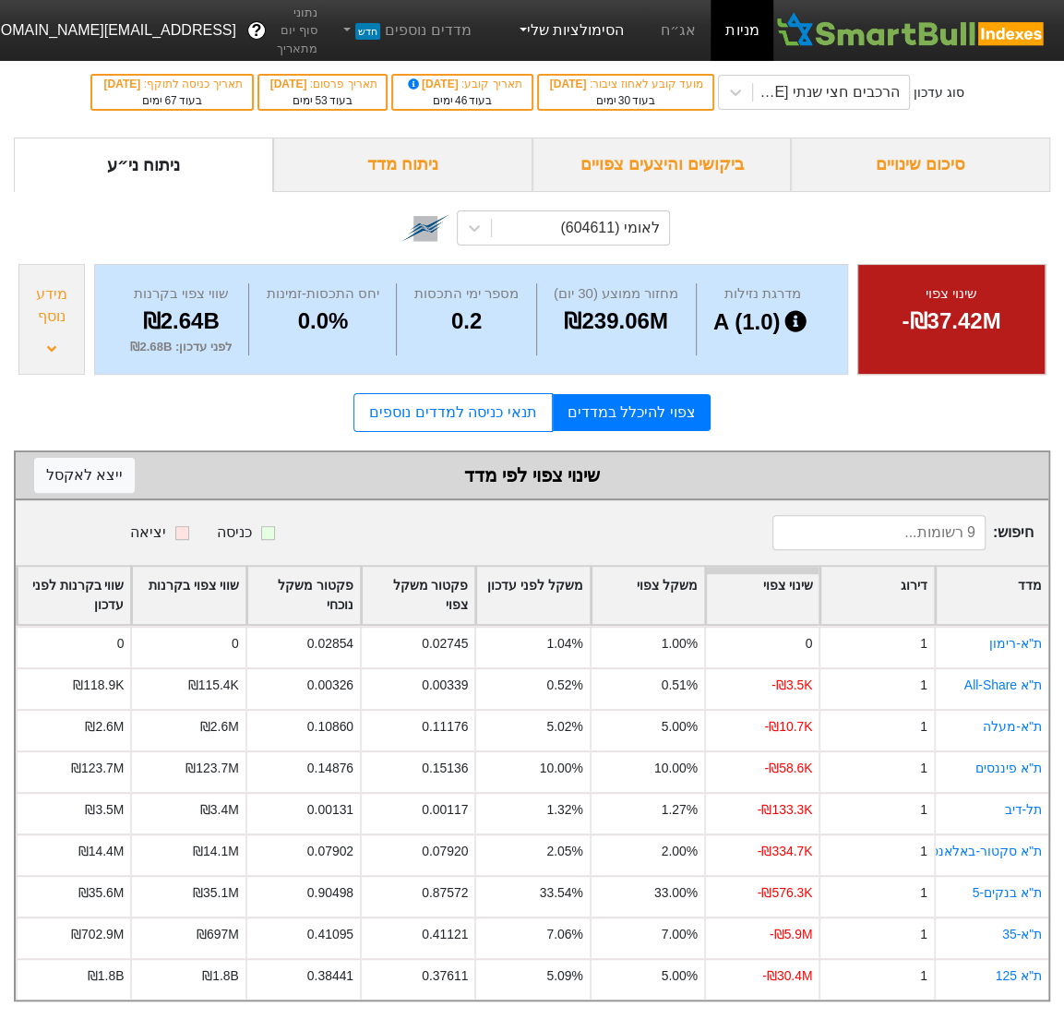
click at [552, 16] on link "הסימולציות שלי" at bounding box center [571, 30] width 124 height 37
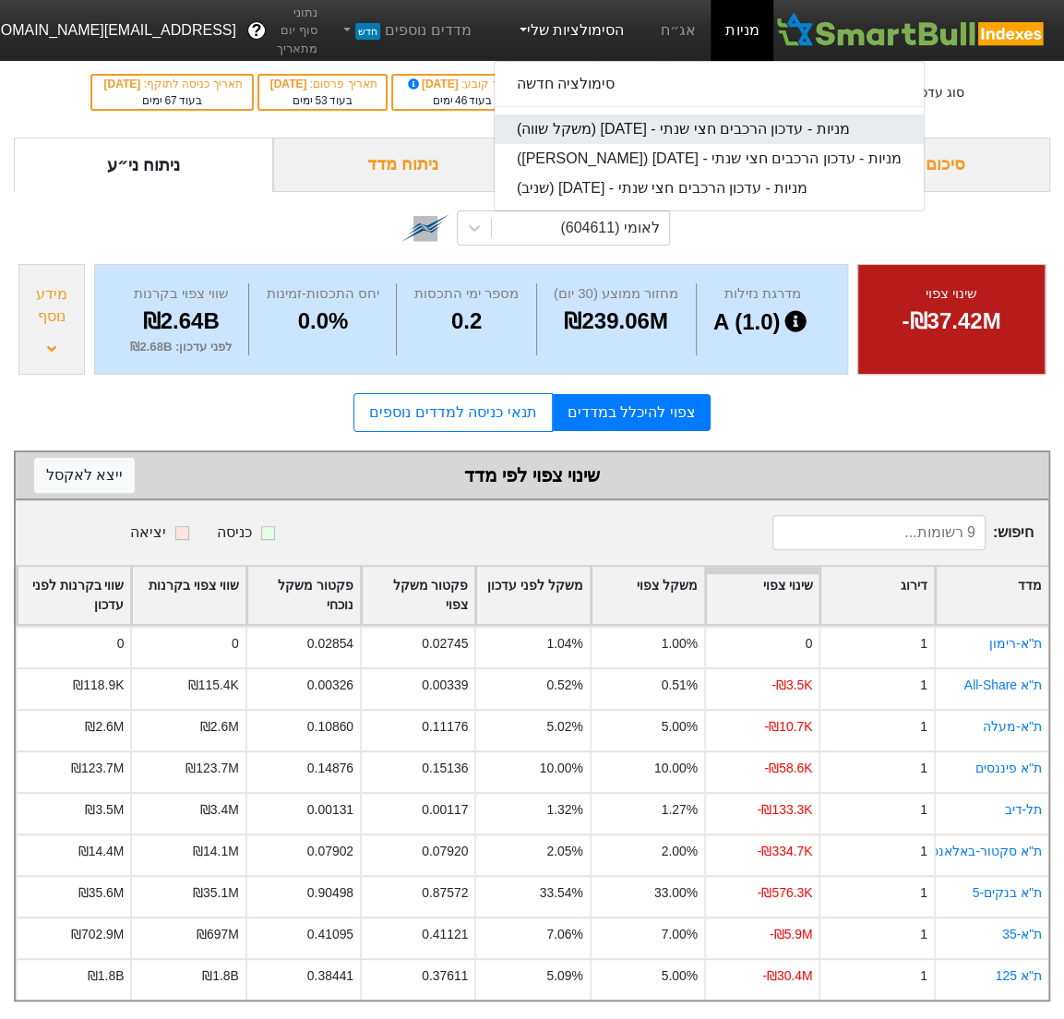
click at [604, 129] on link "מניות - עדכון הרכבים חצי שנתי - [DATE] (משקל שווה)" at bounding box center [709, 129] width 429 height 30
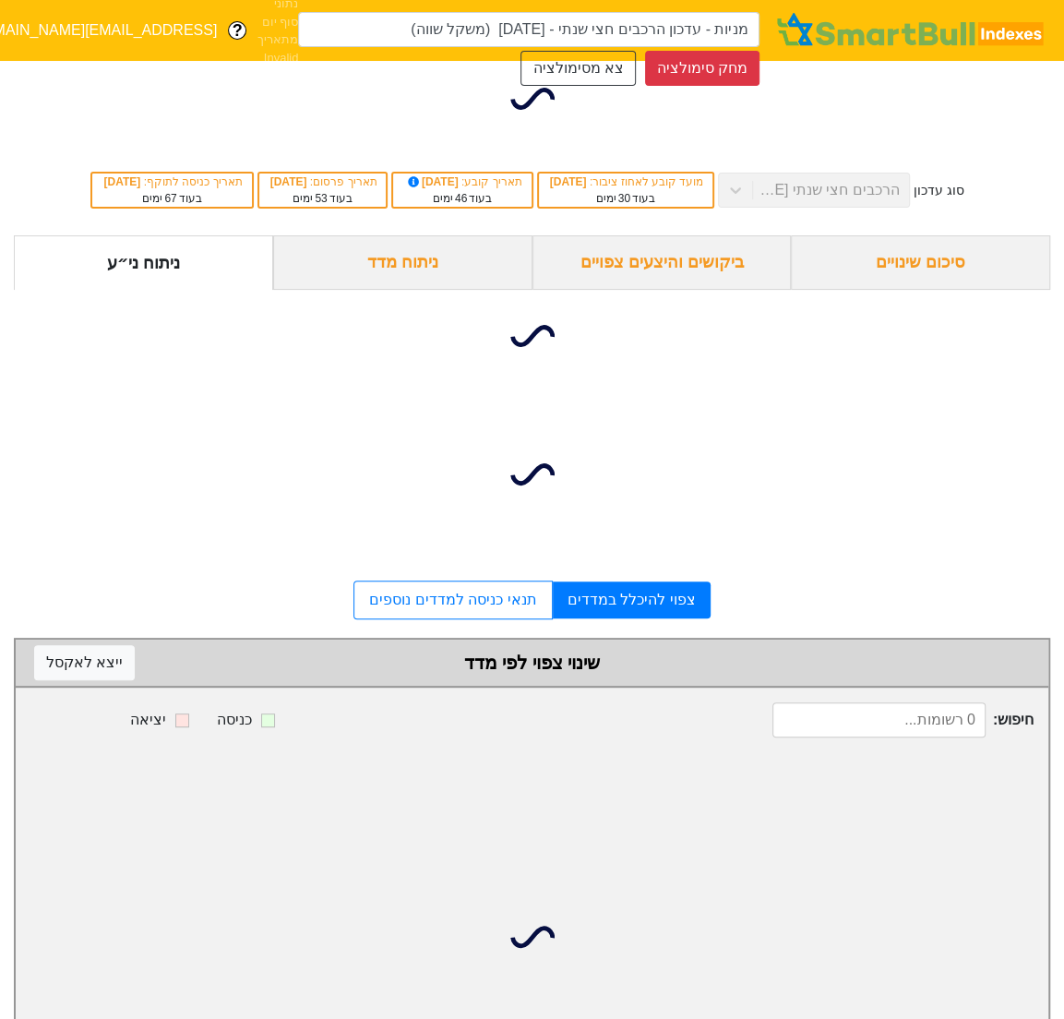
scroll to position [14, 0]
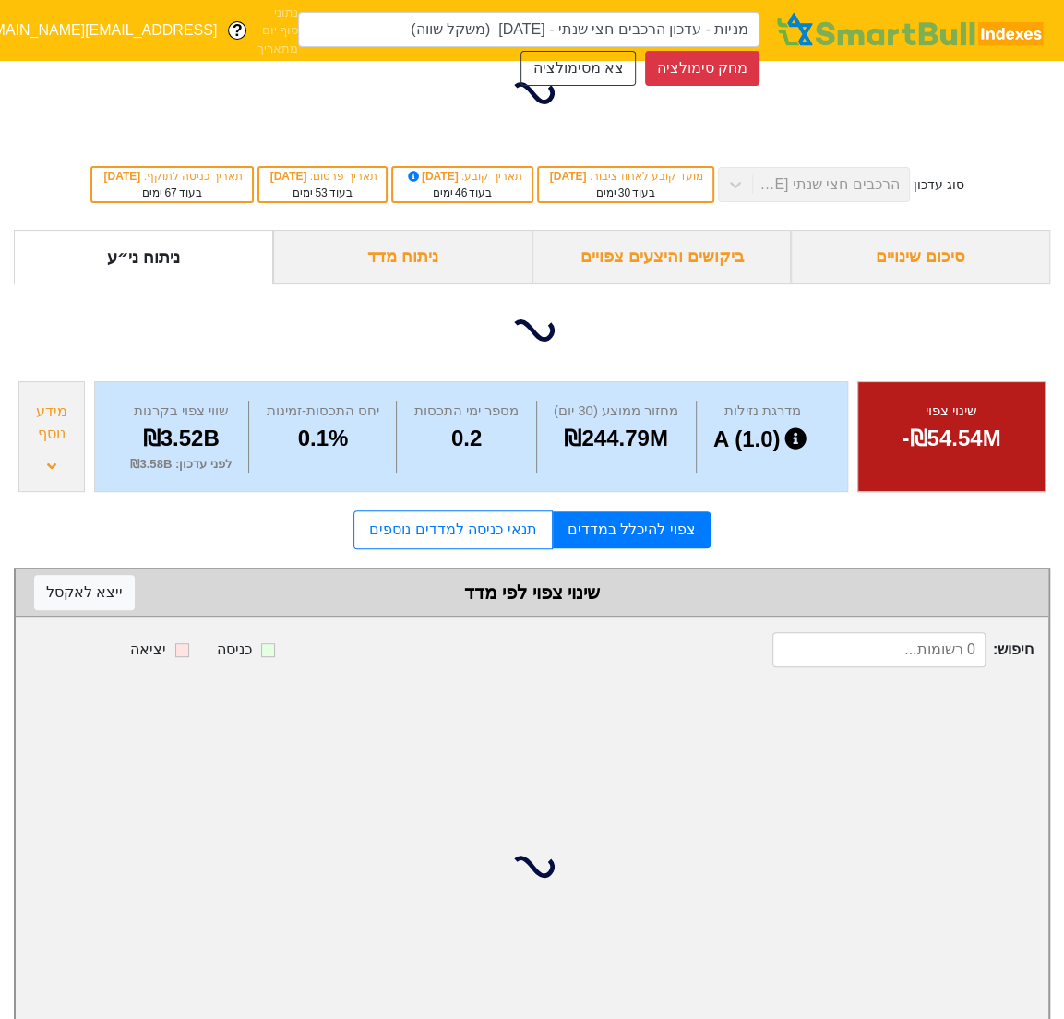
type input "מניות - עדכון הרכבים חצי שנתי - [DATE] (משקל שווה)"
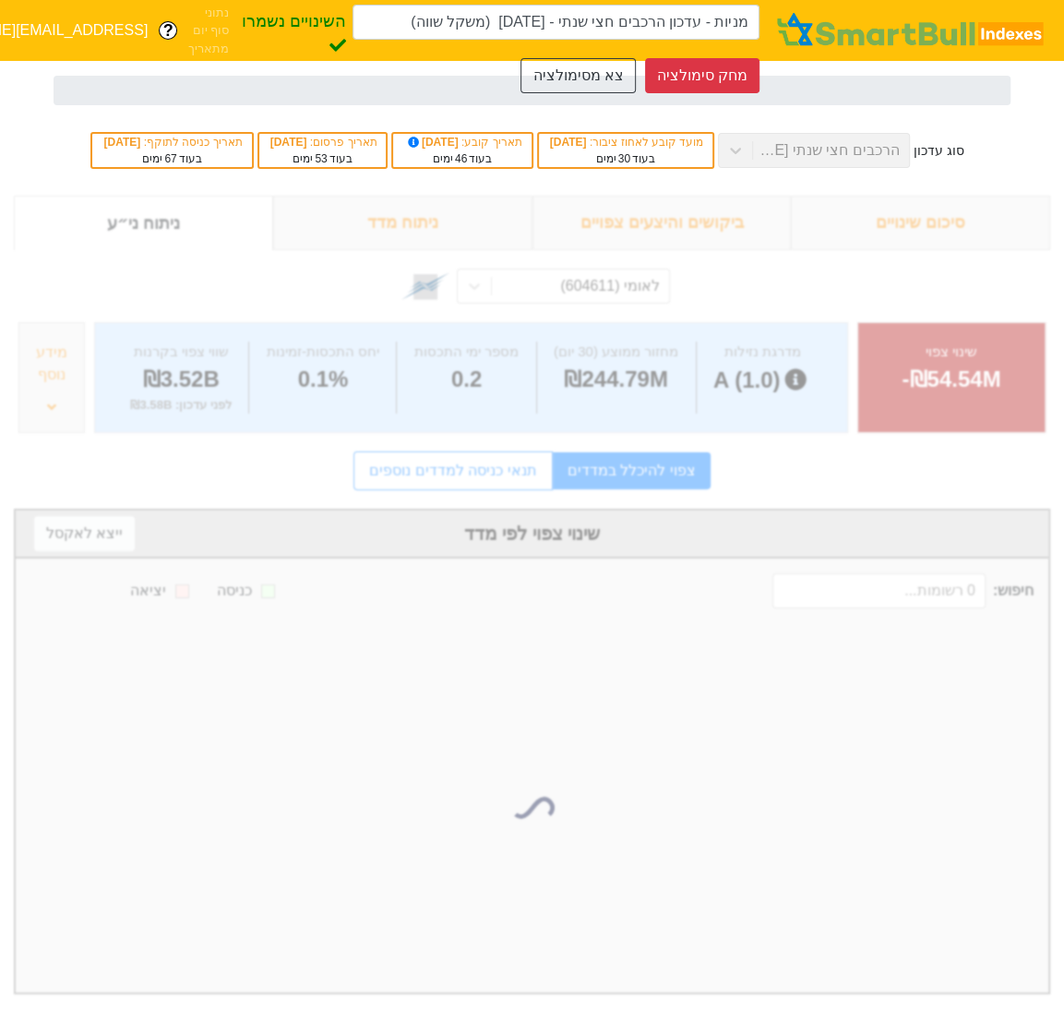
scroll to position [0, 0]
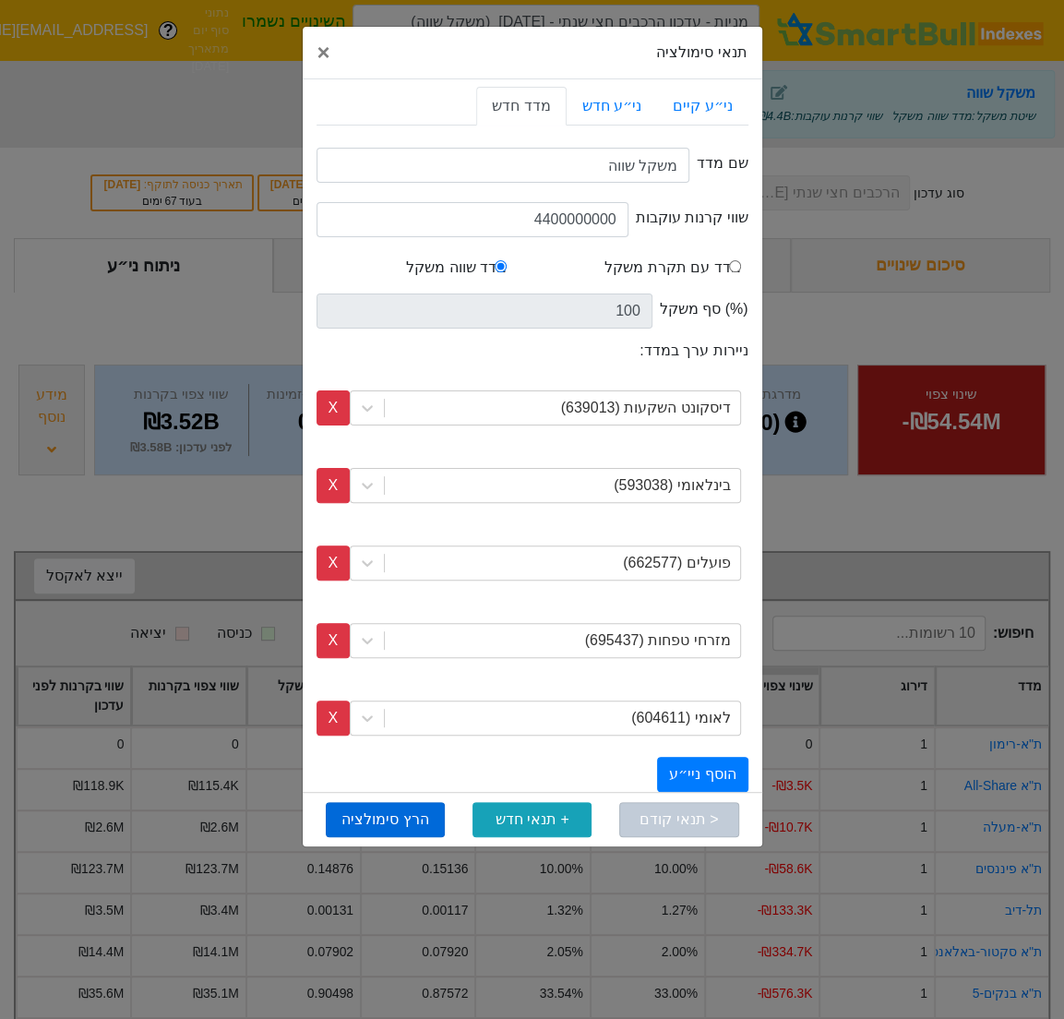
click at [401, 812] on button "הרץ סימולציה" at bounding box center [385, 819] width 119 height 35
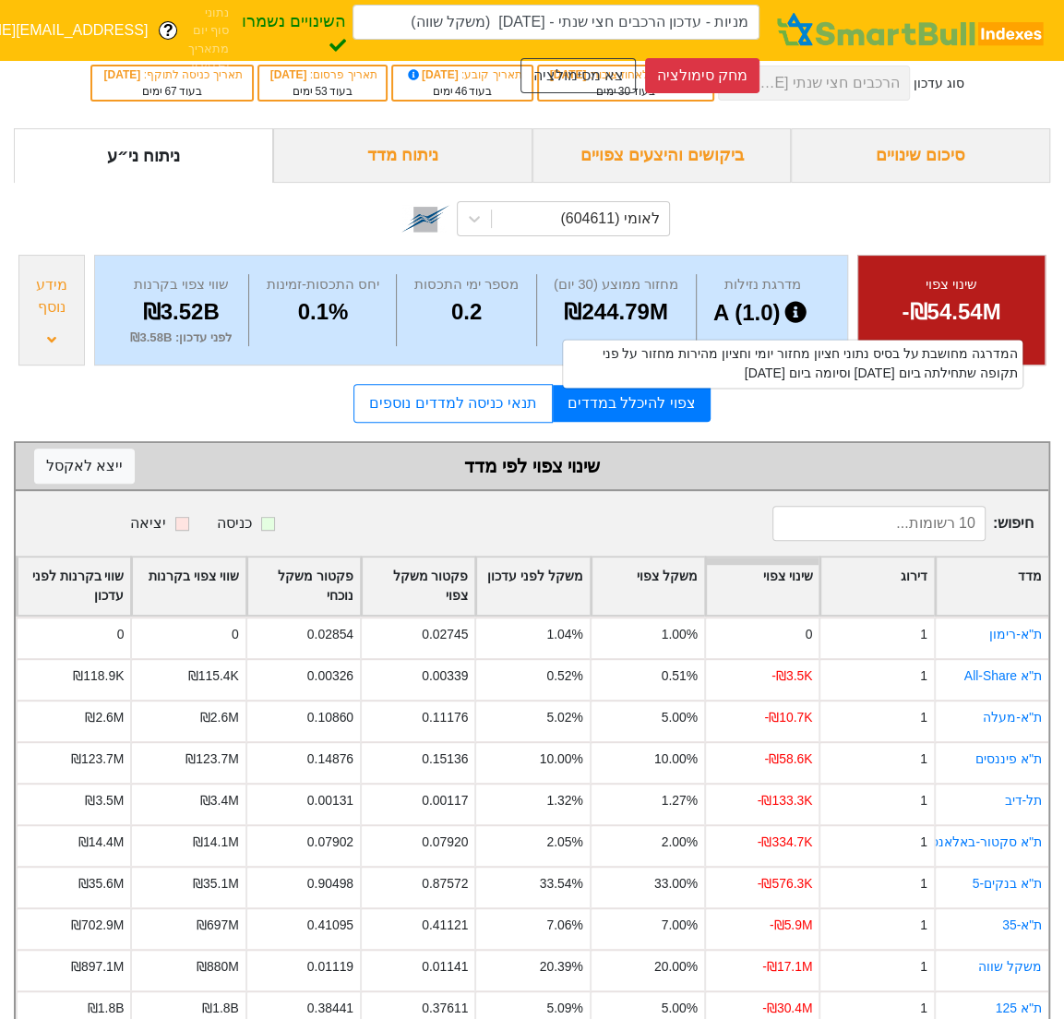
scroll to position [99, 0]
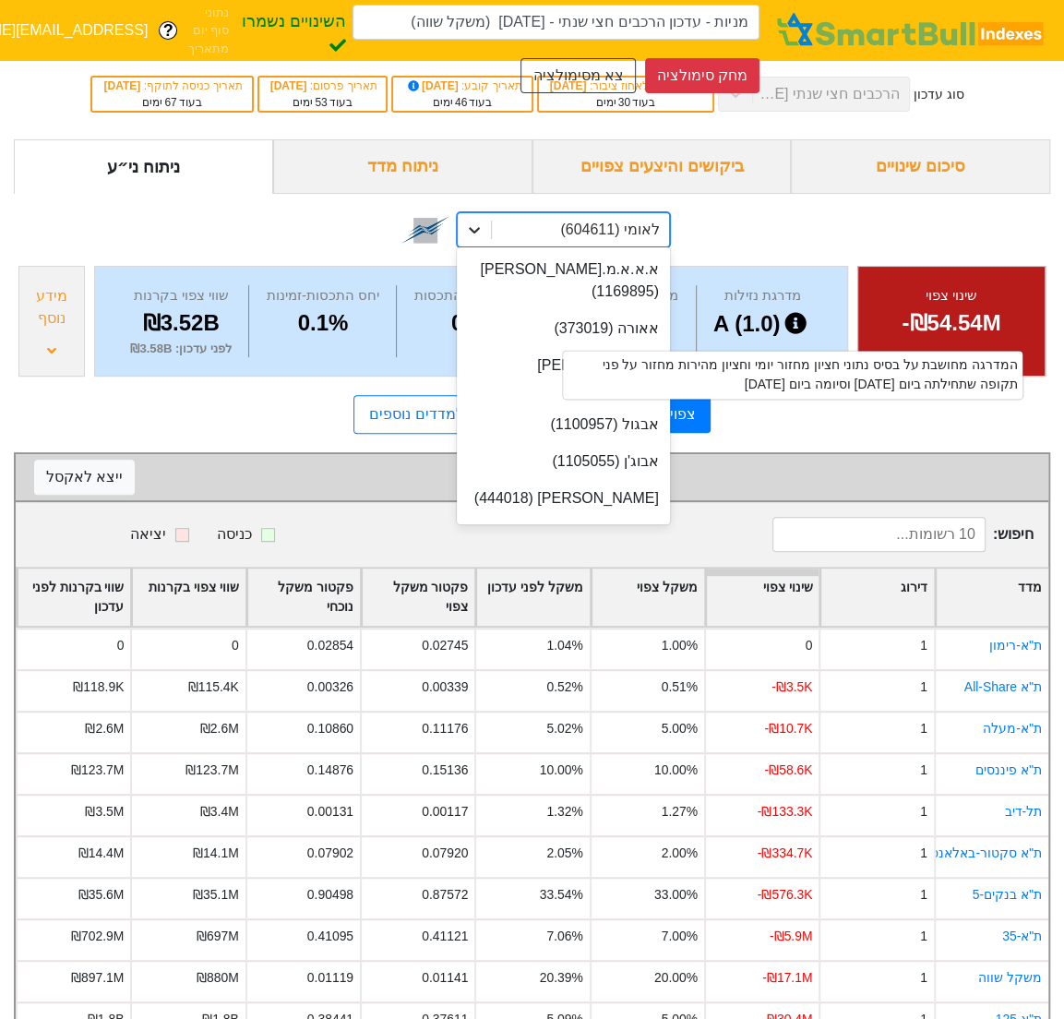
click at [483, 237] on icon at bounding box center [474, 230] width 18 height 18
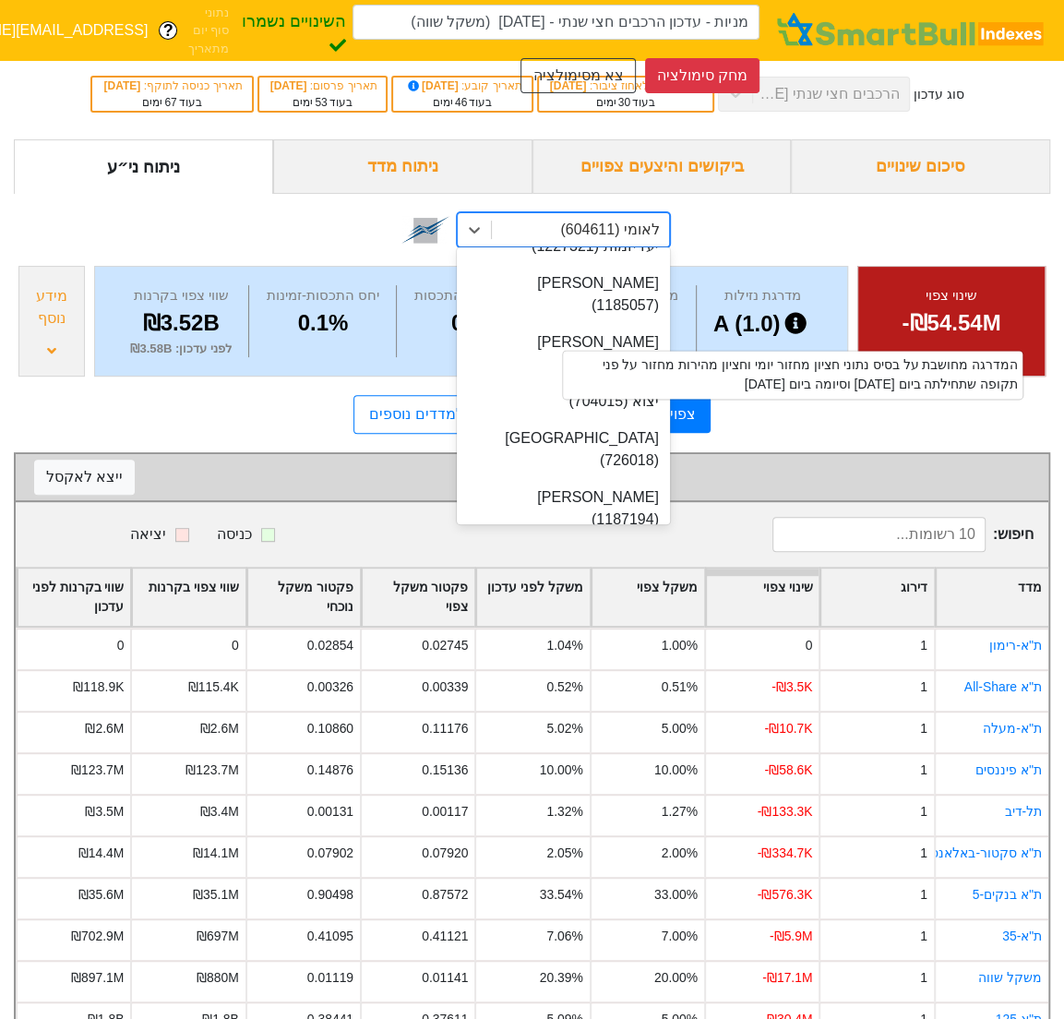
click at [847, 227] on div "option לאומי (604611) focused, 287 of 537. 537 results available. Use Up and Do…" at bounding box center [532, 227] width 1037 height 67
